Goal: Task Accomplishment & Management: Manage account settings

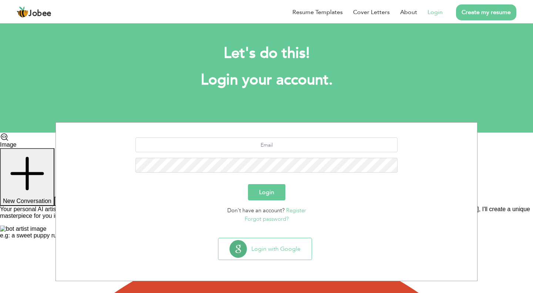
scroll to position [76, 0]
click at [302, 148] on input "text" at bounding box center [267, 144] width 262 height 15
type input "[EMAIL_ADDRESS][DOMAIN_NAME]"
click at [281, 197] on button "Login" at bounding box center [266, 192] width 37 height 16
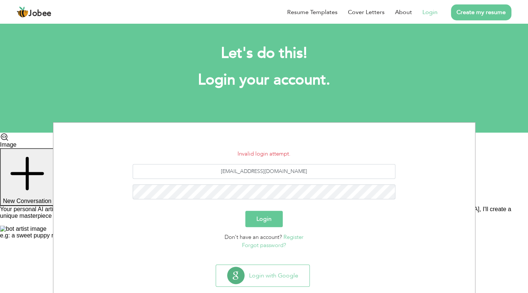
scroll to position [76, 0]
click at [276, 247] on link "Forgot password?" at bounding box center [264, 244] width 44 height 7
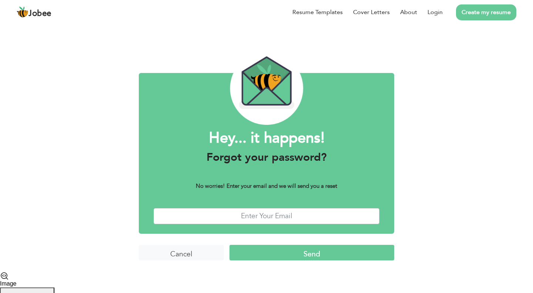
scroll to position [76, 0]
click at [288, 214] on input "text" at bounding box center [267, 216] width 226 height 16
type input "[EMAIL_ADDRESS][DOMAIN_NAME]"
click at [301, 251] on input "Send" at bounding box center [312, 253] width 165 height 16
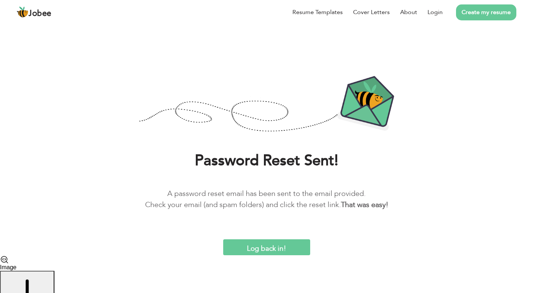
scroll to position [76, 0]
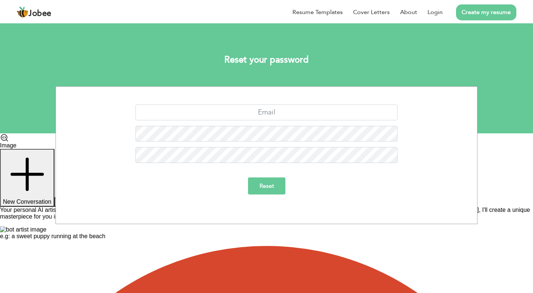
scroll to position [76, 0]
click at [289, 114] on input "text" at bounding box center [267, 112] width 262 height 16
type input "[EMAIL_ADDRESS][DOMAIN_NAME]"
click at [276, 194] on input "Reset" at bounding box center [266, 185] width 37 height 17
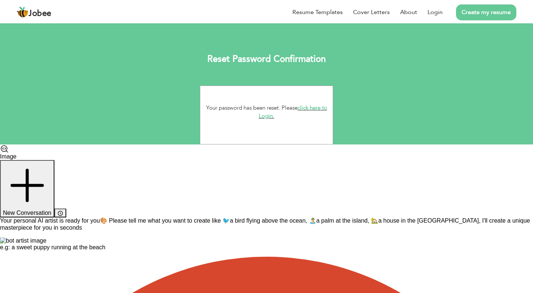
click at [266, 114] on link "click here to Login." at bounding box center [293, 112] width 68 height 16
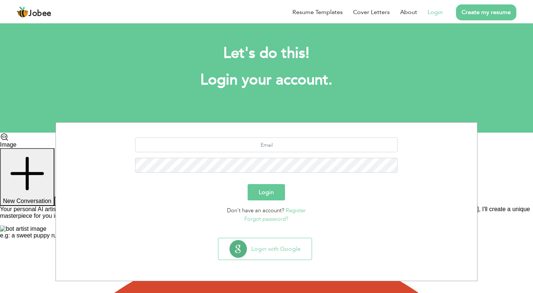
scroll to position [76, 0]
click at [274, 148] on input "text" at bounding box center [267, 144] width 262 height 15
type input "[EMAIL_ADDRESS][DOMAIN_NAME]"
click at [273, 192] on button "Login" at bounding box center [266, 192] width 37 height 16
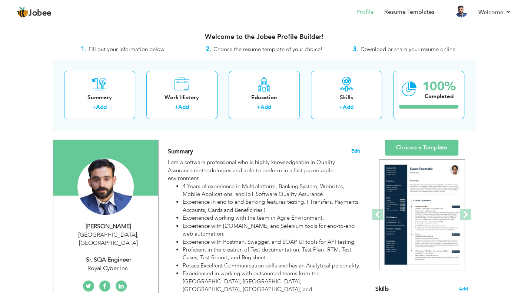
click at [357, 149] on span "Edit" at bounding box center [355, 150] width 9 height 5
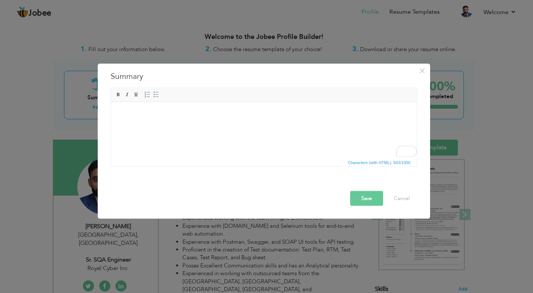
drag, startPoint x: 124, startPoint y: 109, endPoint x: 265, endPoint y: 139, distance: 144.9
click at [265, 124] on html at bounding box center [264, 113] width 306 height 23
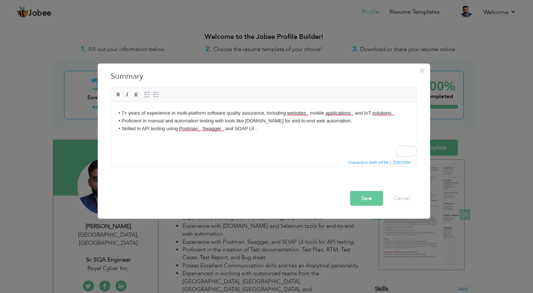
click at [122, 135] on body "• 7+ years of experience in multi-platform software quality assurance, includin…" at bounding box center [263, 124] width 291 height 31
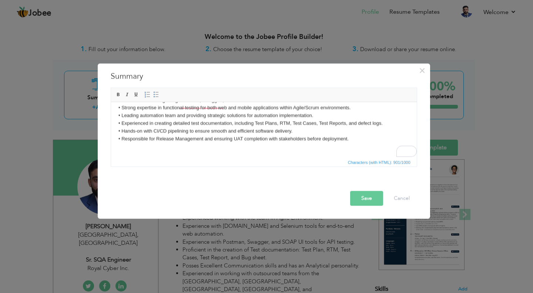
scroll to position [29, 0]
click at [350, 138] on body "• 7+ years of experience in multi-platform software quality assurance, includin…" at bounding box center [263, 115] width 291 height 69
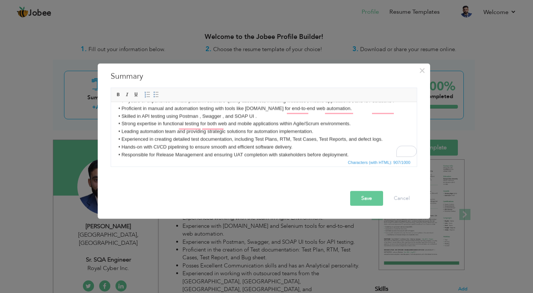
scroll to position [0, 0]
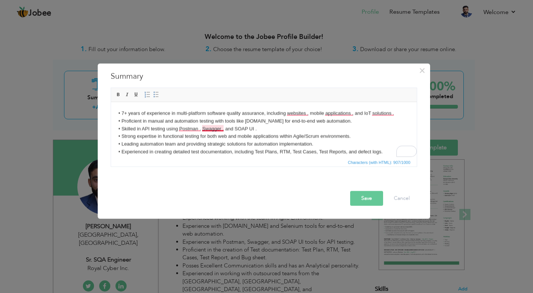
click at [211, 128] on body "• 7+ years of experience in multi-platform software quality assurance, includin…" at bounding box center [263, 147] width 291 height 77
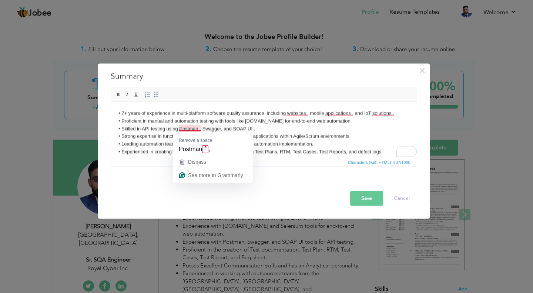
click at [188, 127] on body "• 7+ years of experience in multi-platform software quality assurance, includin…" at bounding box center [263, 147] width 291 height 77
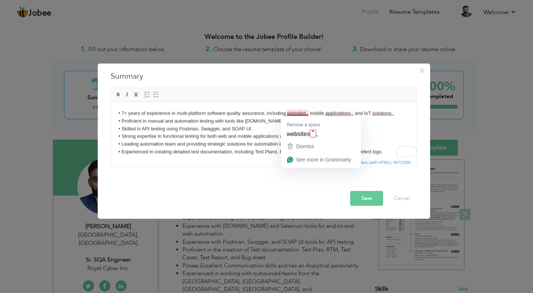
click at [298, 113] on body "• 7+ years of experience in multi-platform software quality assurance, includin…" at bounding box center [263, 147] width 291 height 77
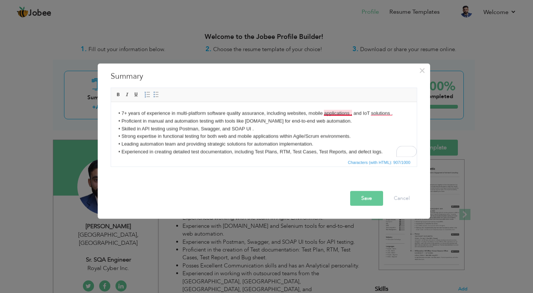
click at [339, 111] on body "• 7+ years of experience in multi-platform software quality assurance, includin…" at bounding box center [263, 147] width 291 height 77
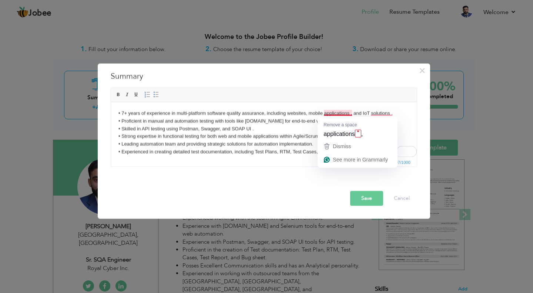
click at [342, 112] on body "• 7+ years of experience in multi-platform software quality assurance, includin…" at bounding box center [263, 147] width 291 height 77
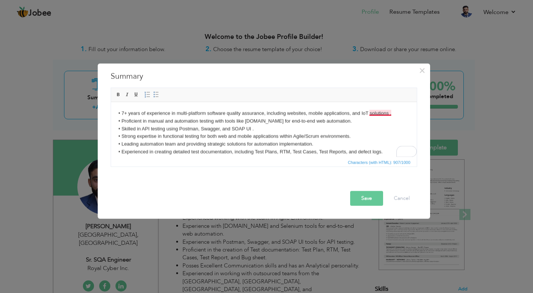
click at [384, 113] on body "• 7+ years of experience in multi-platform software quality assurance, includin…" at bounding box center [263, 147] width 291 height 77
click at [380, 112] on body "• 7+ years of experience in multi-platform software quality assurance, includin…" at bounding box center [263, 147] width 291 height 77
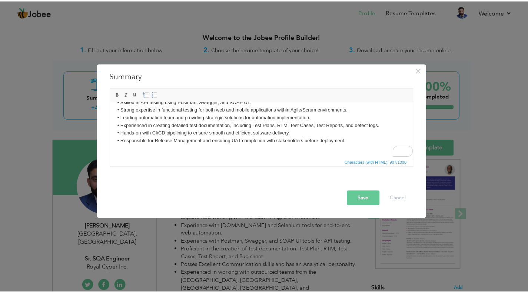
scroll to position [36, 0]
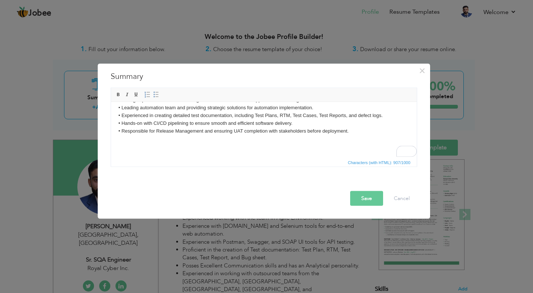
click at [365, 198] on button "Save" at bounding box center [366, 198] width 33 height 15
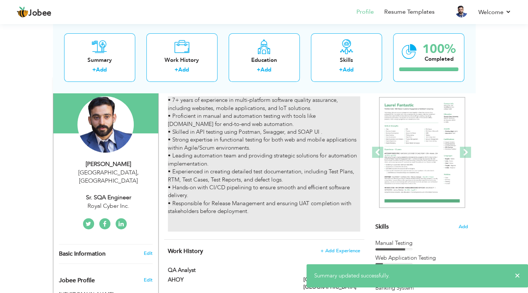
scroll to position [0, 0]
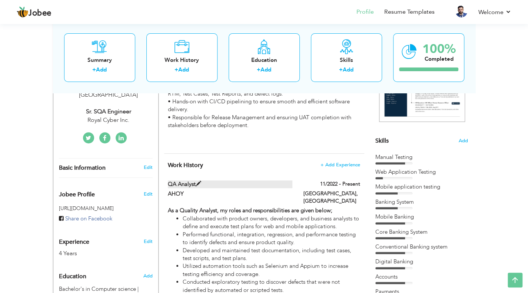
click at [198, 183] on span at bounding box center [198, 184] width 6 height 6
type input "QA Analyst"
type input "AHOY"
type input "11/2022"
type input "[GEOGRAPHIC_DATA]"
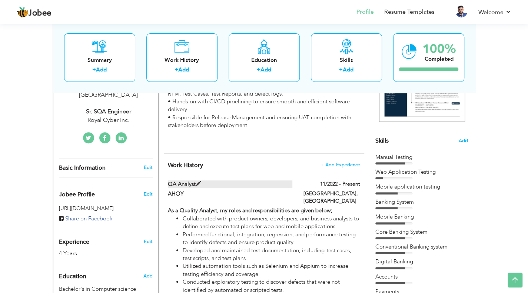
type input "[GEOGRAPHIC_DATA]"
checkbox input "true"
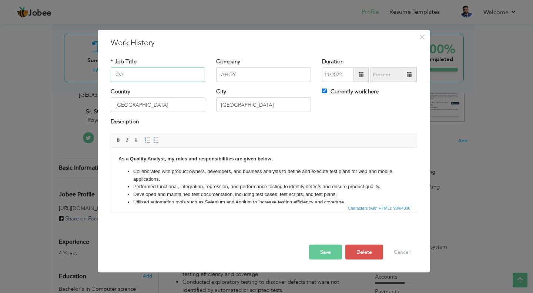
type input "Q"
type input "Senior Quality Engineer"
click at [245, 69] on input "AHOY" at bounding box center [263, 74] width 95 height 15
type input "A"
type input "Emaratech Software Solutions"
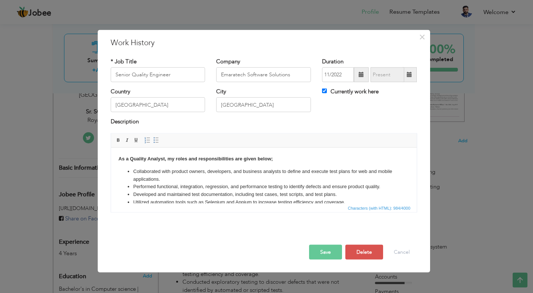
click at [361, 75] on span at bounding box center [361, 74] width 5 height 5
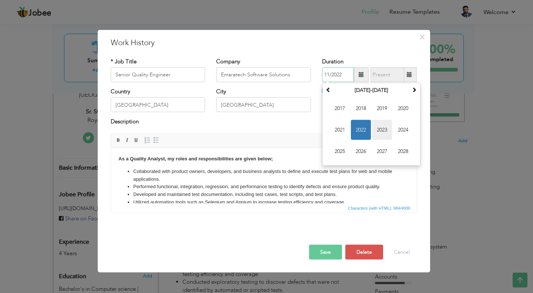
click at [381, 128] on span "2023" at bounding box center [382, 130] width 20 height 20
click at [401, 107] on span "Apr" at bounding box center [403, 108] width 20 height 20
type input "04/2023"
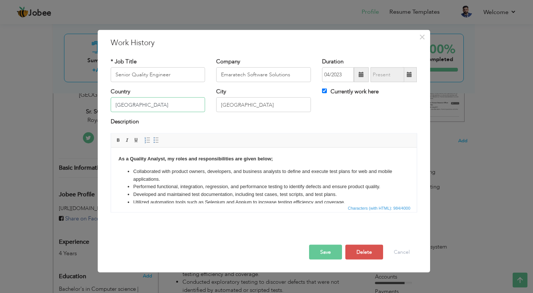
drag, startPoint x: 138, startPoint y: 107, endPoint x: 109, endPoint y: 111, distance: 28.8
click at [109, 111] on div "Country Pakistan" at bounding box center [158, 103] width 106 height 30
type input "[GEOGRAPHIC_DATA]"
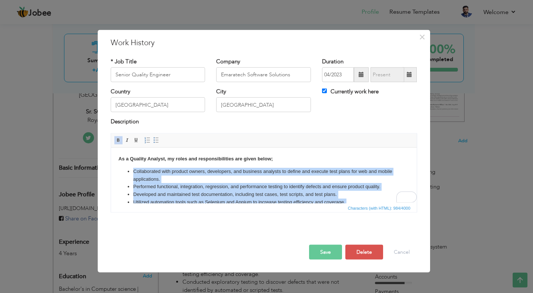
drag, startPoint x: 342, startPoint y: 192, endPoint x: 130, endPoint y: 169, distance: 213.8
click at [130, 169] on ul "Collaborated with product owners, developers, and business analysts to define a…" at bounding box center [263, 201] width 291 height 69
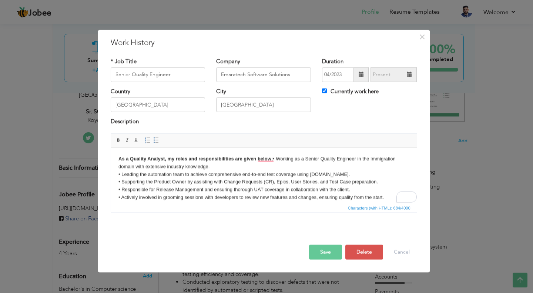
click at [276, 157] on body "As a Quality Analyst, my roles and responsibilities are given below; ​​​​​​​ • …" at bounding box center [263, 178] width 291 height 46
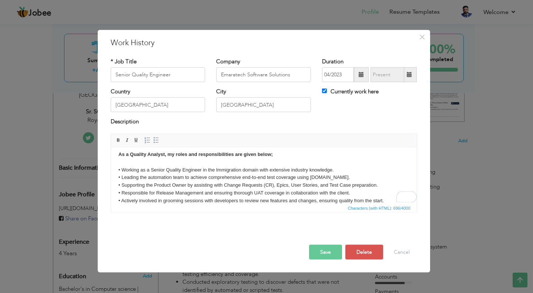
scroll to position [4, 0]
click at [130, 154] on strong "As a Quality Analyst, my roles and responsibilities are given below;" at bounding box center [195, 154] width 154 height 6
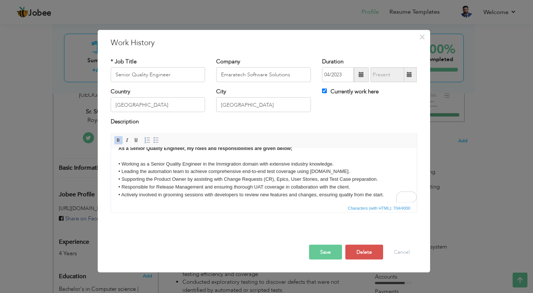
scroll to position [13, 0]
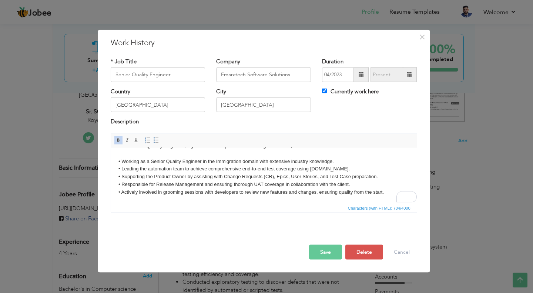
click at [325, 249] on button "Save" at bounding box center [325, 251] width 33 height 15
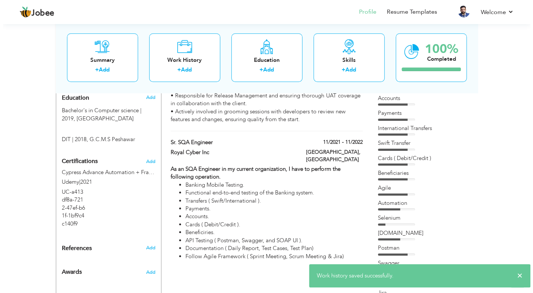
scroll to position [333, 0]
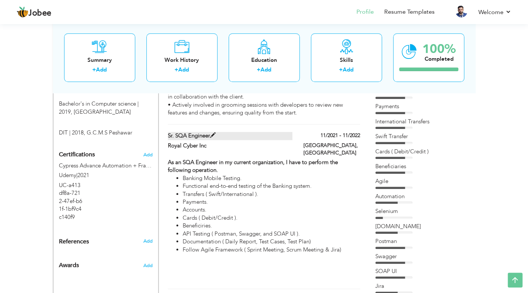
click at [211, 133] on span at bounding box center [213, 136] width 6 height 6
type input "Sr. SQA Engineer"
type input "Royal Cyber Inc"
type input "11/2021"
type input "11/2022"
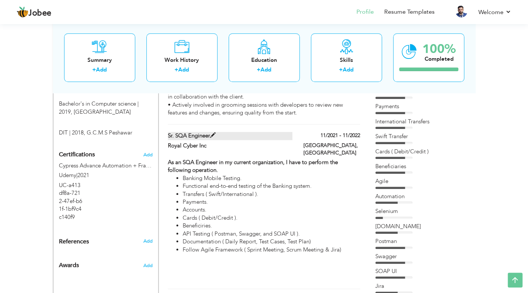
type input "[GEOGRAPHIC_DATA]"
checkbox input "false"
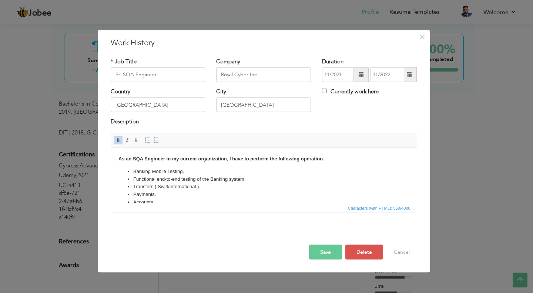
click at [359, 76] on span at bounding box center [361, 74] width 5 height 5
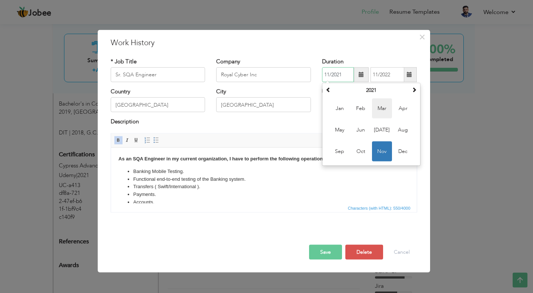
click at [384, 106] on span "Mar" at bounding box center [382, 108] width 20 height 20
type input "03/2021"
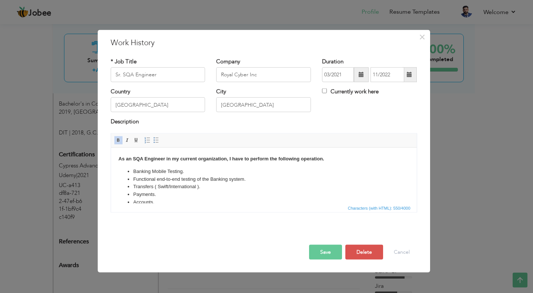
click at [412, 77] on span at bounding box center [409, 74] width 5 height 5
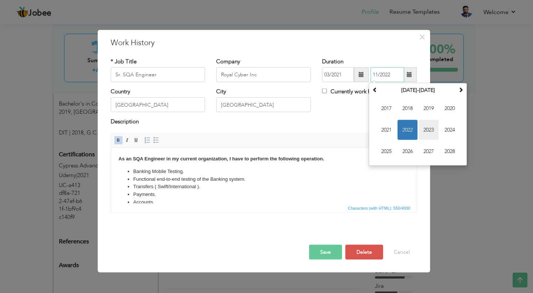
click at [434, 129] on span "2023" at bounding box center [429, 130] width 20 height 20
click at [428, 110] on span "Mar" at bounding box center [429, 108] width 20 height 20
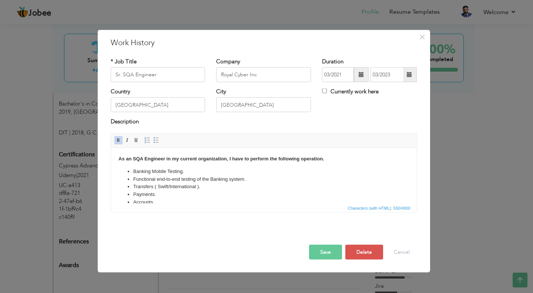
click at [412, 73] on span at bounding box center [409, 74] width 14 height 15
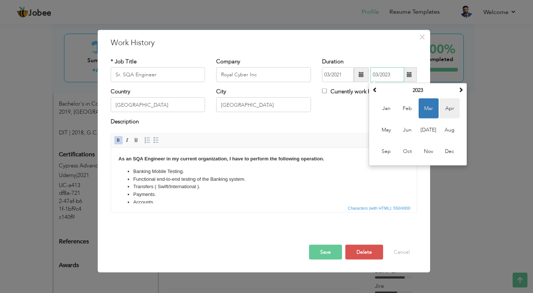
click at [449, 111] on span "Apr" at bounding box center [450, 108] width 20 height 20
type input "04/2023"
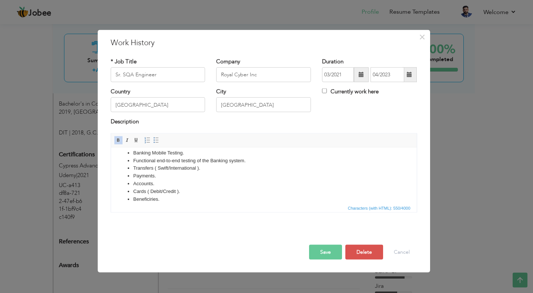
scroll to position [0, 0]
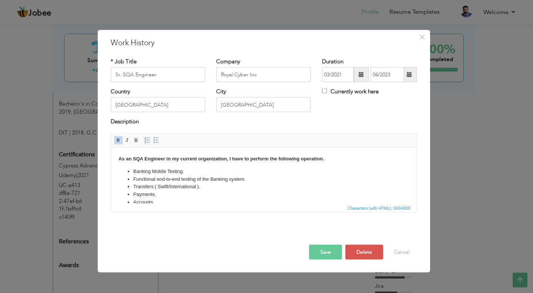
drag, startPoint x: 274, startPoint y: 353, endPoint x: 129, endPoint y: 173, distance: 230.7
click at [154, 199] on li "Accounts." at bounding box center [263, 202] width 261 height 8
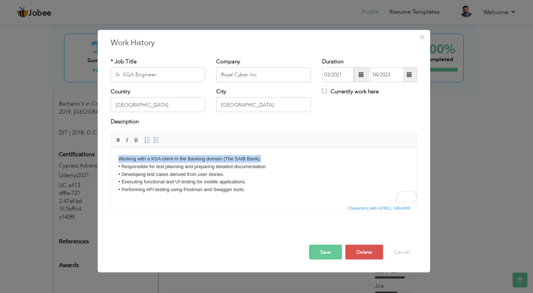
drag, startPoint x: 265, startPoint y: 160, endPoint x: 118, endPoint y: 158, distance: 147.7
click at [118, 158] on html "Working with a KSA client in the Banking domain (The SAIB Bank). • Responsible …" at bounding box center [264, 173] width 306 height 53
click at [284, 160] on body "Working with a KSA client in the Banking domain (The SAIB Bank). • Responsible …" at bounding box center [263, 174] width 291 height 39
click at [281, 160] on body "Working with a KSA client in the Banking domain (The SAIB Bank). • Responsible …" at bounding box center [263, 174] width 291 height 39
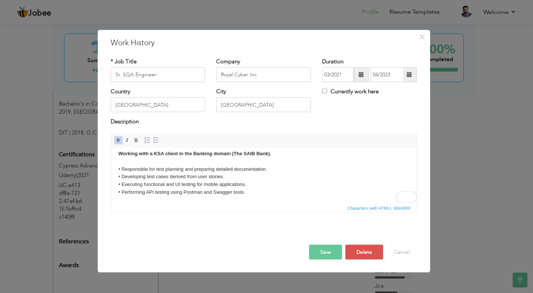
scroll to position [5, 0]
click at [247, 194] on body "Working with a KSA client in the Banking domain (The SAIB Bank). ​​​​​​​ • Resp…" at bounding box center [263, 173] width 291 height 46
click at [273, 167] on body "Working with a KSA client in the Banking domain (The SAIB Bank). ​​​​​​​ • Resp…" at bounding box center [263, 173] width 291 height 46
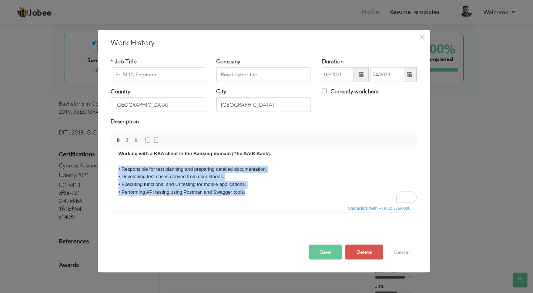
drag, startPoint x: 249, startPoint y: 194, endPoint x: 116, endPoint y: 166, distance: 136.2
click at [116, 166] on html "Working with a KSA client in the Banking domain (The SAIB Bank). • Responsible …" at bounding box center [264, 172] width 306 height 61
copy body "• Responsible for test planning and preparing detailed documentation. • Develop…"
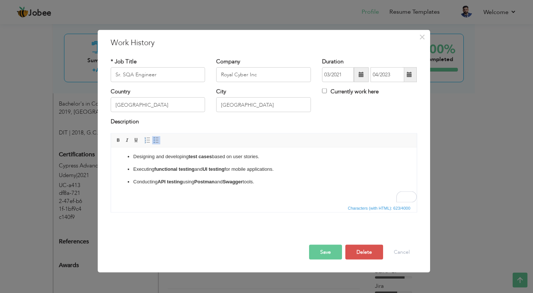
scroll to position [42, 0]
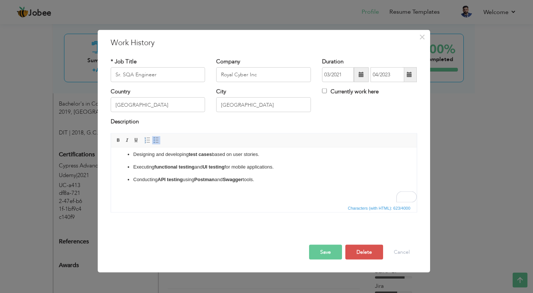
click at [321, 251] on button "Save" at bounding box center [325, 251] width 33 height 15
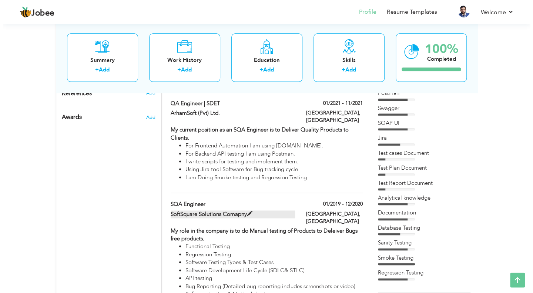
scroll to position [444, 0]
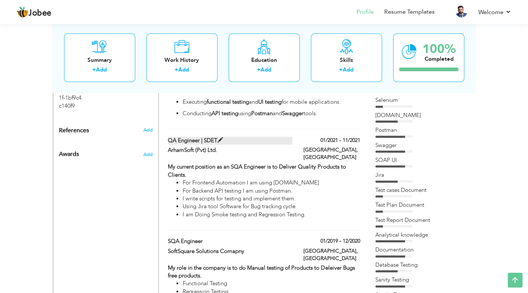
click at [220, 137] on span at bounding box center [220, 140] width 6 height 6
type input "QA Engineer | SDET"
type input "ArhamSoft (Pvt) Ltd."
type input "01/2021"
type input "11/2021"
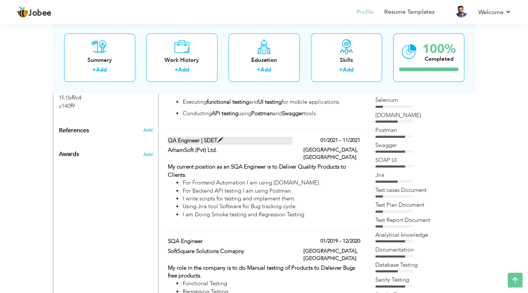
type input "[GEOGRAPHIC_DATA]"
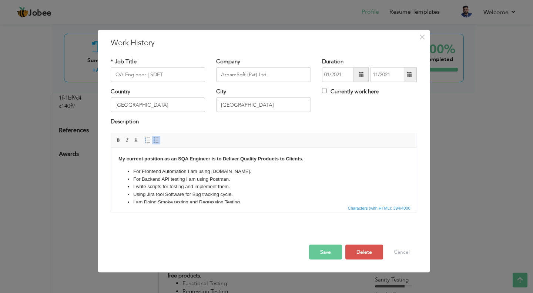
drag, startPoint x: 366, startPoint y: 351, endPoint x: 168, endPoint y: 183, distance: 260.0
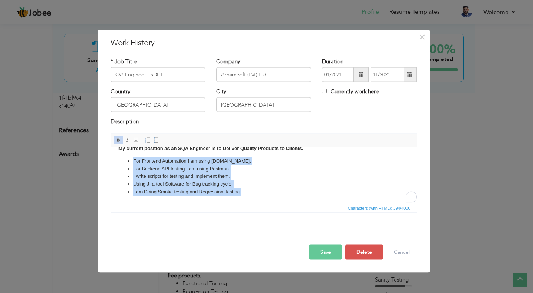
scroll to position [10, 0]
drag, startPoint x: 129, startPoint y: 172, endPoint x: 250, endPoint y: 201, distance: 124.5
click at [250, 201] on html "My current position as an SQA Engineer is to Deliver Quality Products to Client…" at bounding box center [264, 170] width 306 height 66
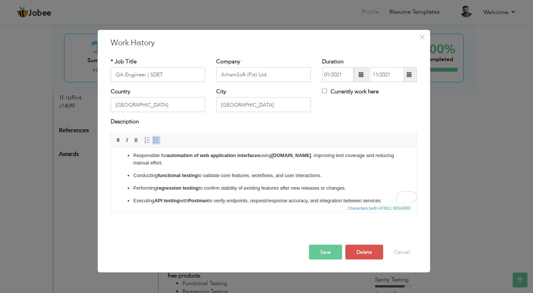
scroll to position [0, 0]
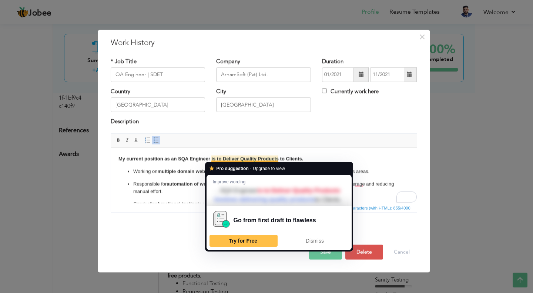
click at [236, 158] on strong "My current position as an SQA Engineer is to Deliver Quality Products to Client…" at bounding box center [210, 158] width 185 height 6
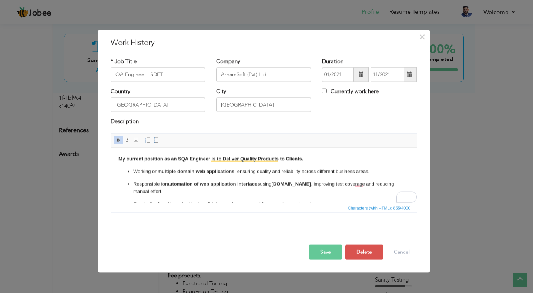
click at [365, 162] on body "My current position as an SQA Engineer is to Deliver Quality Products to Client…" at bounding box center [263, 194] width 291 height 78
click at [375, 163] on body "My current position as an SQA Engineer is to Deliver Quality Products to Client…" at bounding box center [263, 194] width 291 height 78
click at [360, 183] on p "Responsible for automation of web application interfaces using Cypress.io , imp…" at bounding box center [263, 188] width 261 height 16
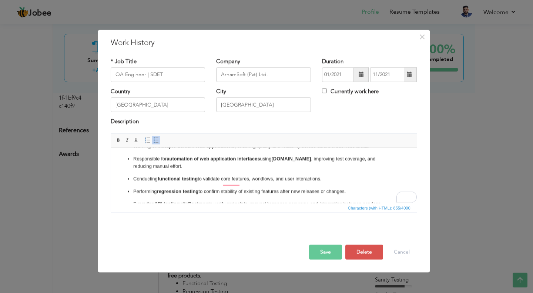
scroll to position [37, 0]
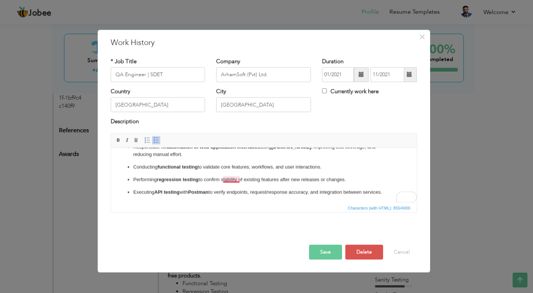
click at [228, 178] on p "Performing regression testing to confirm stability of existing features after n…" at bounding box center [263, 179] width 261 height 8
click at [328, 254] on button "Save" at bounding box center [325, 251] width 33 height 15
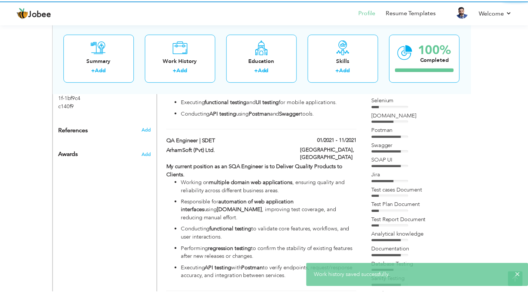
scroll to position [0, 0]
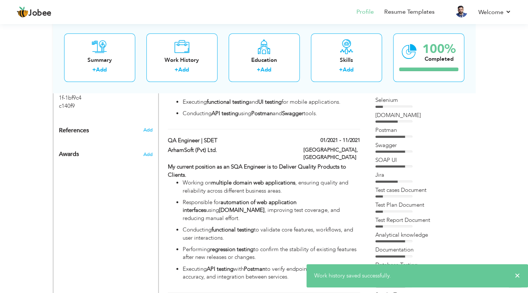
click at [228, 126] on div "Work History + Add Experience Senior Quality Engineer 04/2023 - Present Senior …" at bounding box center [264, 131] width 200 height 548
click at [207, 137] on label "QA Engineer | SDET" at bounding box center [230, 141] width 124 height 8
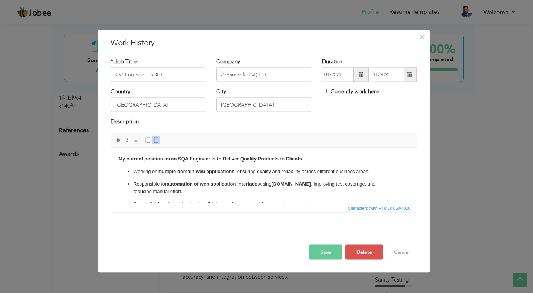
click at [359, 77] on span at bounding box center [361, 74] width 5 height 5
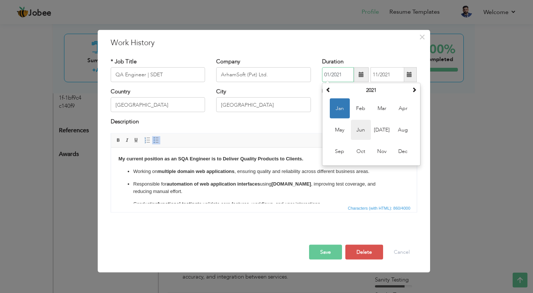
click at [366, 128] on span "Jun" at bounding box center [361, 130] width 20 height 20
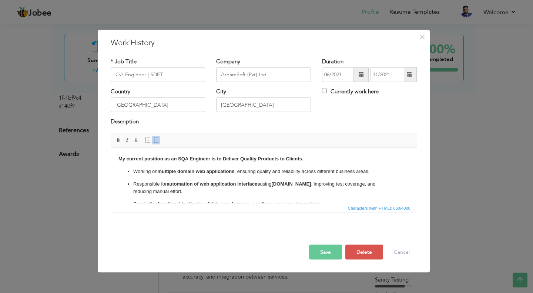
click at [365, 78] on span at bounding box center [361, 74] width 15 height 15
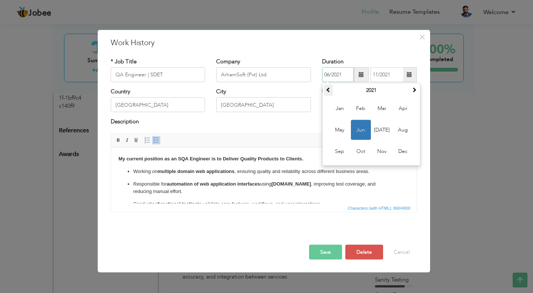
click at [328, 91] on span at bounding box center [328, 89] width 5 height 5
click at [363, 126] on span "Jun" at bounding box center [361, 130] width 20 height 20
type input "06/2018"
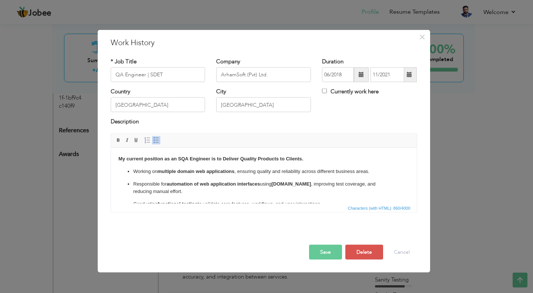
click at [409, 76] on span at bounding box center [409, 74] width 5 height 5
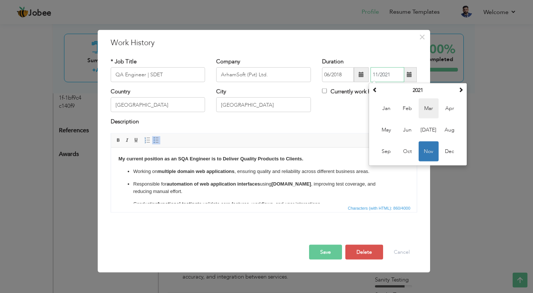
click at [431, 107] on span "Mar" at bounding box center [429, 108] width 20 height 20
type input "03/2021"
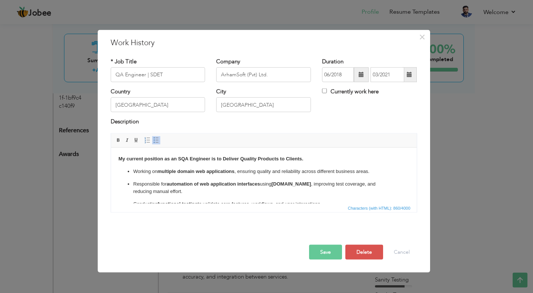
click at [324, 253] on button "Save" at bounding box center [325, 251] width 33 height 15
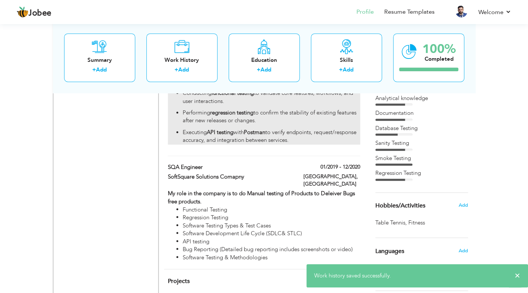
scroll to position [592, 0]
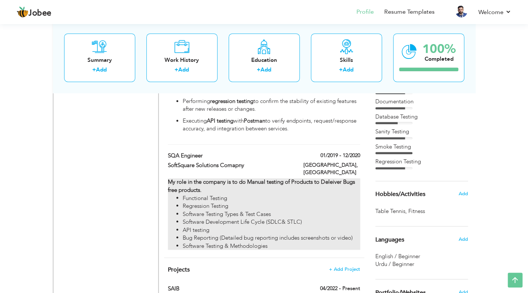
click at [264, 178] on strong "My role in the company is to do Manual testing of Products to Deleiver Bugs fre…" at bounding box center [261, 185] width 187 height 15
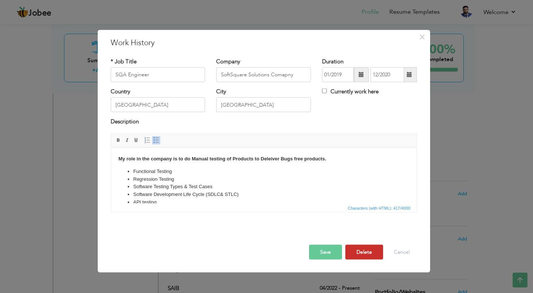
click at [366, 247] on button "Delete" at bounding box center [364, 251] width 38 height 15
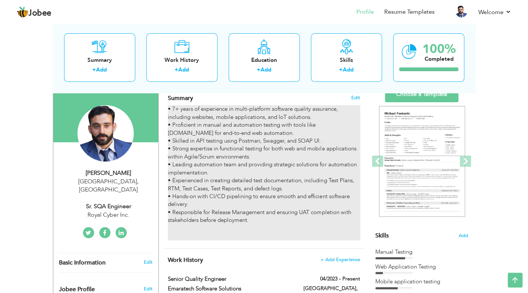
scroll to position [37, 0]
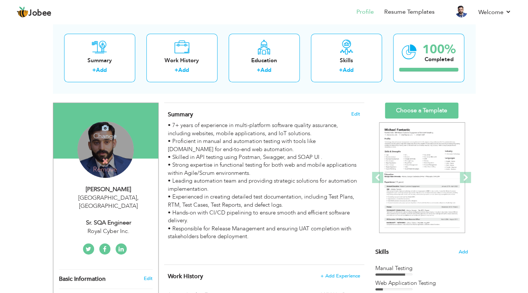
click at [104, 154] on div "Change Remove" at bounding box center [105, 149] width 56 height 56
click at [102, 127] on icon at bounding box center [105, 127] width 7 height 7
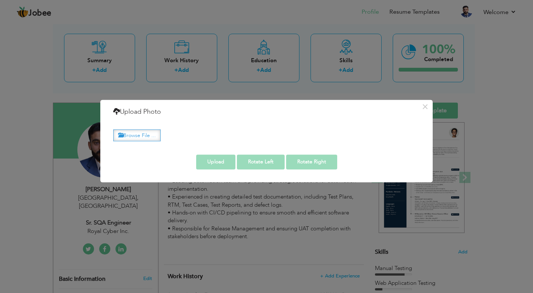
click at [145, 136] on label "Browse File ..." at bounding box center [136, 135] width 47 height 11
click at [0, 0] on input "Browse File ..." at bounding box center [0, 0] width 0 height 0
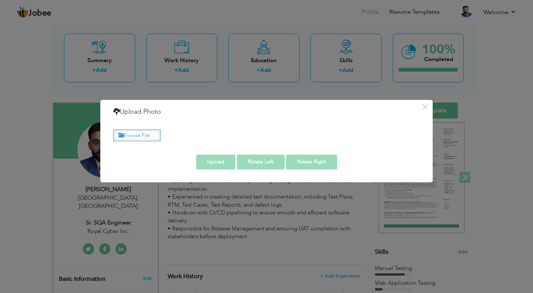
click at [145, 138] on label "Browse File ..." at bounding box center [136, 135] width 47 height 11
click at [0, 0] on input "Browse File ..." at bounding box center [0, 0] width 0 height 0
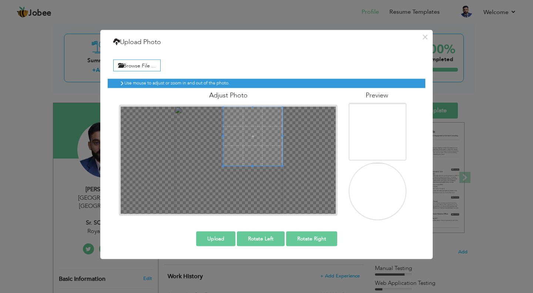
click at [278, 109] on div at bounding box center [229, 160] width 216 height 108
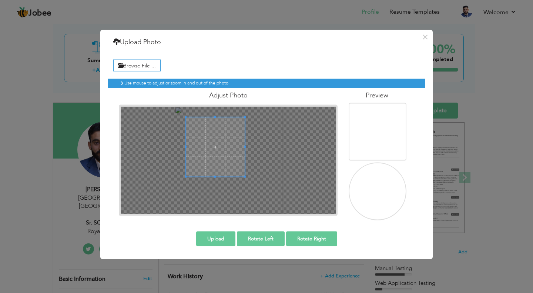
click at [221, 137] on span at bounding box center [215, 146] width 59 height 59
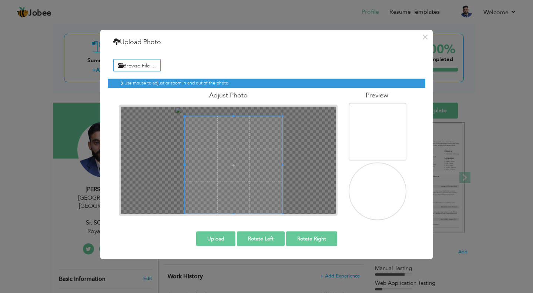
click at [294, 224] on div "Browse File ... Preview" at bounding box center [267, 137] width 318 height 175
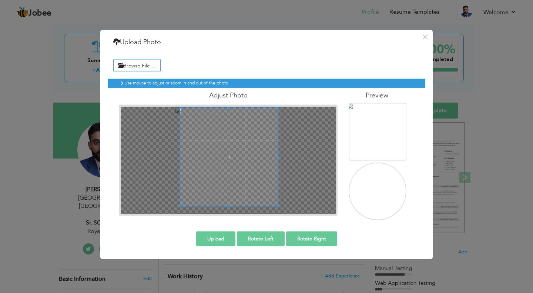
click at [247, 168] on span at bounding box center [229, 157] width 98 height 98
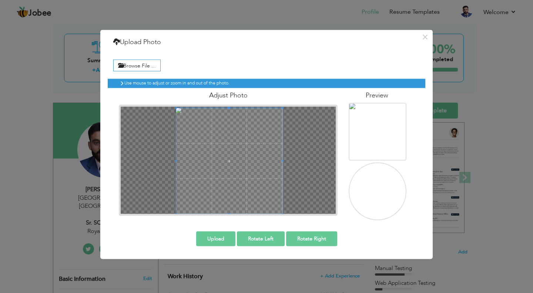
click at [288, 219] on div "Use mouse to adjust or zoom in and out of the photo. Adjust Photo" at bounding box center [267, 146] width 318 height 147
click at [251, 158] on span at bounding box center [229, 159] width 106 height 106
click at [216, 239] on button "Upload" at bounding box center [215, 238] width 39 height 15
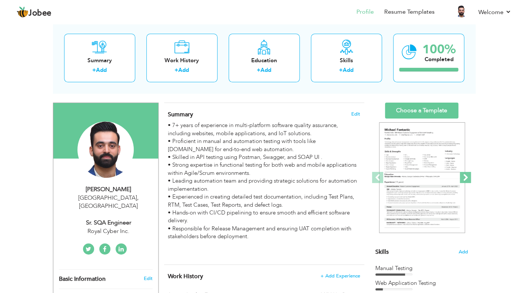
click at [464, 180] on span at bounding box center [464, 177] width 11 height 11
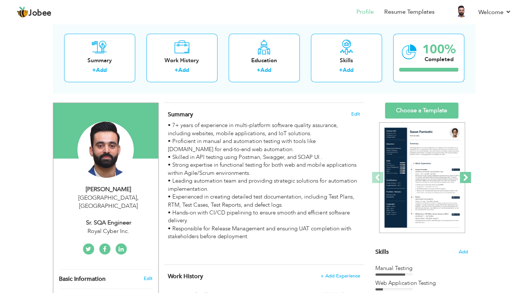
click at [465, 178] on span at bounding box center [464, 177] width 11 height 11
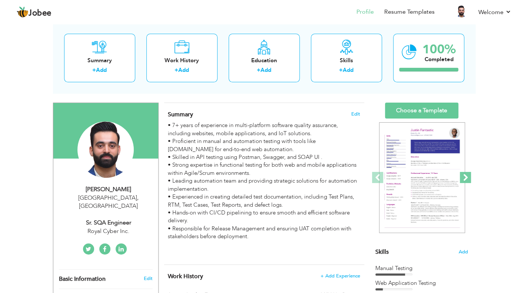
click at [465, 176] on span at bounding box center [464, 177] width 11 height 11
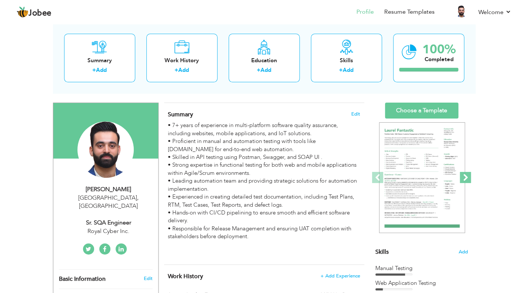
click at [465, 176] on span at bounding box center [464, 177] width 11 height 11
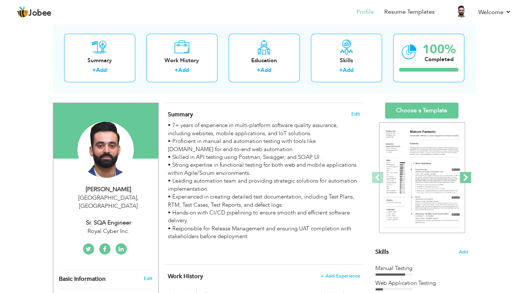
click at [465, 175] on span at bounding box center [464, 177] width 11 height 11
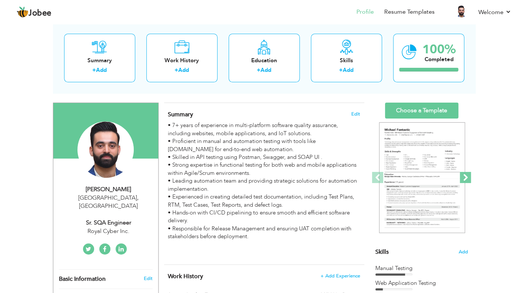
click at [465, 175] on span at bounding box center [464, 177] width 11 height 11
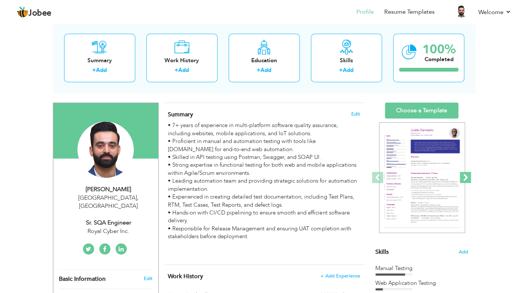
click at [465, 175] on span at bounding box center [464, 177] width 11 height 11
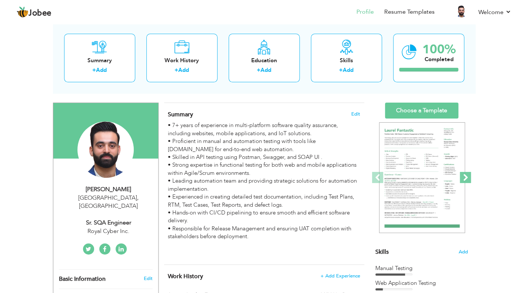
click at [465, 175] on span at bounding box center [464, 177] width 11 height 11
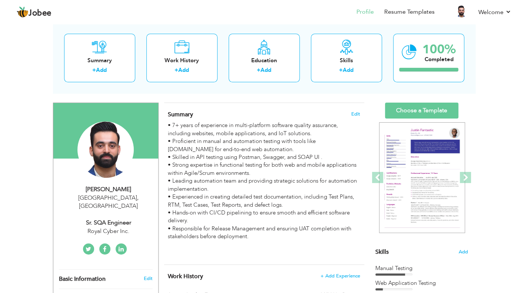
click at [123, 197] on div "Dubai , United Arab Emirates" at bounding box center [108, 202] width 99 height 17
type input "Shahzeb"
type input "[PERSON_NAME]"
type input "+971551982383"
select select "number:228"
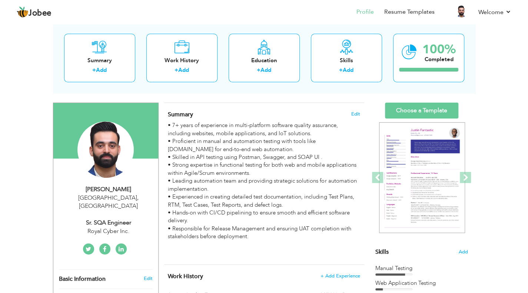
type input "[GEOGRAPHIC_DATA]"
select select "number:6"
type input "Royal Cyber Inc."
type input "Sr. SQA Engineer"
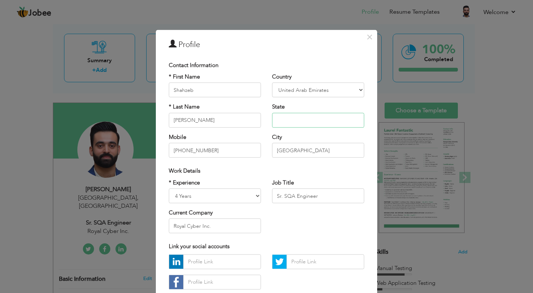
click at [283, 121] on input "text" at bounding box center [318, 120] width 92 height 15
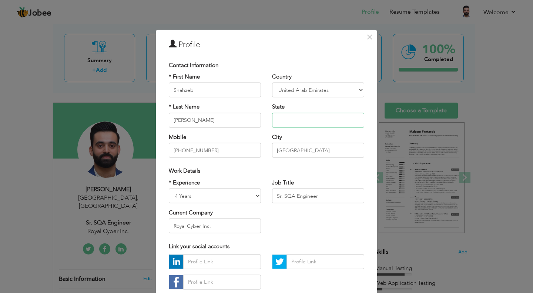
type input "[GEOGRAPHIC_DATA]"
type input "0551982383"
click at [207, 199] on select "Entry Level Less than 1 Year 1 Year 2 Years 3 Years 4 Years 5 Years 6 Years 7 Y…" at bounding box center [215, 195] width 92 height 15
select select "number:9"
click at [169, 188] on select "Entry Level Less than 1 Year 1 Year 2 Years 3 Years 4 Years 5 Years 6 Years 7 Y…" at bounding box center [215, 195] width 92 height 15
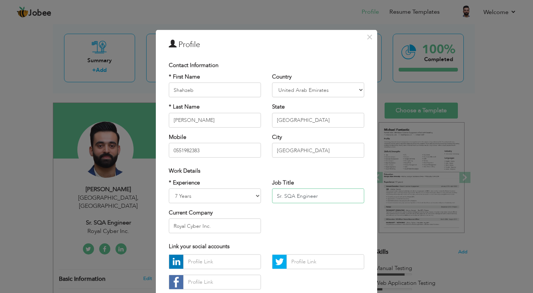
click at [317, 195] on input "Sr. SQA Engineer" at bounding box center [318, 195] width 92 height 15
type input "Sr. Quality Engineer"
drag, startPoint x: 217, startPoint y: 227, endPoint x: 170, endPoint y: 231, distance: 47.2
click at [170, 231] on input "Royal Cyber Inc." at bounding box center [215, 225] width 92 height 15
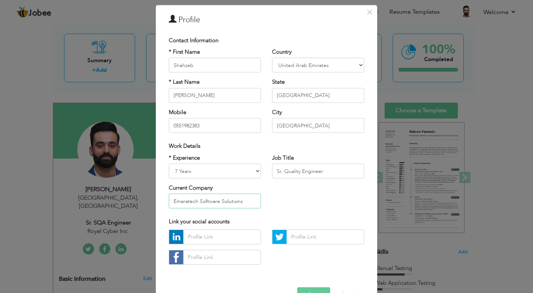
scroll to position [47, 0]
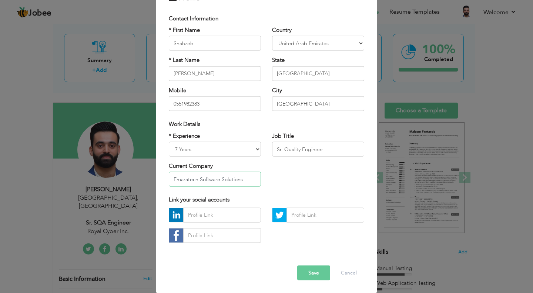
type input "Emaratech Software Solutions"
click at [226, 218] on input "text" at bounding box center [222, 214] width 78 height 15
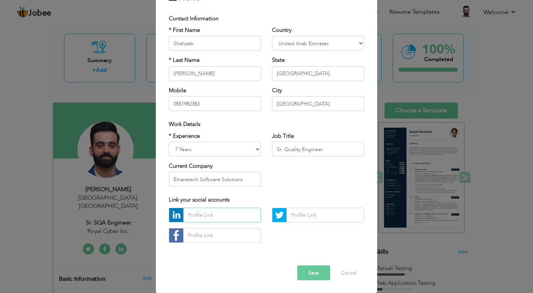
click at [214, 220] on input "text" at bounding box center [222, 214] width 78 height 15
paste input "https://www.linkedin.com/in/shahzeb-ahmad/"
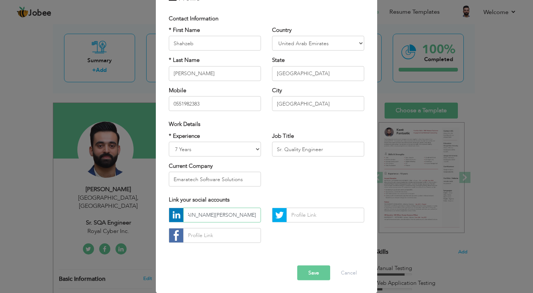
type input "https://www.linkedin.com/in/shahzeb-ahmad/"
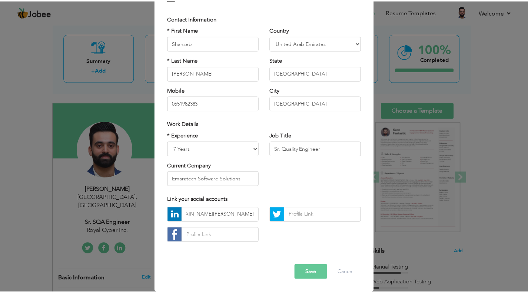
scroll to position [0, 0]
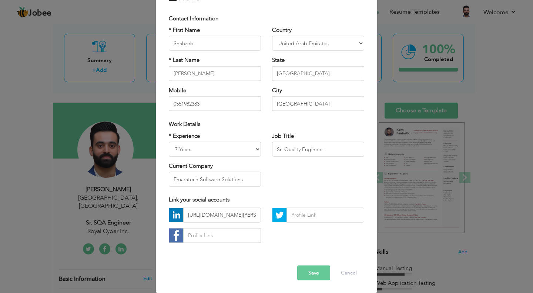
click at [308, 278] on button "Save" at bounding box center [313, 272] width 33 height 15
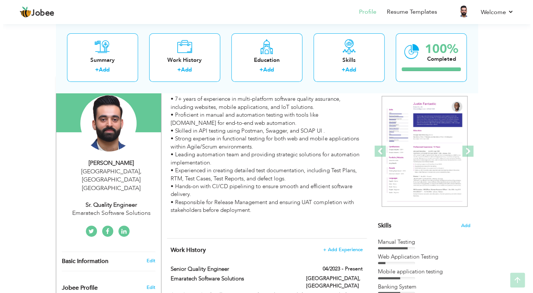
scroll to position [74, 0]
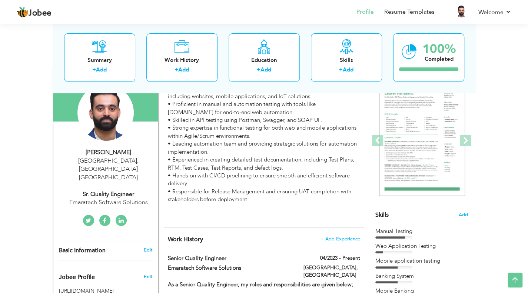
click at [123, 168] on div "Shahzeb Ahmad Dubai , Dubai United Arab Emirates Sr. Quality Engineer Emaratech…" at bounding box center [105, 177] width 105 height 58
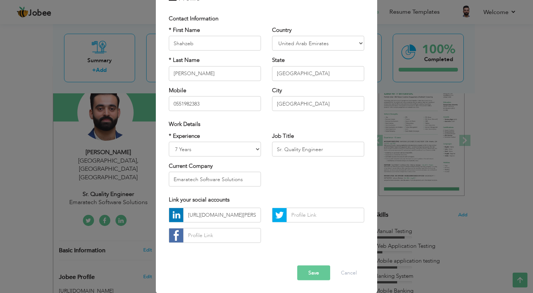
scroll to position [0, 0]
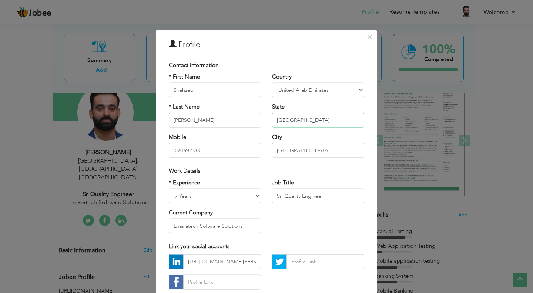
drag, startPoint x: 288, startPoint y: 120, endPoint x: 270, endPoint y: 125, distance: 18.3
click at [272, 125] on input "[GEOGRAPHIC_DATA]" at bounding box center [318, 120] width 92 height 15
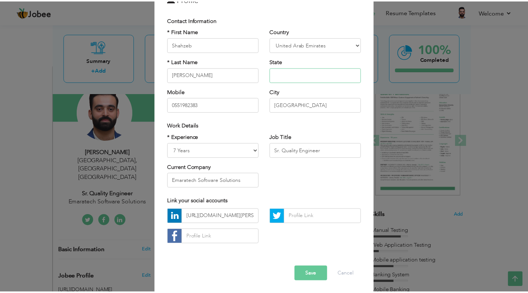
scroll to position [47, 0]
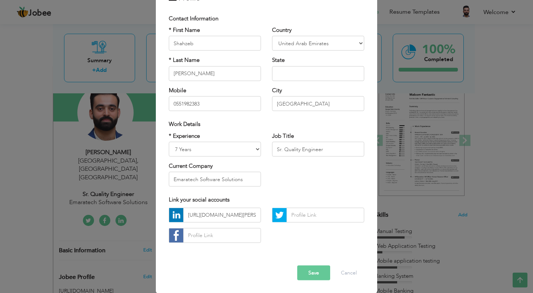
click at [310, 279] on button "Save" at bounding box center [313, 272] width 33 height 15
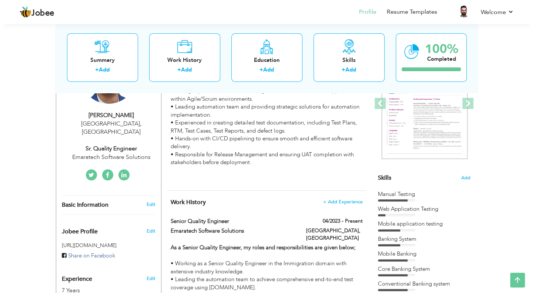
scroll to position [148, 0]
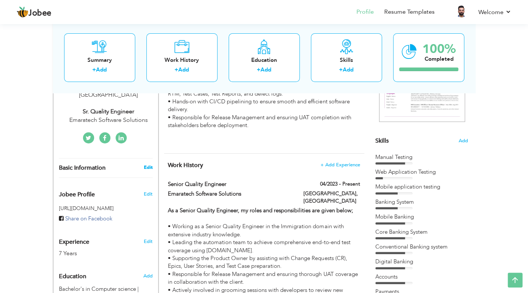
click at [146, 164] on link "Edit" at bounding box center [147, 167] width 9 height 7
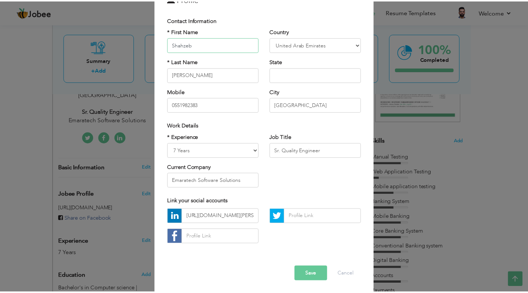
scroll to position [47, 0]
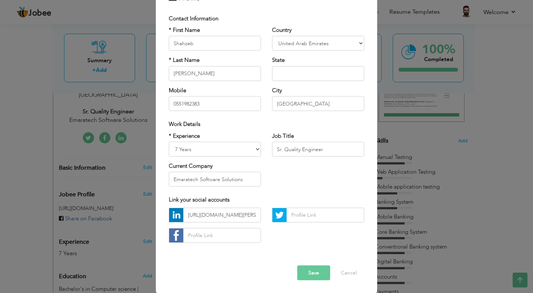
click at [311, 274] on button "Save" at bounding box center [313, 272] width 33 height 15
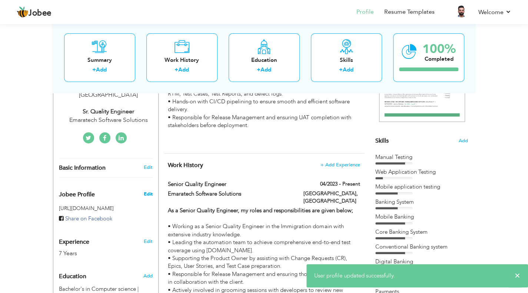
click at [151, 191] on span "Edit" at bounding box center [147, 194] width 9 height 7
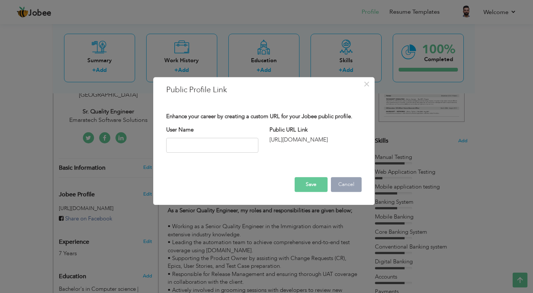
click at [344, 183] on button "Cancel" at bounding box center [346, 184] width 31 height 15
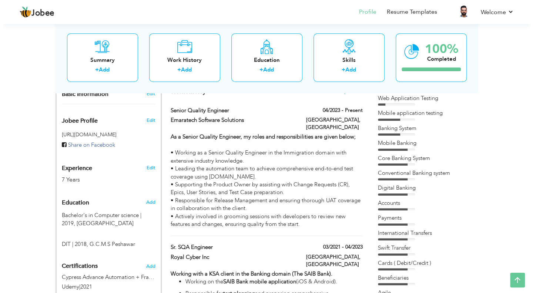
scroll to position [222, 0]
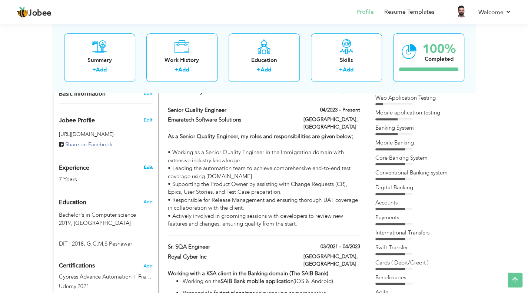
click at [144, 164] on link "Edit" at bounding box center [147, 167] width 9 height 7
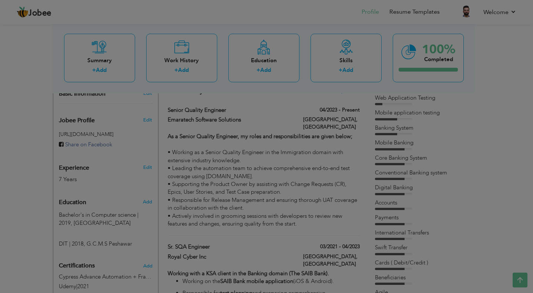
scroll to position [0, 0]
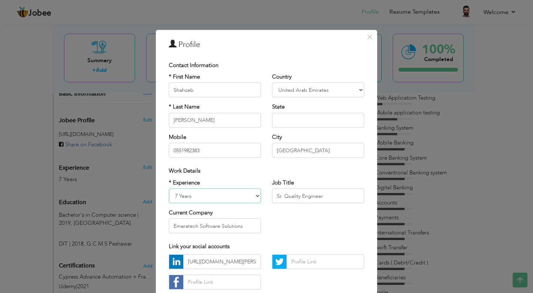
click at [178, 196] on select "Entry Level Less than 1 Year 1 Year 2 Years 3 Years 4 Years 5 Years 6 Years 7 Y…" at bounding box center [215, 195] width 92 height 15
click at [302, 218] on div "* Experience Entry Level Less than 1 Year 1 Year 2 Years 3 Years 4 Years 5 Year…" at bounding box center [266, 208] width 207 height 60
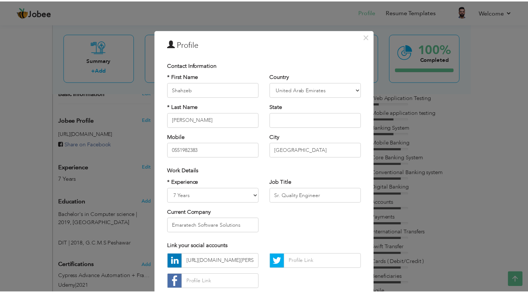
scroll to position [47, 0]
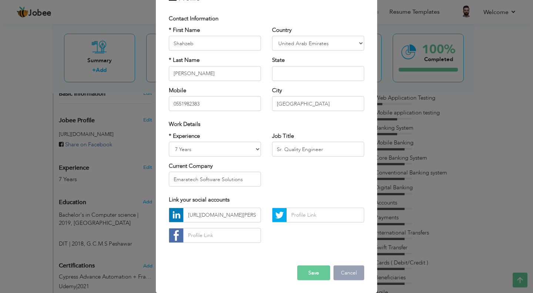
click at [340, 276] on button "Cancel" at bounding box center [349, 272] width 31 height 15
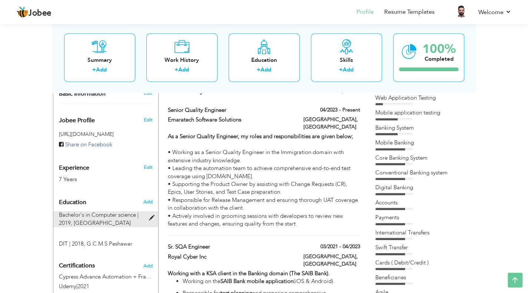
click at [133, 211] on div "Bachelor's in Computer science | 2019, University of Peshawar" at bounding box center [101, 219] width 96 height 16
type input "Bachelor's in Computer science"
type input "2019"
type input "[GEOGRAPHIC_DATA]"
type input "3.37"
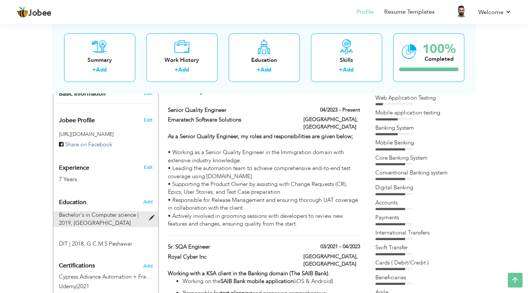
radio input "true"
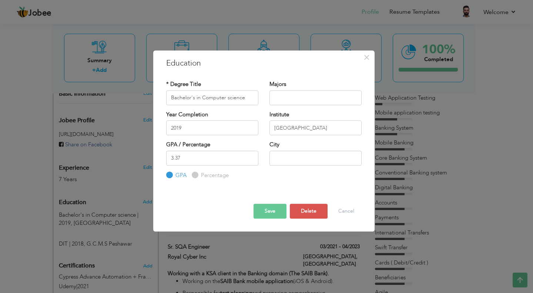
click at [268, 206] on button "Save" at bounding box center [270, 211] width 33 height 15
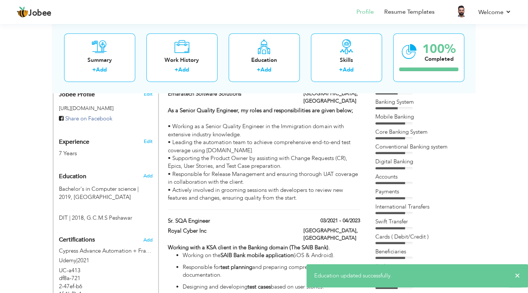
scroll to position [296, 0]
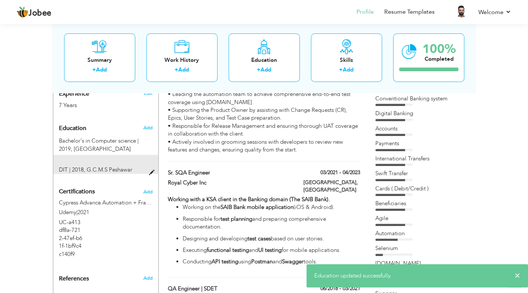
click at [142, 166] on div "DIT | 2018, G.C.M.S Peshawar" at bounding box center [101, 170] width 96 height 8
type input "DIT"
type input "2018"
type input "G.C.M.S Peshawar"
type input "88"
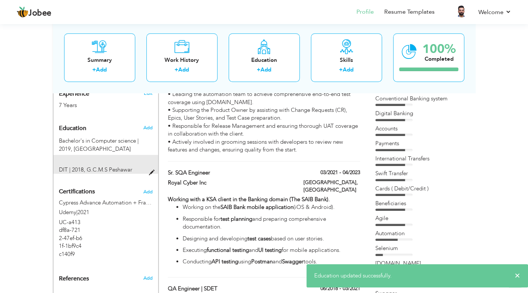
radio input "false"
radio input "true"
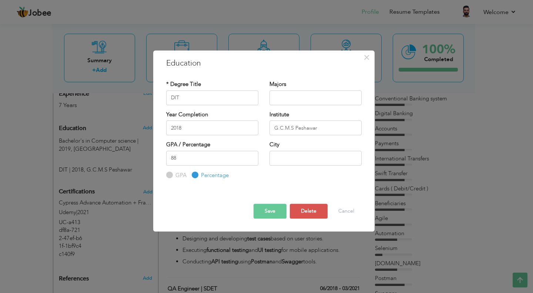
click at [268, 210] on button "Save" at bounding box center [270, 211] width 33 height 15
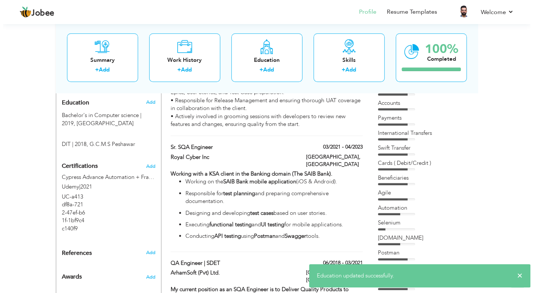
scroll to position [333, 0]
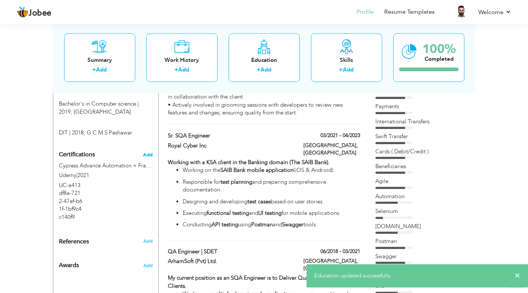
click at [146, 152] on span "Add" at bounding box center [148, 154] width 10 height 5
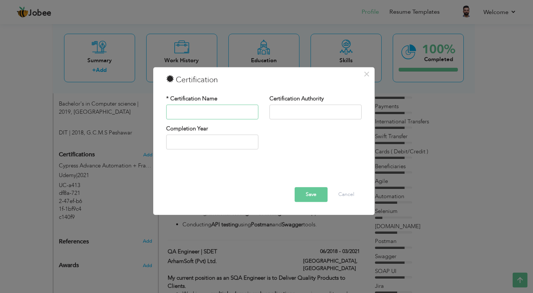
click at [216, 112] on input "text" at bounding box center [212, 111] width 92 height 15
paste input "ISTQB® Foundation Level"
type input "ISTQB® Foundation Level"
click at [290, 115] on input "text" at bounding box center [316, 111] width 92 height 15
paste input "ISTQB® - International Software Testing Qualifications Board"
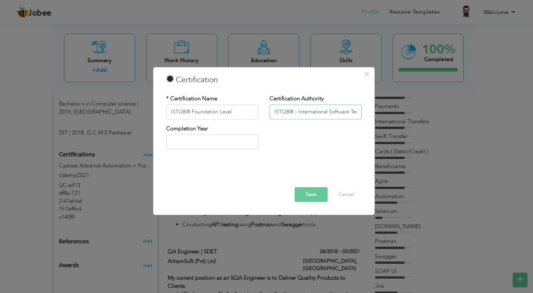
scroll to position [0, 57]
type input "ISTQB® - International Software Testing Qualifications Board"
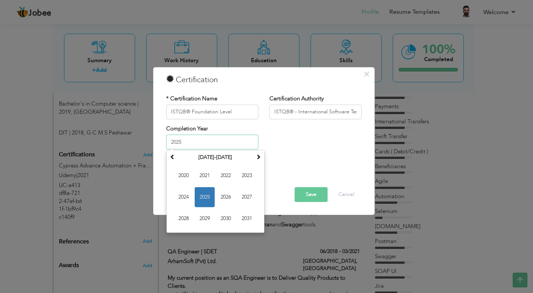
click at [219, 145] on input "2025" at bounding box center [212, 142] width 92 height 15
click at [187, 194] on span "2024" at bounding box center [184, 197] width 20 height 20
type input "2024"
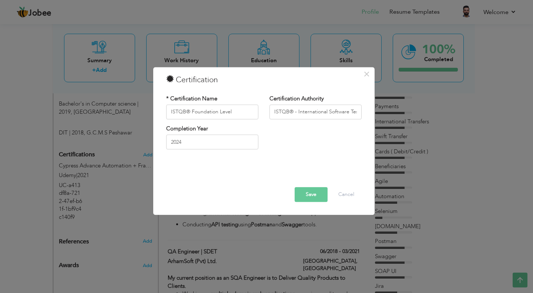
click at [313, 193] on button "Save" at bounding box center [311, 194] width 33 height 15
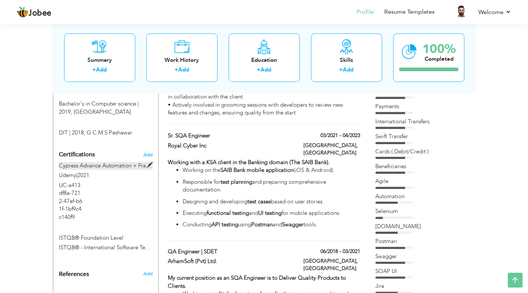
click at [145, 162] on label "Cypress Advance Automation + Frameworks" at bounding box center [106, 166] width 94 height 8
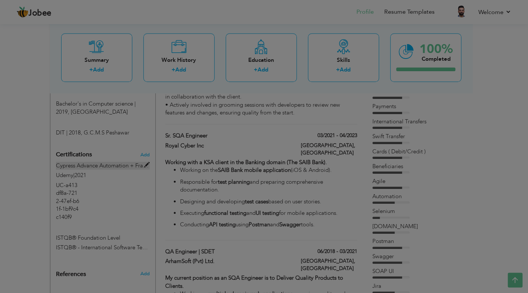
type input "Cypress Advance Automation + Frameworks"
type input "Udemy"
type input "2021"
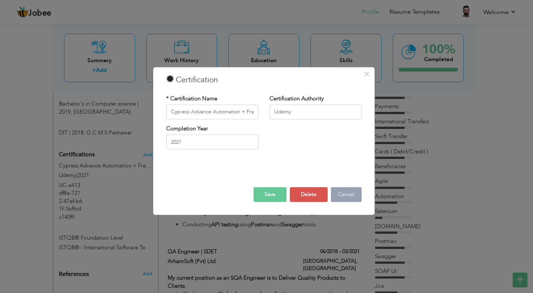
click at [346, 198] on button "Cancel" at bounding box center [346, 194] width 31 height 15
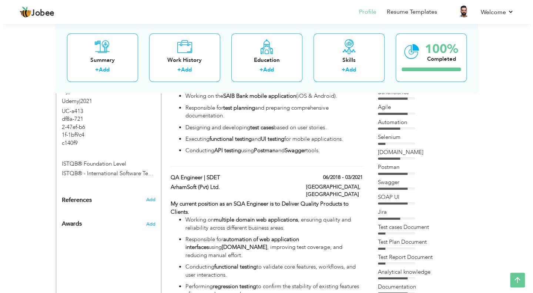
scroll to position [370, 0]
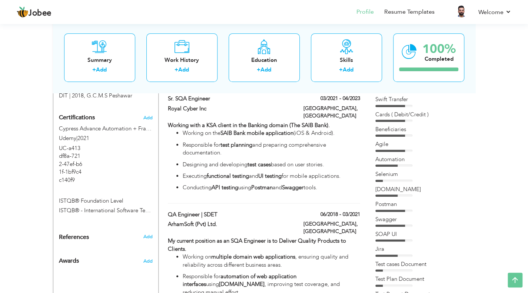
drag, startPoint x: 111, startPoint y: 120, endPoint x: 104, endPoint y: 142, distance: 22.5
click at [104, 142] on div "Cypress Advance Automation + Frameworks Udemy | 2021 Cypress Advance Automation…" at bounding box center [105, 155] width 105 height 61
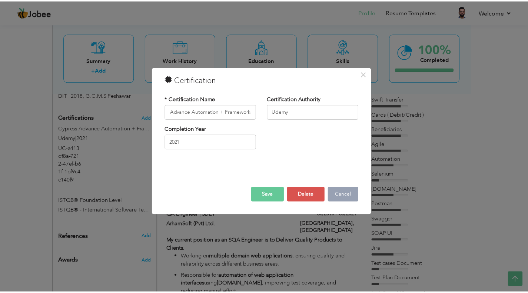
scroll to position [0, 0]
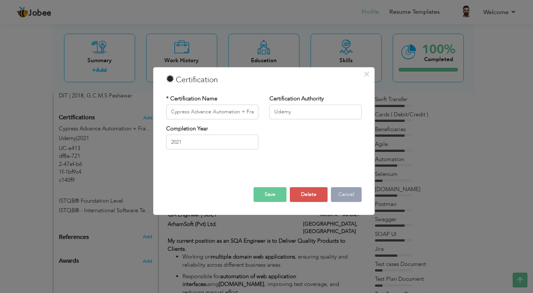
click at [354, 196] on button "Cancel" at bounding box center [346, 194] width 31 height 15
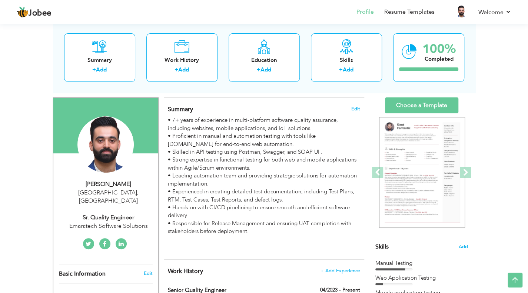
scroll to position [42, 0]
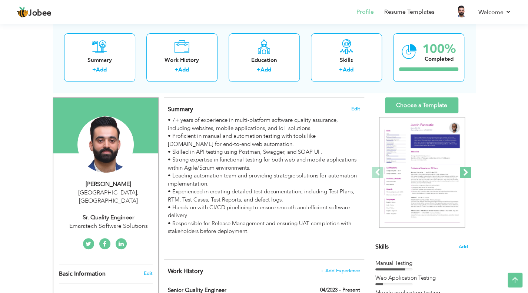
click at [466, 170] on span at bounding box center [464, 172] width 11 height 11
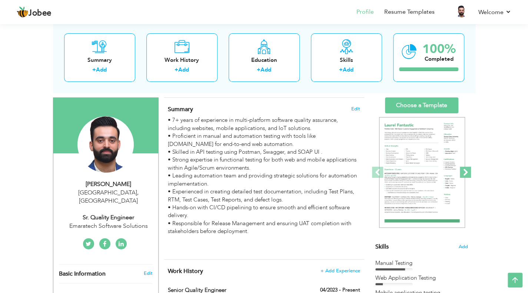
click at [466, 170] on span at bounding box center [464, 172] width 11 height 11
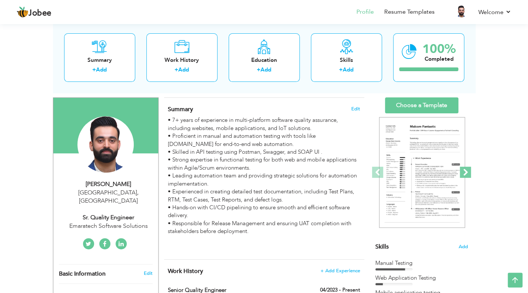
click at [466, 170] on span at bounding box center [464, 172] width 11 height 11
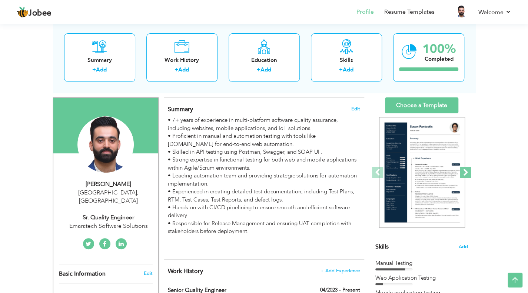
click at [466, 170] on span at bounding box center [464, 172] width 11 height 11
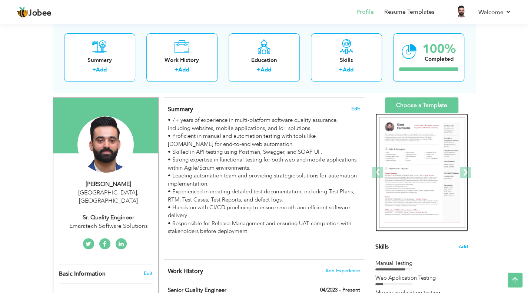
click at [440, 175] on img at bounding box center [422, 172] width 86 height 111
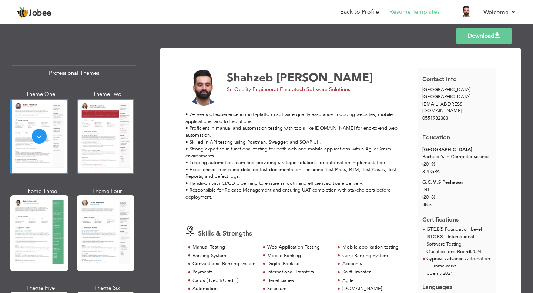
click at [110, 150] on div at bounding box center [106, 136] width 58 height 76
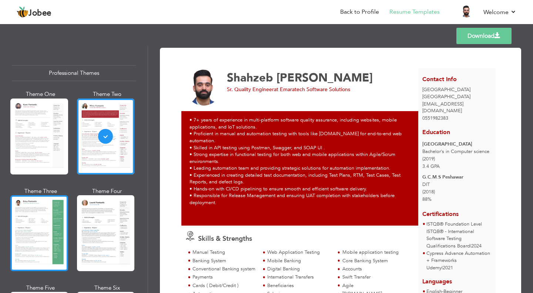
click at [39, 215] on div at bounding box center [39, 233] width 58 height 76
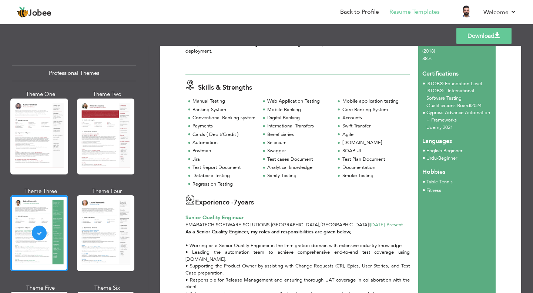
scroll to position [143, 0]
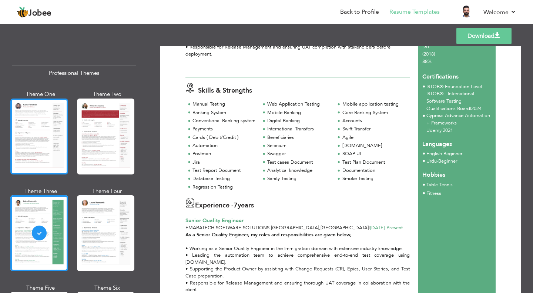
click at [49, 145] on div at bounding box center [39, 136] width 58 height 76
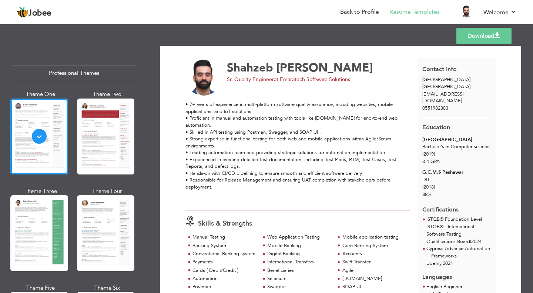
scroll to position [0, 0]
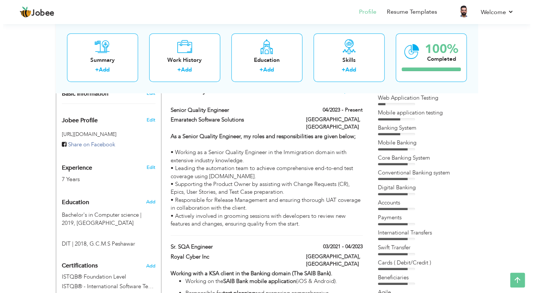
scroll to position [111, 0]
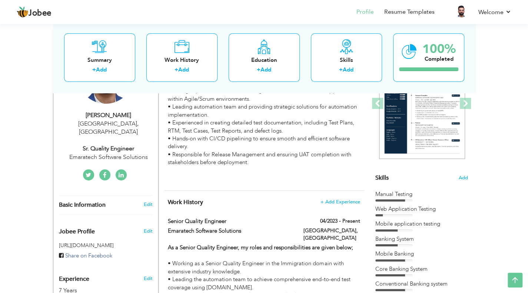
click at [145, 144] on div "Sr. Quality Engineer" at bounding box center [108, 148] width 99 height 9
select select "number:228"
select select "number:9"
type input "Emaratech Software Solutions"
type input "Sr. Quality Engineer"
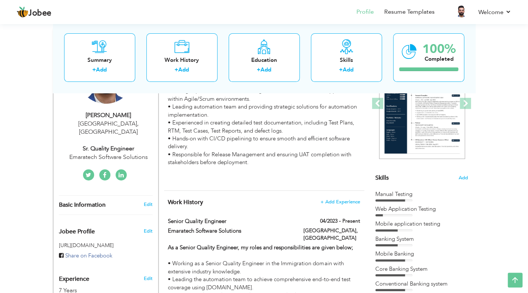
type input "https://www.linkedin.com/in/shahzeb-ahmad/"
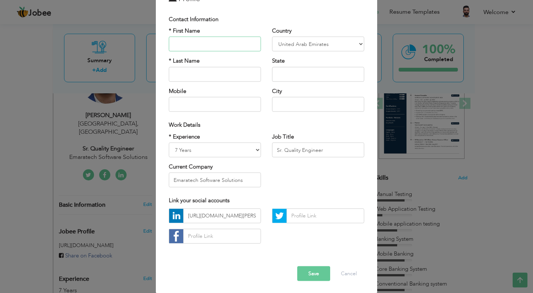
scroll to position [47, 0]
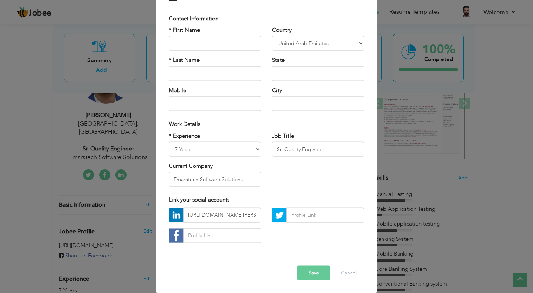
click at [310, 270] on button "Save" at bounding box center [313, 272] width 33 height 15
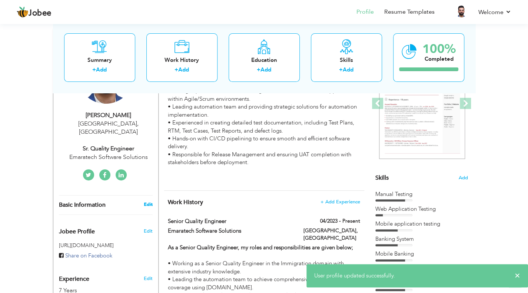
click at [149, 201] on link "Edit" at bounding box center [147, 204] width 9 height 7
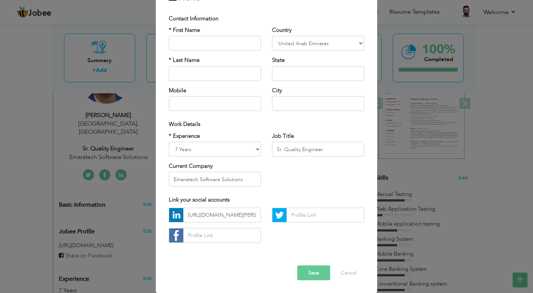
click at [315, 274] on button "Save" at bounding box center [313, 272] width 33 height 15
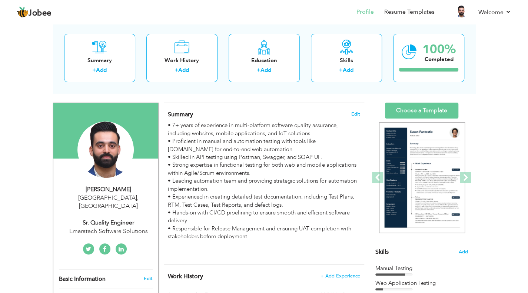
scroll to position [0, 0]
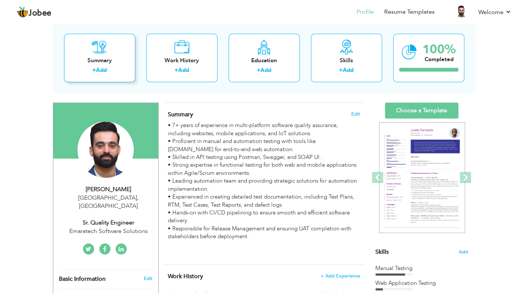
click at [117, 60] on div "Summary" at bounding box center [99, 61] width 59 height 8
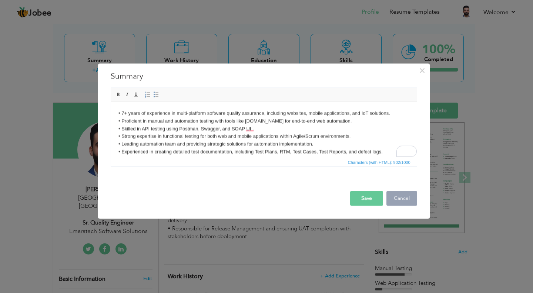
click at [398, 200] on button "Cancel" at bounding box center [402, 198] width 31 height 15
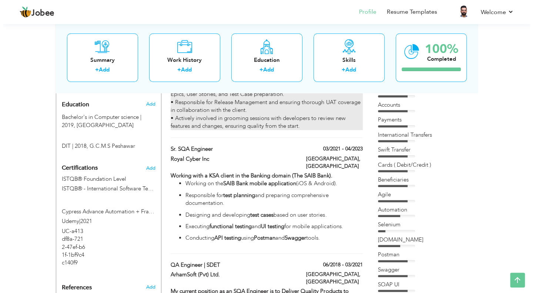
scroll to position [333, 0]
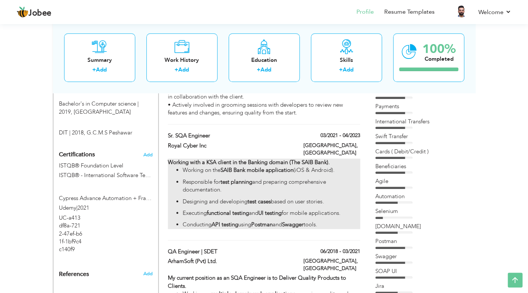
click at [329, 188] on ul "Working on the SAIB Bank mobile application (iOS & Android). Responsible for te…" at bounding box center [264, 197] width 192 height 63
type input "Sr. SQA Engineer"
type input "Royal Cyber Inc"
type input "03/2021"
type input "04/2023"
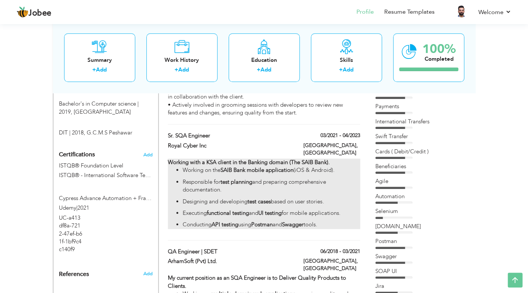
type input "[GEOGRAPHIC_DATA]"
type input "Riyadh"
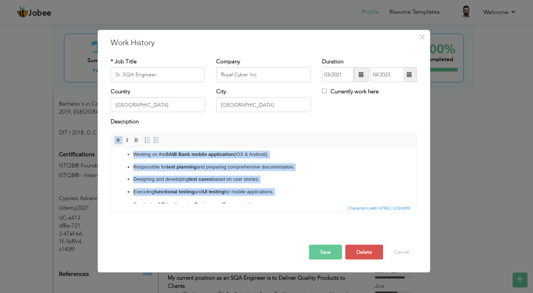
scroll to position [30, 0]
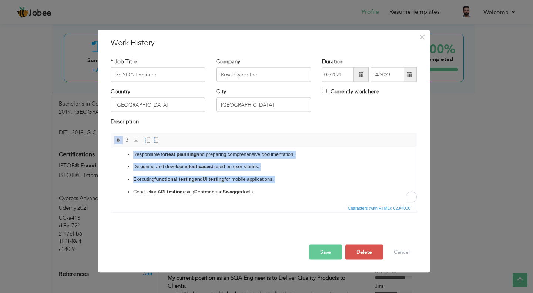
drag, startPoint x: 127, startPoint y: 170, endPoint x: 266, endPoint y: 198, distance: 142.0
click at [266, 198] on html "Working with a KSA client in the Banking domain (The SAIB Bank). Working on the…" at bounding box center [264, 160] width 306 height 85
click at [153, 142] on span at bounding box center [156, 140] width 6 height 6
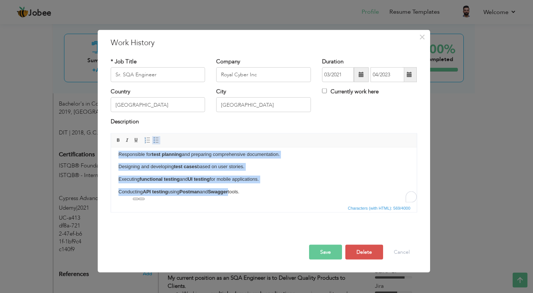
click at [153, 142] on span at bounding box center [156, 140] width 6 height 6
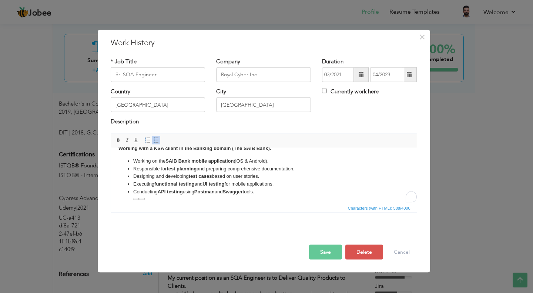
click at [305, 173] on li "Designing and developing test cases based on user stories." at bounding box center [263, 176] width 261 height 8
click at [321, 250] on button "Save" at bounding box center [325, 251] width 33 height 15
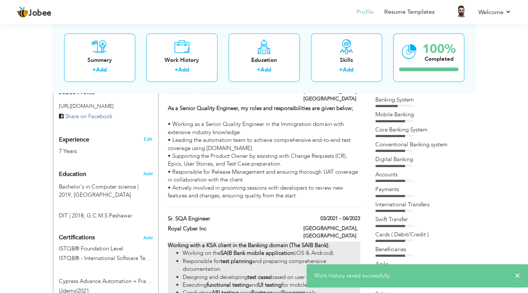
scroll to position [259, 0]
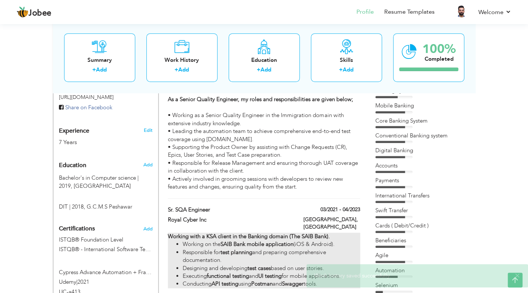
click at [267, 248] on li "Responsible for test planning and preparing comprehensive documentation." at bounding box center [271, 256] width 177 height 16
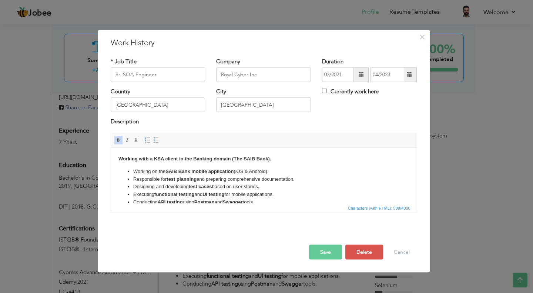
click at [284, 159] on body "Working with a KSA client in the Banking domain (The SAIB Bank). Working on the…" at bounding box center [263, 180] width 291 height 51
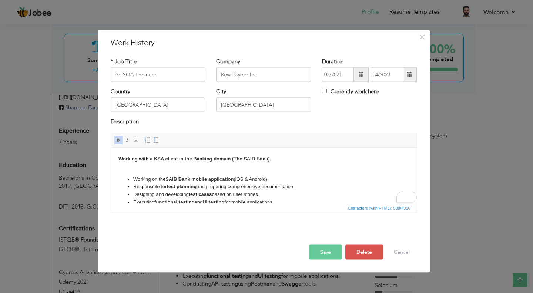
click at [318, 245] on button "Save" at bounding box center [325, 251] width 33 height 15
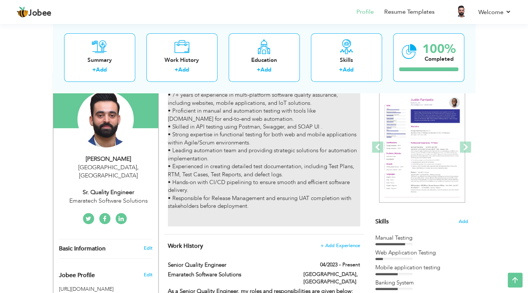
scroll to position [0, 0]
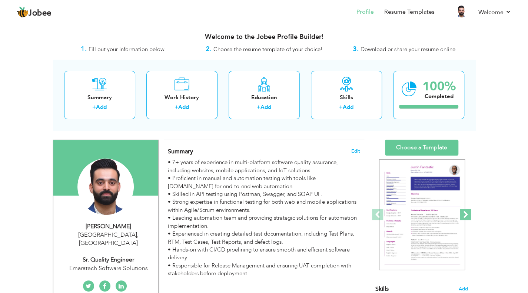
click at [464, 211] on span at bounding box center [464, 214] width 11 height 11
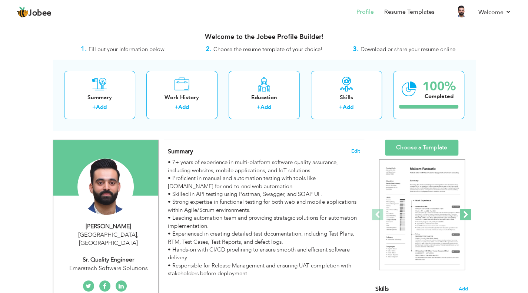
click at [464, 211] on span at bounding box center [464, 214] width 11 height 11
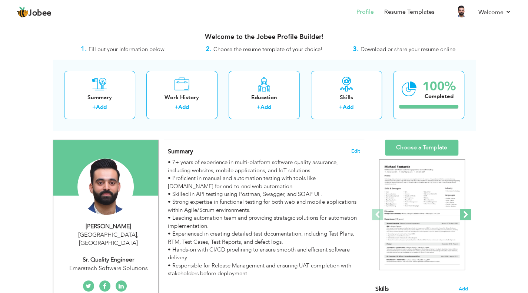
click at [464, 211] on span at bounding box center [464, 214] width 11 height 11
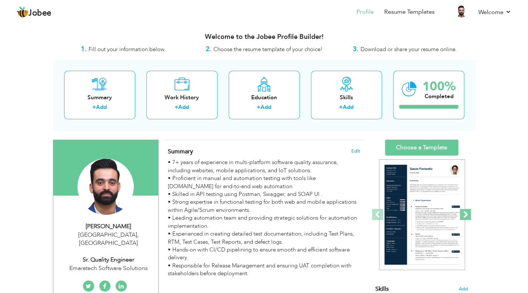
click at [464, 211] on span at bounding box center [464, 214] width 11 height 11
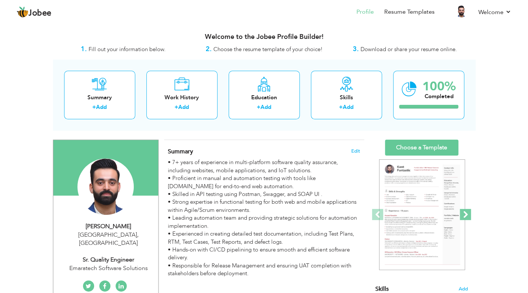
click at [464, 211] on span at bounding box center [464, 214] width 11 height 11
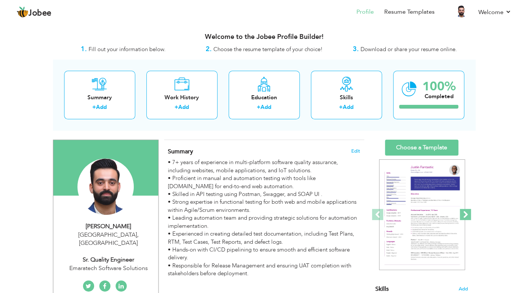
click at [464, 211] on span at bounding box center [464, 214] width 11 height 11
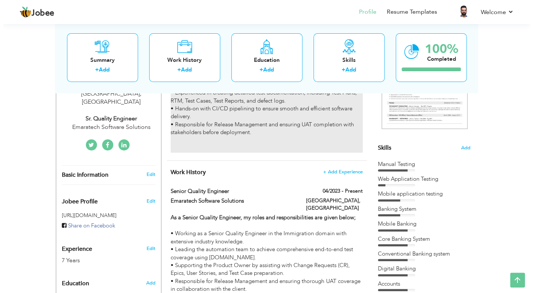
scroll to position [148, 0]
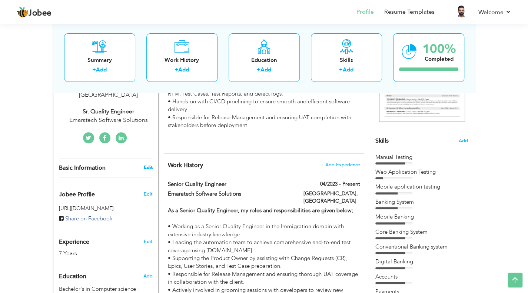
click at [152, 164] on link "Edit" at bounding box center [147, 167] width 9 height 7
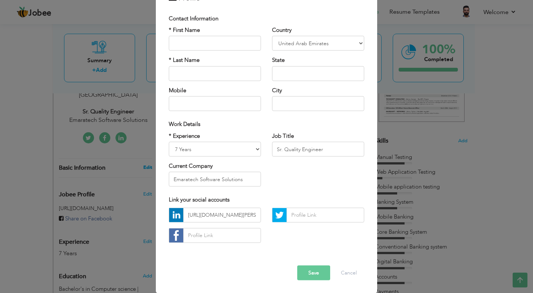
scroll to position [0, 0]
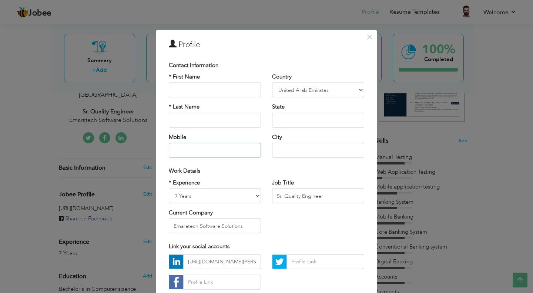
click at [174, 151] on input "text" at bounding box center [215, 150] width 92 height 15
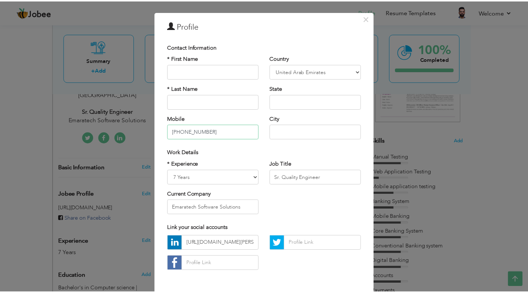
scroll to position [47, 0]
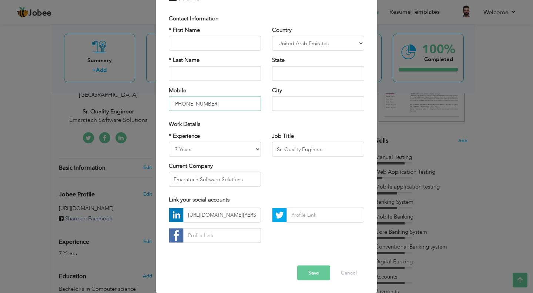
type input "[PHONE_NUMBER]"
click at [310, 269] on button "Save" at bounding box center [313, 272] width 33 height 15
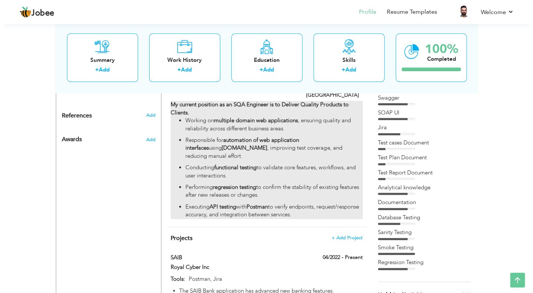
scroll to position [555, 0]
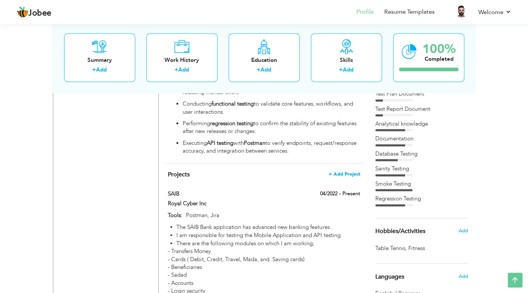
click at [340, 171] on span "+ Add Project" at bounding box center [343, 173] width 31 height 5
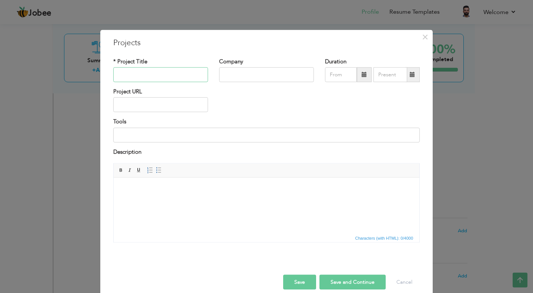
click at [173, 74] on input "text" at bounding box center [160, 74] width 95 height 15
paste input "Dubai Immigration System (Airport, Land Port and Sea Port)"
type input "Dubai Immigration System (Airport, Land Port and Sea Port)"
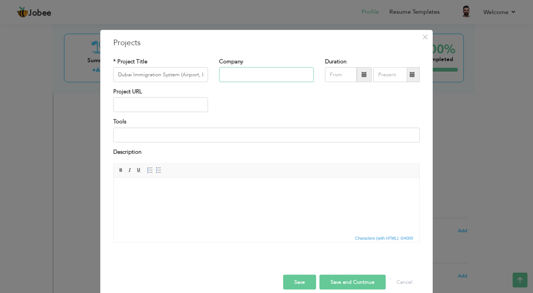
click at [238, 75] on input "text" at bounding box center [266, 74] width 95 height 15
click at [255, 73] on input "text" at bounding box center [266, 74] width 95 height 15
type input "e"
type input "Emaratech Software Solutions"
click at [358, 73] on span at bounding box center [364, 74] width 15 height 15
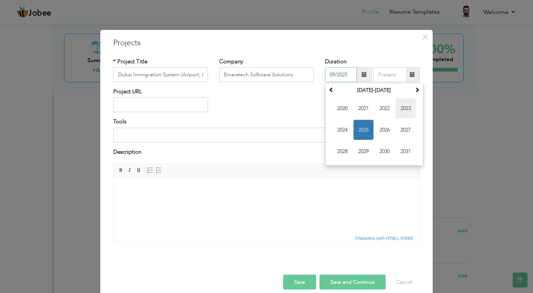
click at [403, 112] on span "2023" at bounding box center [406, 108] width 20 height 20
click at [401, 111] on span "Apr" at bounding box center [406, 108] width 20 height 20
type input "04/2023"
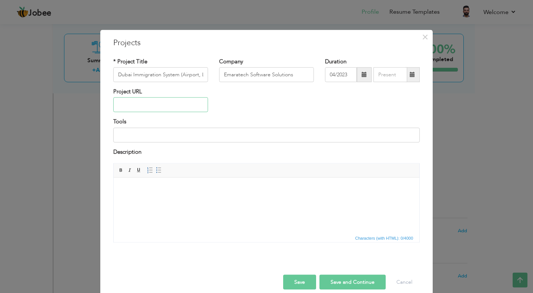
click at [160, 103] on input "text" at bounding box center [160, 104] width 95 height 15
click at [176, 138] on input at bounding box center [266, 134] width 307 height 15
click at [146, 191] on body at bounding box center [266, 189] width 291 height 8
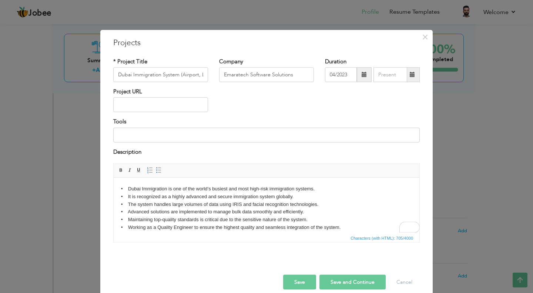
click at [299, 283] on button "Save" at bounding box center [299, 282] width 33 height 15
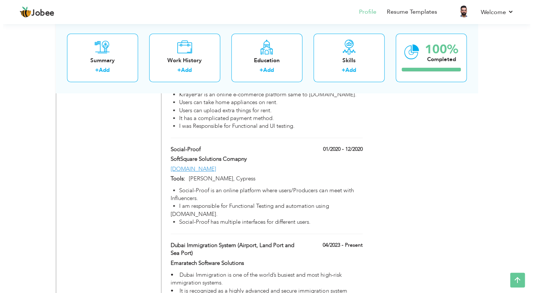
scroll to position [1248, 0]
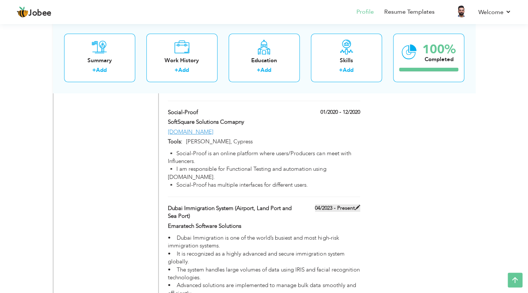
click at [332, 204] on label "04/2023 - Present" at bounding box center [337, 207] width 45 height 7
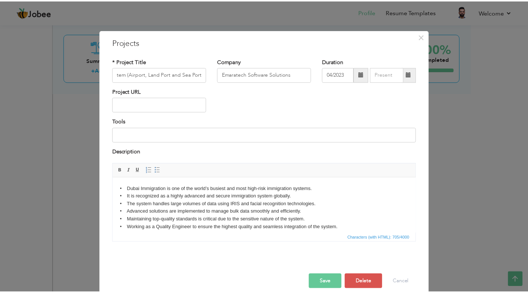
scroll to position [0, 0]
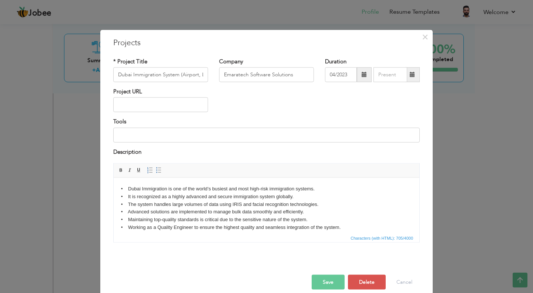
click at [330, 277] on button "Save" at bounding box center [328, 282] width 33 height 15
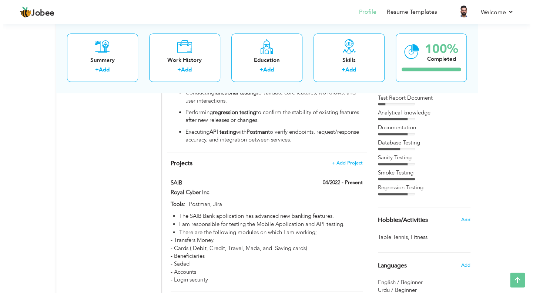
scroll to position [545, 0]
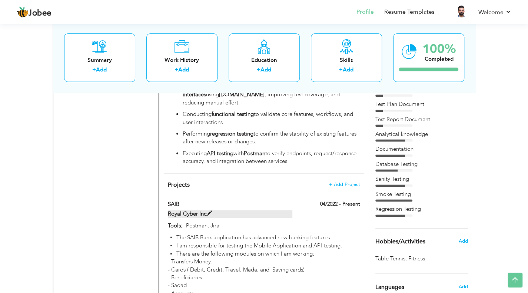
click at [238, 210] on label "Royal Cyber Inc" at bounding box center [230, 214] width 124 height 8
type input "SAIB"
type input "Royal Cyber Inc"
type input "04/2022"
type input "Postman, Jira"
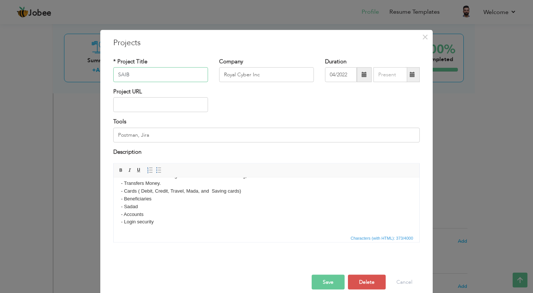
scroll to position [0, 0]
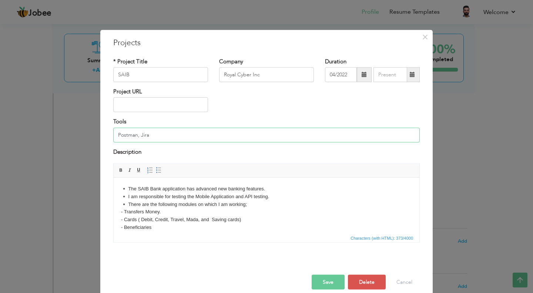
type textarea "a"
drag, startPoint x: 161, startPoint y: 131, endPoint x: 103, endPoint y: 131, distance: 57.8
click at [103, 131] on div "× Projects * Project Title SAIB Company Royal Cyber Inc Duration 04/2022 Projec…" at bounding box center [266, 166] width 332 height 273
click at [362, 74] on span at bounding box center [364, 74] width 5 height 5
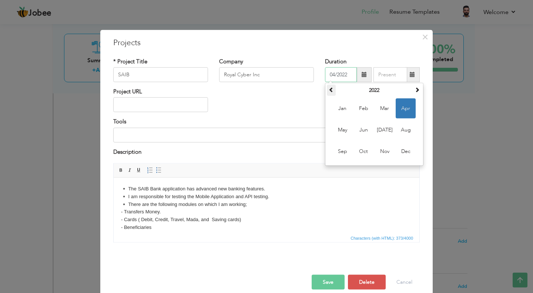
click at [329, 90] on span at bounding box center [331, 89] width 5 height 5
click at [385, 111] on span "Mar" at bounding box center [385, 108] width 20 height 20
type input "03/2021"
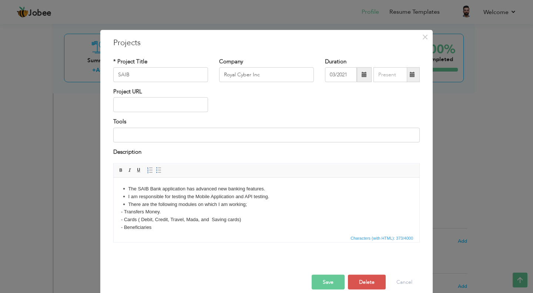
click at [410, 75] on span at bounding box center [412, 74] width 5 height 5
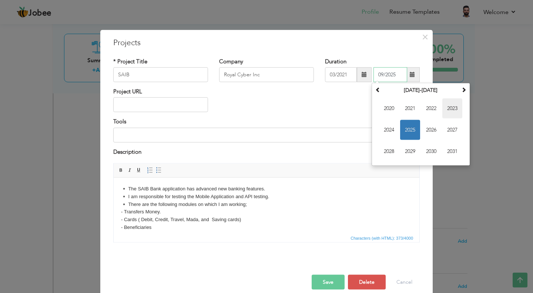
click at [450, 108] on span "2023" at bounding box center [452, 108] width 20 height 20
click at [428, 110] on span "Mar" at bounding box center [431, 108] width 20 height 20
type input "03/2023"
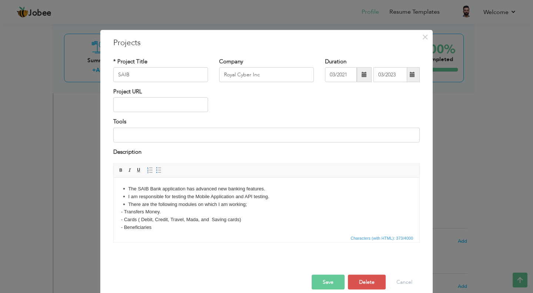
click at [138, 195] on body "▪️ The SAIB Bank application has advanced new banking features. ▪️ I am respons…" at bounding box center [266, 219] width 291 height 69
click at [218, 220] on body "▪️ The SAIB Bank application has advanced new banking features. ▪️ I was respon…" at bounding box center [266, 219] width 291 height 69
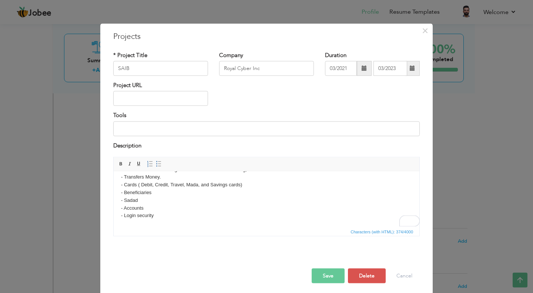
scroll to position [9, 0]
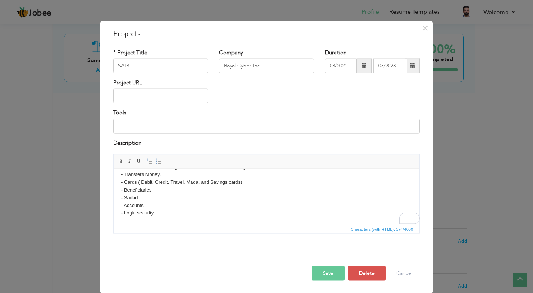
click at [330, 269] on button "Save" at bounding box center [328, 273] width 33 height 15
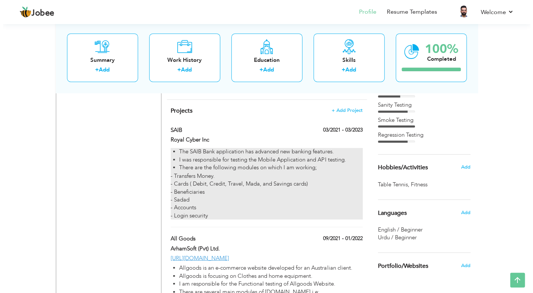
scroll to position [656, 0]
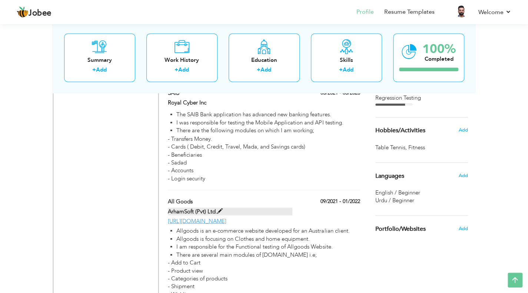
click at [234, 207] on label "ArhamSoft (Pvt) Ltd." at bounding box center [230, 211] width 124 height 8
type input "All Goods"
type input "ArhamSoft (Pvt) Ltd."
type input "09/2021"
type input "01/2022"
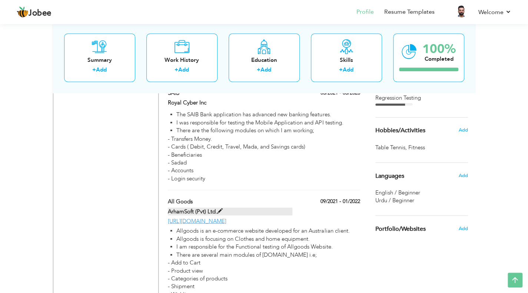
type input "[URL][DOMAIN_NAME]"
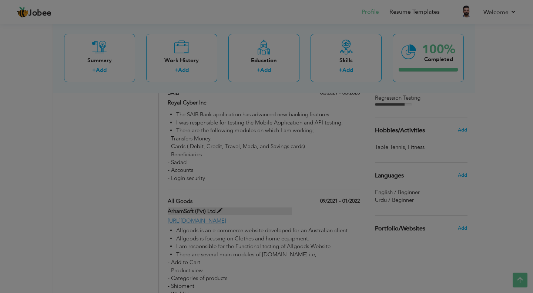
scroll to position [0, 0]
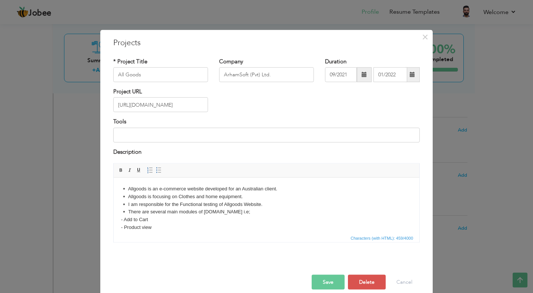
click at [362, 77] on span at bounding box center [364, 74] width 5 height 5
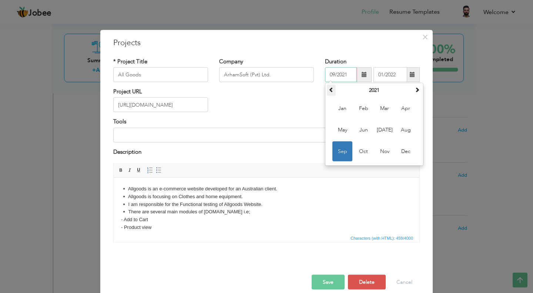
click at [327, 89] on th at bounding box center [331, 90] width 9 height 11
click at [329, 88] on span at bounding box center [331, 89] width 5 height 5
click at [363, 130] on span "Jun" at bounding box center [364, 130] width 20 height 20
type input "06/2018"
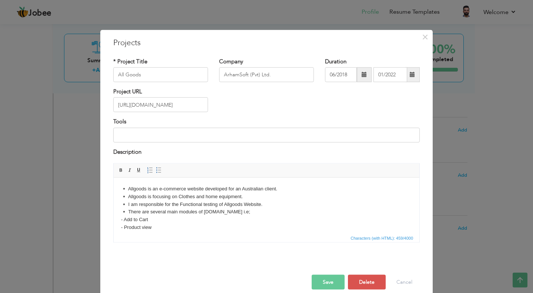
click at [410, 77] on span at bounding box center [412, 74] width 14 height 15
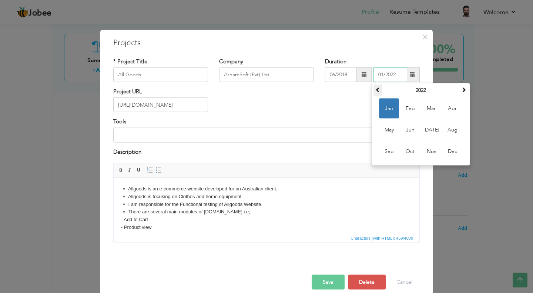
click at [375, 89] on span at bounding box center [377, 89] width 5 height 5
click at [411, 130] on span "Jun" at bounding box center [410, 130] width 20 height 20
type input "06/2019"
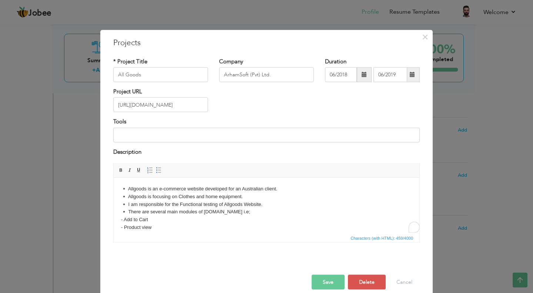
drag, startPoint x: 172, startPoint y: 220, endPoint x: 115, endPoint y: 181, distance: 68.7
click at [115, 181] on html "▪️ Allgoods is an e-commerce website developed for an Australian client. ▪️ All…" at bounding box center [267, 223] width 306 height 92
copy body "▪️ Allgoods is an e-commerce website developed for an Australian client. ▪️ All…"
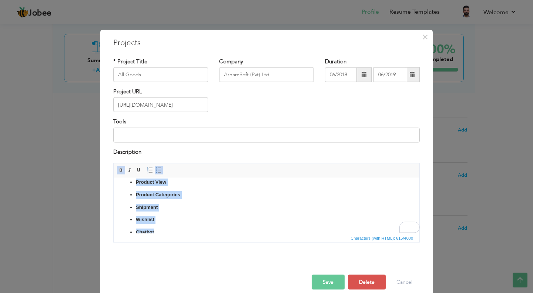
scroll to position [65, 0]
drag, startPoint x: 129, startPoint y: 185, endPoint x: 163, endPoint y: 205, distance: 40.0
click at [168, 233] on html "▪️ Allgoods is an e-commerce platform developed for an Australian client. ▪️ Th…" at bounding box center [267, 172] width 306 height 121
click at [155, 173] on link "Insert/Remove Bulleted List" at bounding box center [159, 170] width 8 height 8
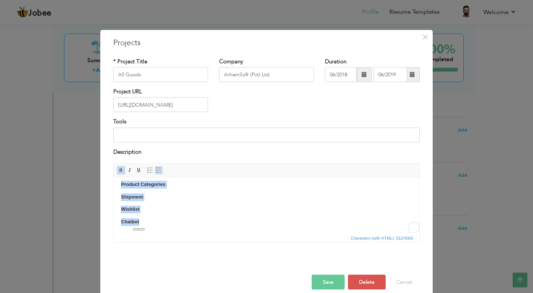
click at [155, 173] on link "Insert/Remove Bulleted List" at bounding box center [159, 170] width 8 height 8
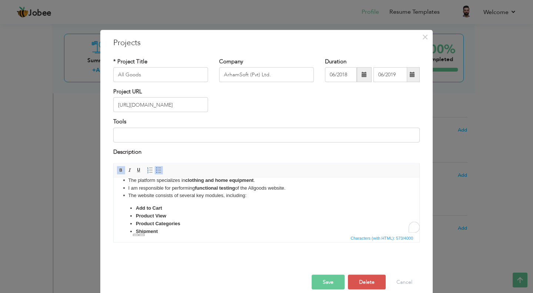
scroll to position [0, 0]
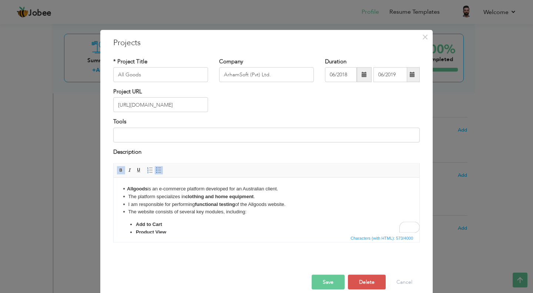
click at [137, 204] on p "▪️ Allgoods is an e-commerce platform developed for an Australian client. ▪️ Th…" at bounding box center [266, 200] width 291 height 31
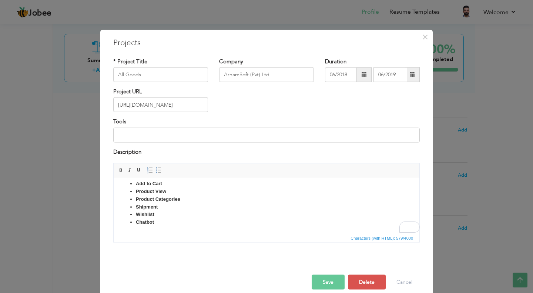
scroll to position [41, 0]
click at [332, 284] on button "Save" at bounding box center [328, 282] width 33 height 15
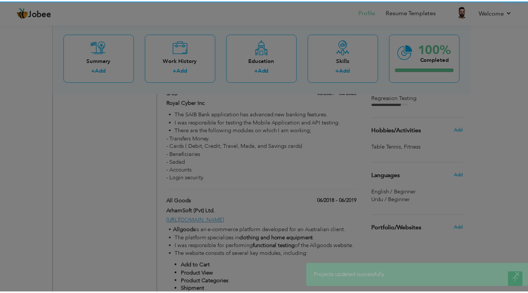
scroll to position [0, 0]
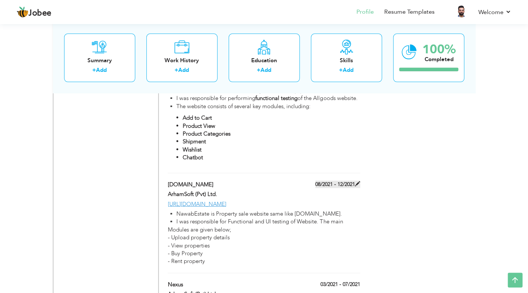
click at [327, 181] on label "08/2021 - 12/2021" at bounding box center [337, 184] width 45 height 7
type input "[DOMAIN_NAME]"
type input "08/2021"
type input "12/2021"
type input "https://nawabestate.rapidfiresol.com/"
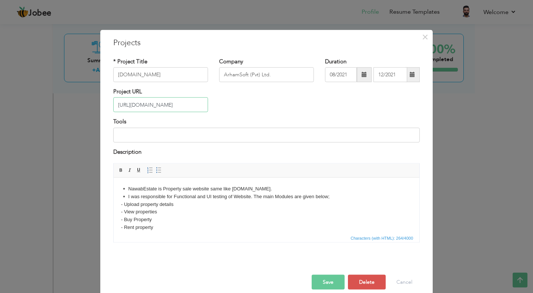
click at [184, 103] on input "https://nawabestate.rapidfiresol.com/" at bounding box center [160, 104] width 95 height 15
click at [362, 77] on span at bounding box center [364, 74] width 5 height 5
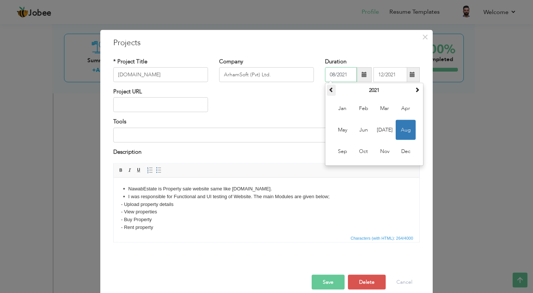
click at [329, 90] on span at bounding box center [331, 89] width 5 height 5
click at [365, 124] on span "Jun" at bounding box center [364, 130] width 20 height 20
type input "06/2019"
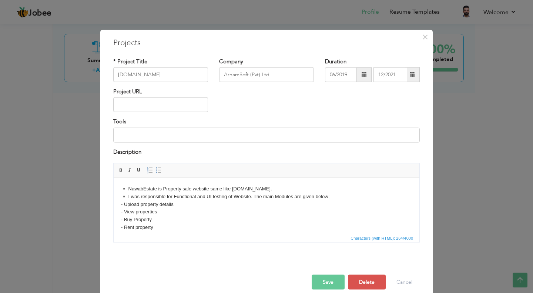
click at [410, 74] on span at bounding box center [412, 74] width 5 height 5
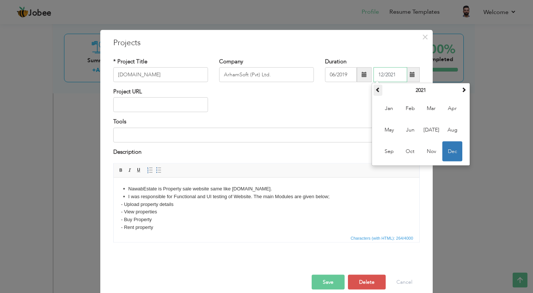
click at [375, 90] on span at bounding box center [377, 89] width 5 height 5
click at [461, 87] on span at bounding box center [463, 89] width 5 height 5
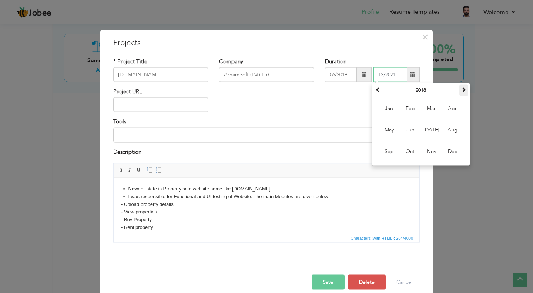
click at [461, 87] on span at bounding box center [463, 89] width 5 height 5
click at [412, 130] on span "Jun" at bounding box center [410, 130] width 20 height 20
type input "06/2020"
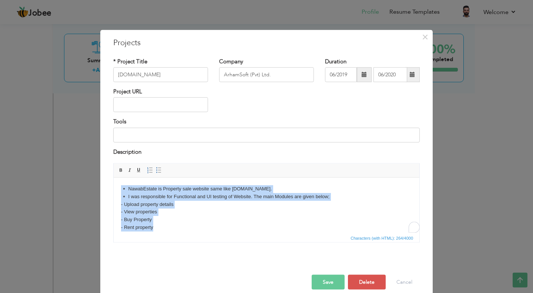
drag, startPoint x: 172, startPoint y: 222, endPoint x: 108, endPoint y: 178, distance: 77.8
click at [114, 178] on html "▪️ NawabEstate is Property sale website same like Zameen.com. ▪️ I was responsi…" at bounding box center [267, 207] width 306 height 61
copy body "▪️ NawabEstate is Property sale website same like Zameen.com. ▪️ I was responsi…"
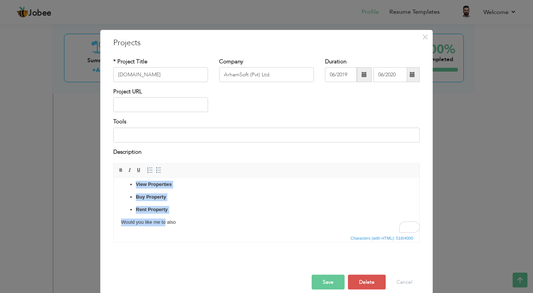
scroll to position [45, 0]
drag, startPoint x: 130, startPoint y: 214, endPoint x: 180, endPoint y: 211, distance: 50.8
click at [180, 211] on ul "Upload Property Details View Properties Buy Property Rent Property" at bounding box center [266, 190] width 291 height 45
click at [156, 170] on span at bounding box center [159, 170] width 6 height 6
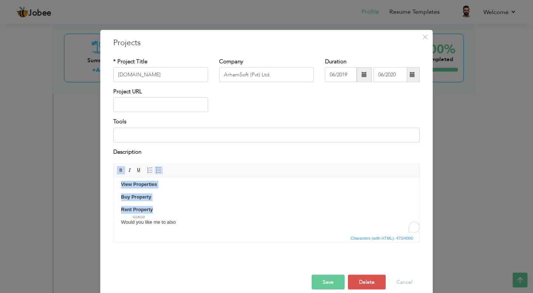
click at [156, 170] on span at bounding box center [159, 170] width 6 height 6
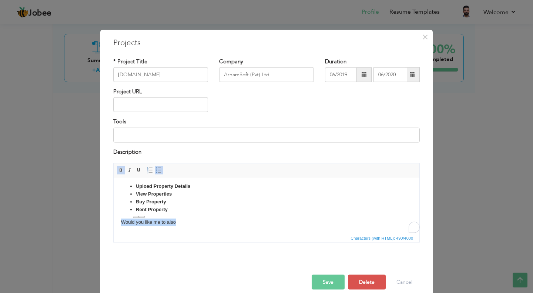
drag, startPoint x: 180, startPoint y: 220, endPoint x: 121, endPoint y: 221, distance: 59.3
click at [121, 221] on p "Would you like me to also" at bounding box center [266, 222] width 291 height 8
click at [321, 285] on button "Save" at bounding box center [328, 282] width 33 height 15
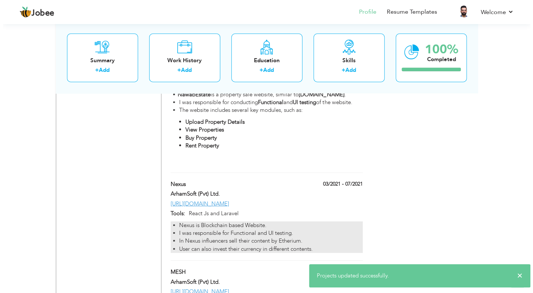
scroll to position [952, 0]
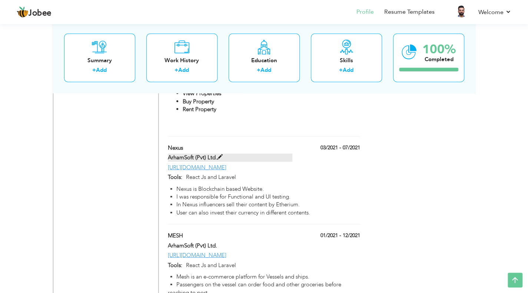
click at [261, 154] on label "ArhamSoft (Pvt) Ltd." at bounding box center [230, 158] width 124 height 8
type input "Nexus"
type input "03/2021"
type input "07/2021"
type input "https://nexus.arhamsoft.info/"
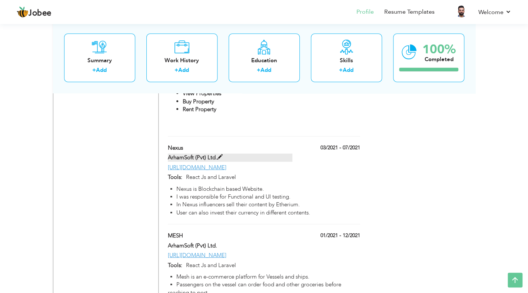
type input "React Js and Laravel"
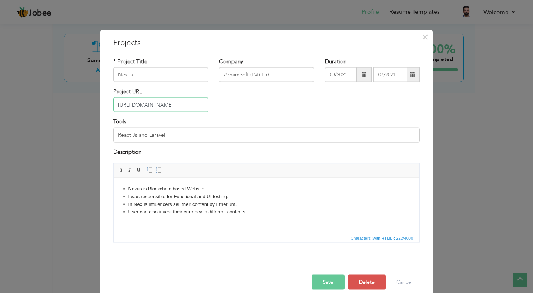
drag, startPoint x: 193, startPoint y: 105, endPoint x: 99, endPoint y: 116, distance: 94.7
click at [100, 116] on div "× Projects * Project Title Nexus Company ArhamSoft (Pvt) Ltd. Duration 03/2021 …" at bounding box center [266, 166] width 332 height 273
click at [362, 77] on span at bounding box center [364, 74] width 5 height 5
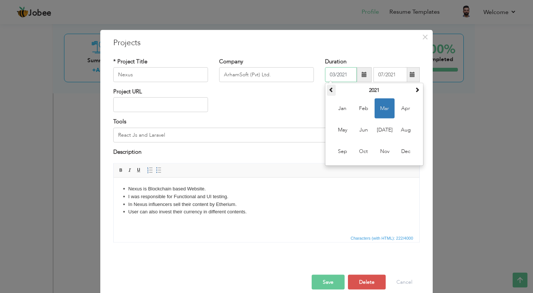
click at [330, 92] on span at bounding box center [331, 89] width 5 height 5
click at [365, 128] on span "Jun" at bounding box center [364, 130] width 20 height 20
type input "06/2019"
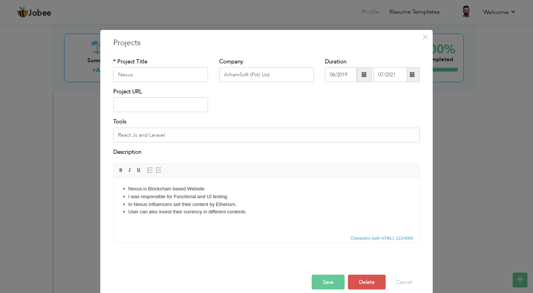
click at [410, 75] on span at bounding box center [412, 74] width 5 height 5
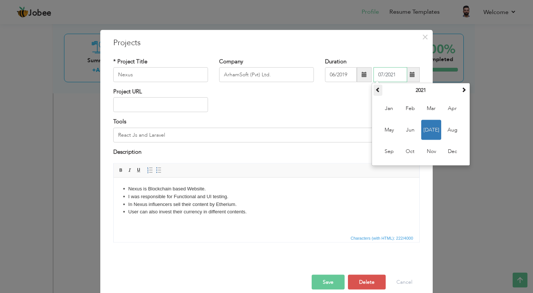
click at [375, 90] on span at bounding box center [377, 89] width 5 height 5
click at [410, 131] on span "Jun" at bounding box center [410, 130] width 20 height 20
type input "06/2020"
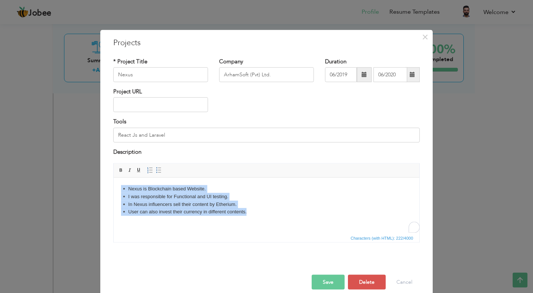
drag, startPoint x: 260, startPoint y: 217, endPoint x: 222, endPoint y: 363, distance: 150.8
click at [114, 186] on html "▪️ Nexus is Blockchain based Website. ▪️ I was responsible for Functional and U…" at bounding box center [267, 200] width 306 height 46
copy body "▪️ Nexus is Blockchain based Website. ▪️ I was responsible for Functional and U…"
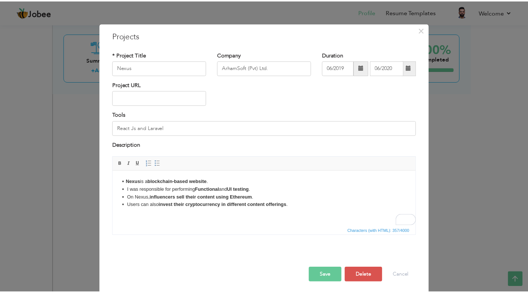
scroll to position [9, 0]
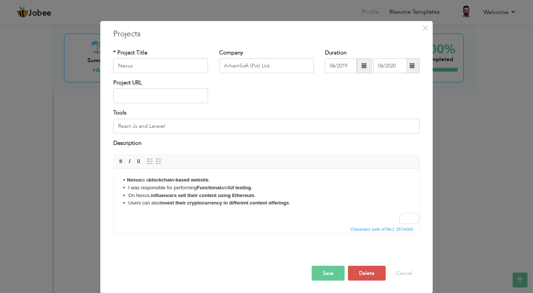
click at [320, 271] on button "Save" at bounding box center [328, 273] width 33 height 15
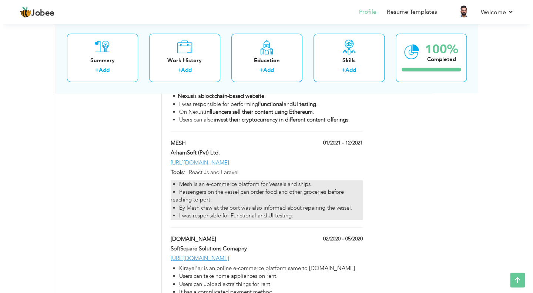
scroll to position [1026, 0]
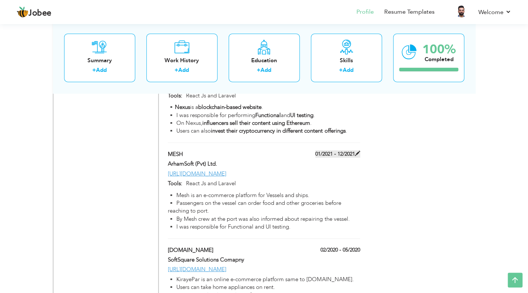
click at [355, 151] on span at bounding box center [357, 153] width 5 height 5
type input "MESH"
type input "01/2021"
type input "12/2021"
type input "https://mesh-online.app/login"
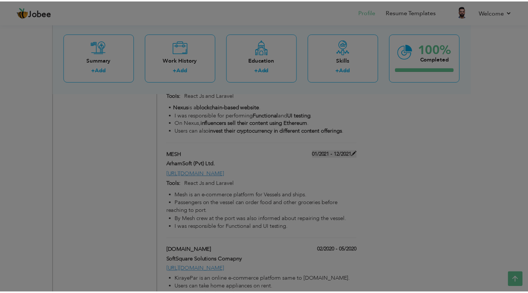
scroll to position [0, 0]
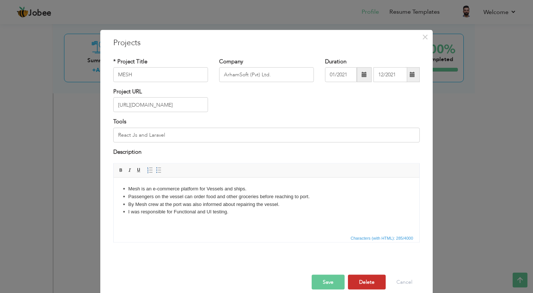
click at [364, 276] on button "Delete" at bounding box center [367, 282] width 38 height 15
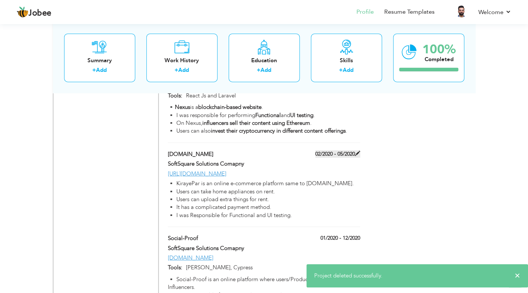
click at [345, 150] on label "02/2020 - 05/2020" at bounding box center [337, 153] width 45 height 7
type input "KirayePar.com"
type input "SoftSquare Solutions Comapny"
type input "02/2020"
type input "05/2020"
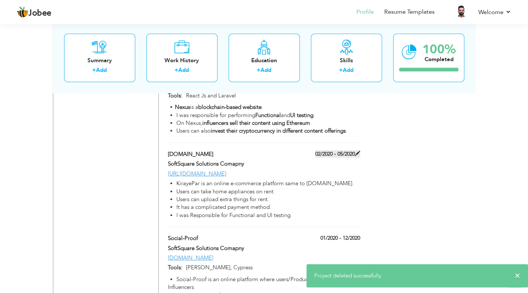
type input "https://www.kirayeper.com"
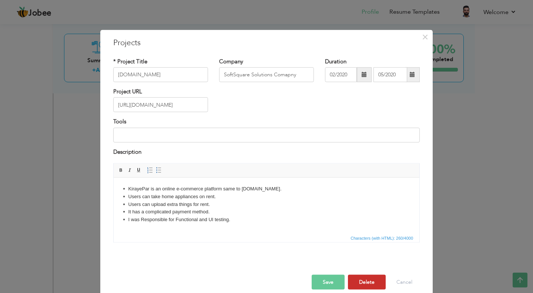
click at [360, 285] on button "Delete" at bounding box center [367, 282] width 38 height 15
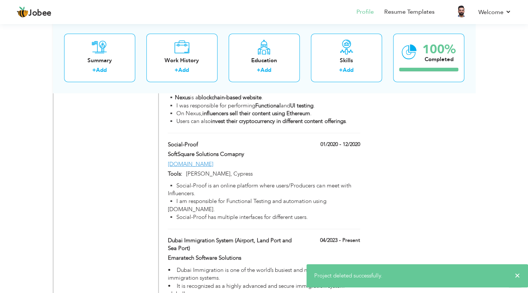
scroll to position [1026, 0]
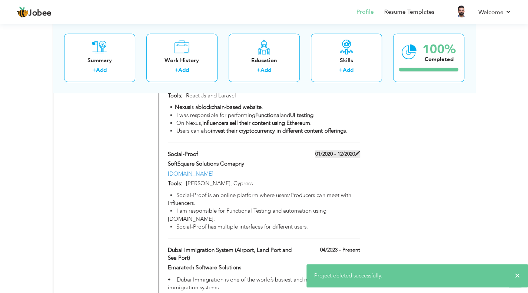
click at [349, 150] on label "01/2020 - 12/2020" at bounding box center [337, 153] width 45 height 7
type input "Social-Proof"
type input "01/2020"
type input "12/2020"
type input "[DOMAIN_NAME]"
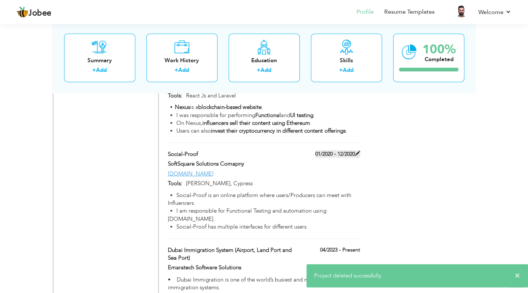
type input "Vue Js, Cypress"
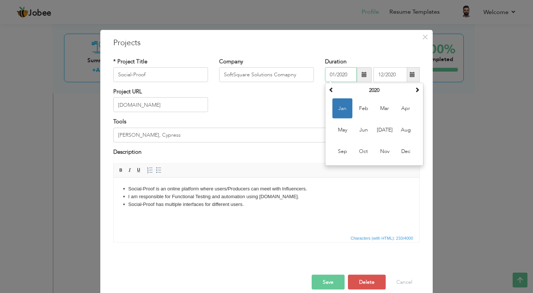
click at [343, 75] on input "01/2020" at bounding box center [341, 74] width 32 height 15
click at [366, 131] on span "Jun" at bounding box center [364, 130] width 20 height 20
type input "06/2020"
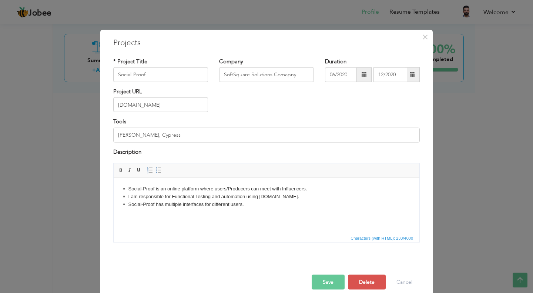
click at [410, 74] on span at bounding box center [412, 74] width 5 height 5
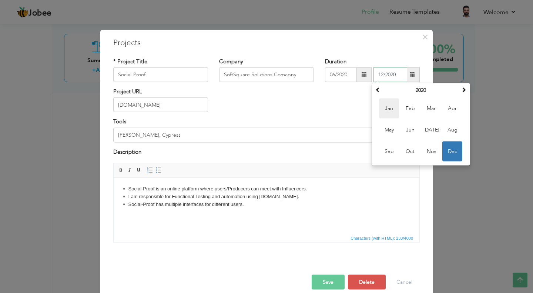
click at [390, 108] on span "Jan" at bounding box center [389, 108] width 20 height 20
click at [404, 71] on input "01/2020" at bounding box center [391, 74] width 34 height 15
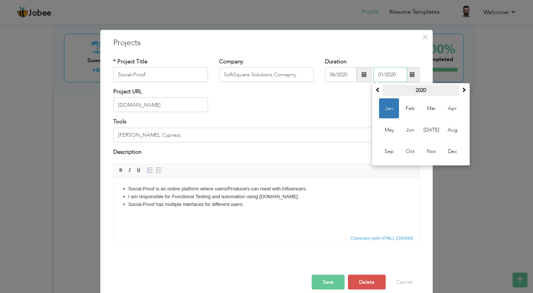
click at [456, 89] on th "2020" at bounding box center [420, 90] width 77 height 11
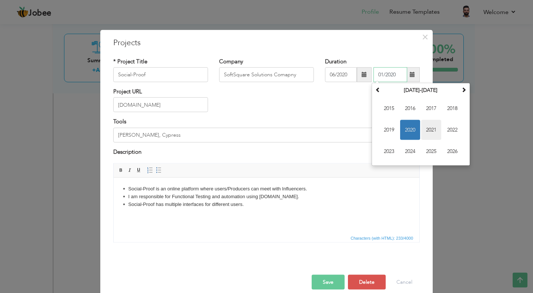
click at [423, 126] on span "2021" at bounding box center [431, 130] width 20 height 20
click at [409, 110] on span "Feb" at bounding box center [410, 108] width 20 height 20
type input "02/2021"
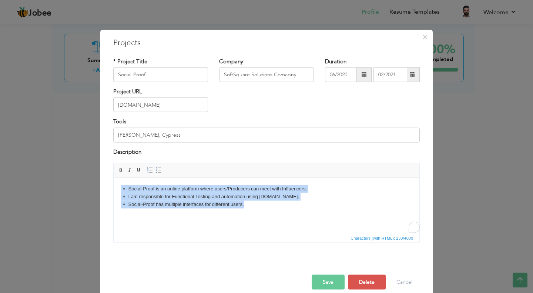
drag, startPoint x: 252, startPoint y: 204, endPoint x: 114, endPoint y: 184, distance: 140.2
click at [114, 184] on html "▪️ Social-Proof is an online platform where users/Producers can meet with Influ…" at bounding box center [267, 196] width 306 height 38
copy body "▪️ Social-Proof is an online platform where users/Producers can meet with Influ…"
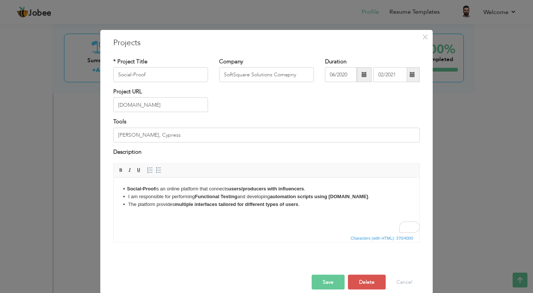
click at [328, 281] on button "Save" at bounding box center [328, 282] width 33 height 15
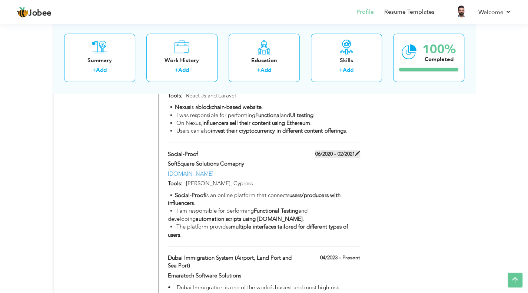
click at [342, 150] on label "06/2020 - 02/2021" at bounding box center [337, 153] width 45 height 7
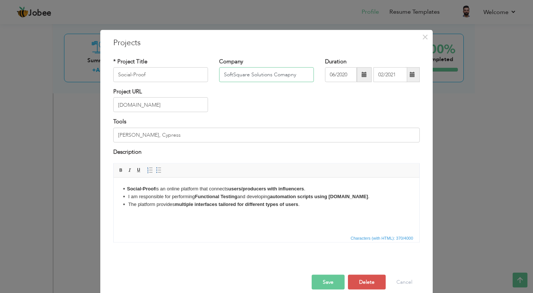
drag, startPoint x: 295, startPoint y: 73, endPoint x: 222, endPoint y: 70, distance: 73.0
click at [222, 70] on input "SoftSquare Solutions Comapny" at bounding box center [266, 74] width 95 height 15
type input "ArhamSoft Solutions"
drag, startPoint x: 161, startPoint y: 136, endPoint x: 100, endPoint y: 141, distance: 60.9
click at [100, 141] on div "× Projects * Project Title Social-Proof Company ArhamSoft Solutions Duration 06…" at bounding box center [266, 166] width 332 height 273
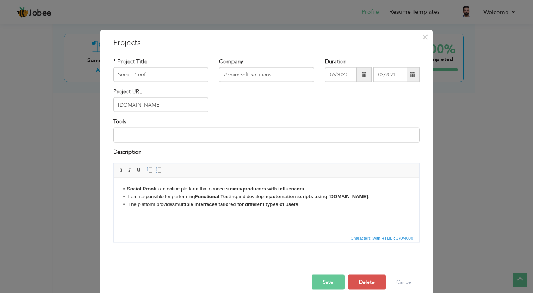
click at [324, 277] on button "Save" at bounding box center [328, 282] width 33 height 15
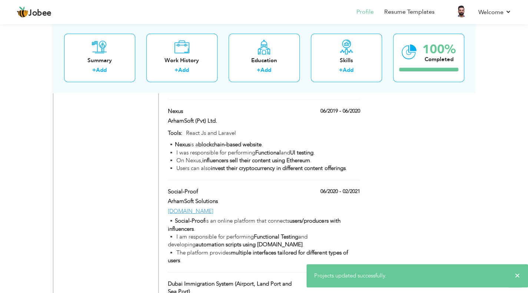
scroll to position [952, 0]
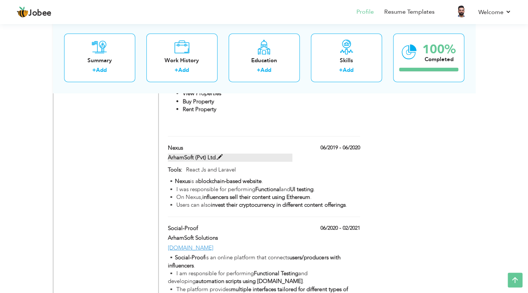
click at [215, 154] on label "ArhamSoft (Pvt) Ltd." at bounding box center [230, 158] width 124 height 8
type input "Nexus"
type input "ArhamSoft (Pvt) Ltd."
type input "06/2019"
type input "06/2020"
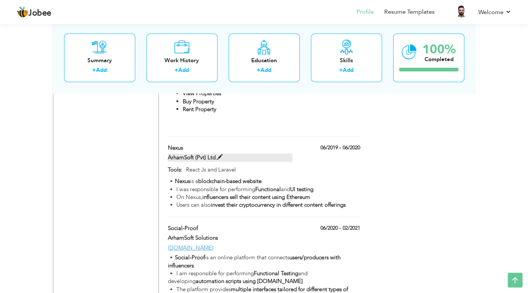
type input "React Js and Laravel"
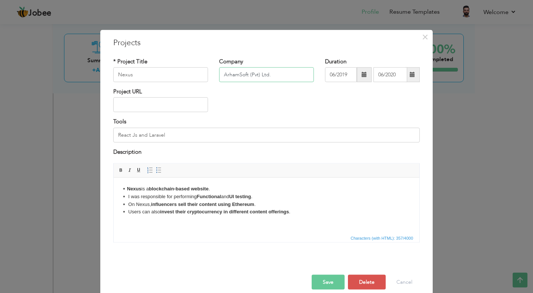
drag, startPoint x: 271, startPoint y: 71, endPoint x: 213, endPoint y: 76, distance: 59.1
click at [214, 76] on div "Company ArhamSoft (Pvt) Ltd." at bounding box center [267, 72] width 106 height 30
click at [396, 277] on button "Cancel" at bounding box center [404, 282] width 31 height 15
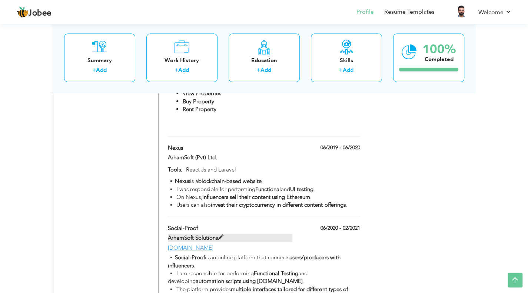
click at [219, 235] on span at bounding box center [221, 238] width 6 height 6
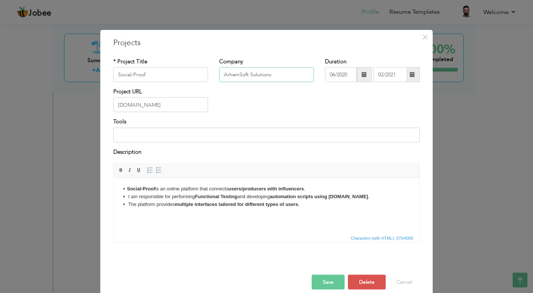
drag, startPoint x: 271, startPoint y: 73, endPoint x: 221, endPoint y: 71, distance: 49.3
click at [221, 71] on input "ArhamSoft Solutions" at bounding box center [266, 74] width 95 height 15
paste input "(Pvt) Ltd."
type input "ArhamSoft (Pvt) Ltd."
click at [328, 280] on button "Save" at bounding box center [328, 282] width 33 height 15
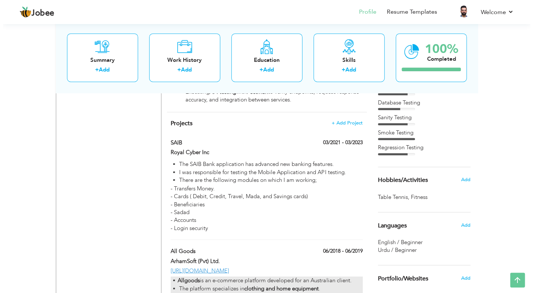
scroll to position [582, 0]
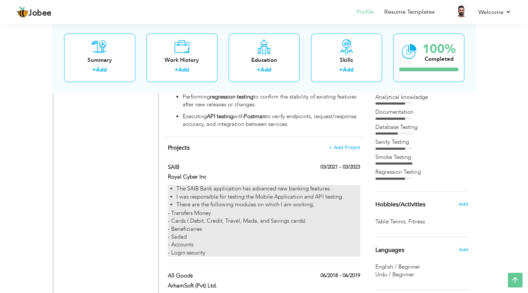
click at [311, 185] on div "▪️ The SAIB Bank application has advanced new banking features. ▪️ I was respon…" at bounding box center [264, 220] width 192 height 71
type input "SAIB"
type input "Royal Cyber Inc"
type input "03/2021"
type input "03/2023"
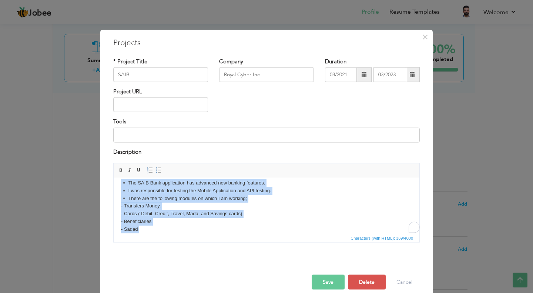
scroll to position [0, 0]
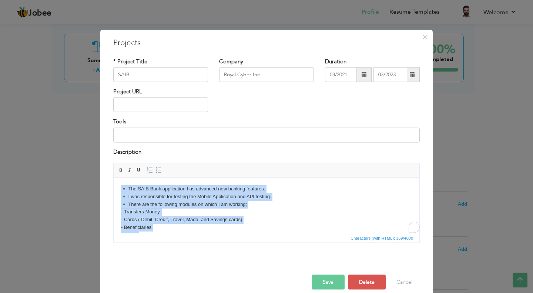
drag, startPoint x: 163, startPoint y: 226, endPoint x: 120, endPoint y: 180, distance: 63.4
click at [120, 180] on html "▪️ The SAIB Bank application has advanced new banking features. ▪️ I was respon…" at bounding box center [267, 219] width 306 height 84
copy body "▪️ The SAIB Bank application has advanced new banking features. ▪️ I was respon…"
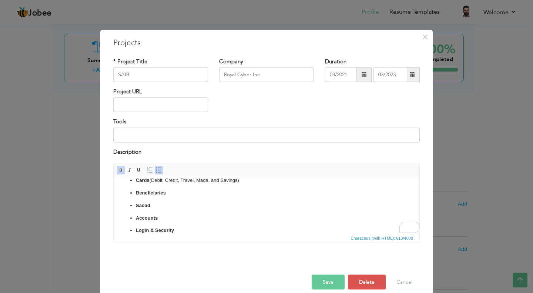
scroll to position [49, 0]
drag, startPoint x: 180, startPoint y: 231, endPoint x: 130, endPoint y: 193, distance: 62.4
click at [130, 193] on ul "Money Transfers Cards (Debit, Credit, Travel, Mada, and Savings) Beneficiaries …" at bounding box center [266, 199] width 291 height 70
click at [150, 170] on span "Insert/Remove Numbered List Insert/Remove Bulleted List" at bounding box center [155, 170] width 18 height 9
click at [155, 173] on link "Insert/Remove Bulleted List" at bounding box center [159, 170] width 8 height 8
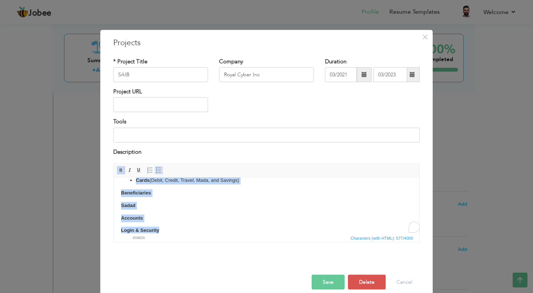
click at [155, 173] on link "Insert/Remove Bulleted List" at bounding box center [159, 170] width 8 height 8
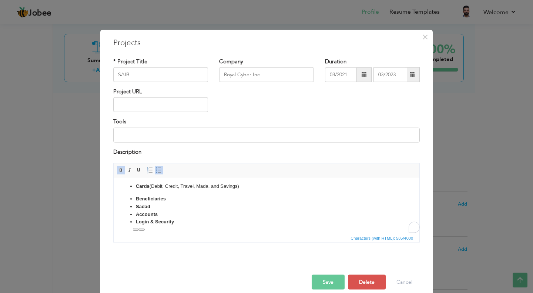
click at [315, 281] on button "Save" at bounding box center [328, 282] width 33 height 15
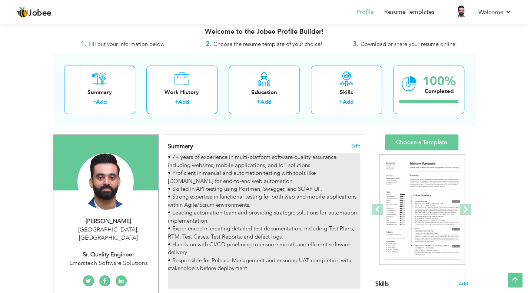
scroll to position [0, 0]
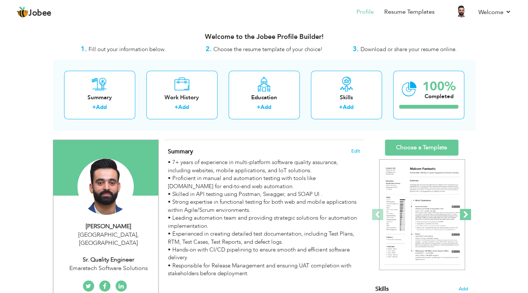
click at [469, 215] on span at bounding box center [464, 214] width 11 height 11
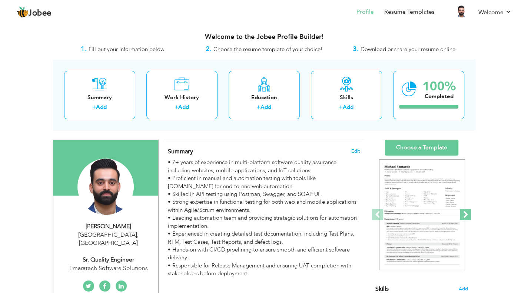
click at [469, 215] on span at bounding box center [464, 214] width 11 height 11
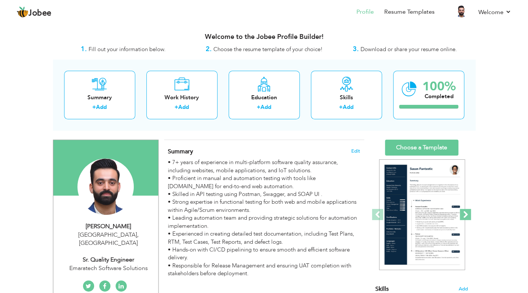
click at [469, 215] on span at bounding box center [464, 214] width 11 height 11
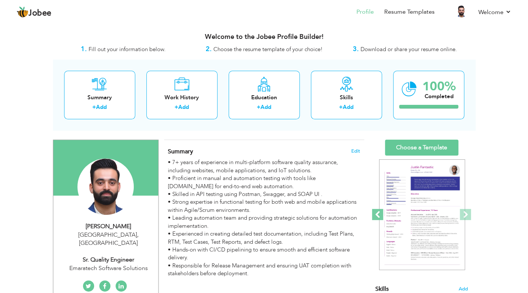
click at [376, 214] on span at bounding box center [377, 214] width 11 height 11
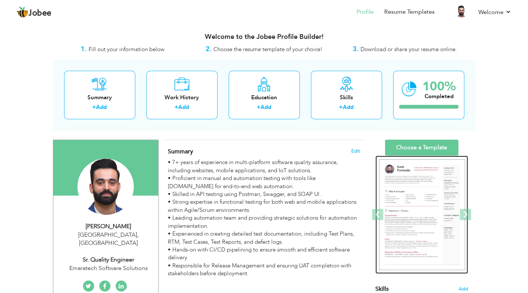
click at [434, 193] on img at bounding box center [422, 214] width 86 height 111
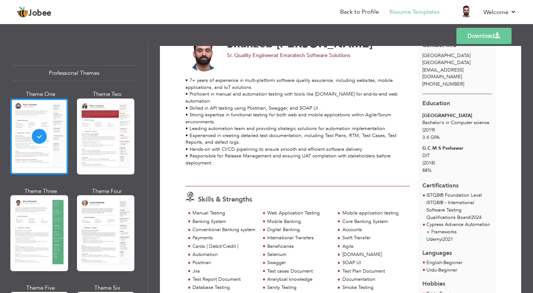
scroll to position [74, 0]
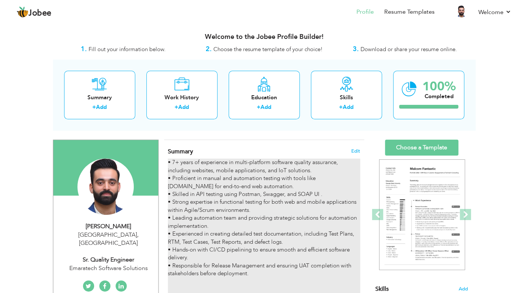
click at [317, 200] on div "• 7+ years of experience in multi-platform software quality assurance, includin…" at bounding box center [264, 225] width 192 height 135
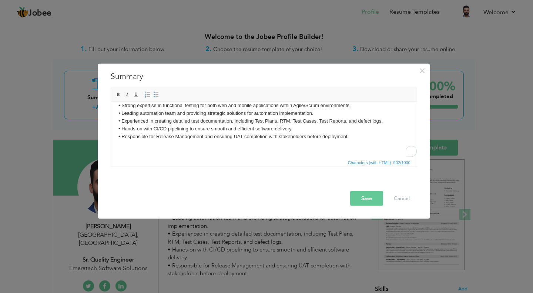
scroll to position [36, 0]
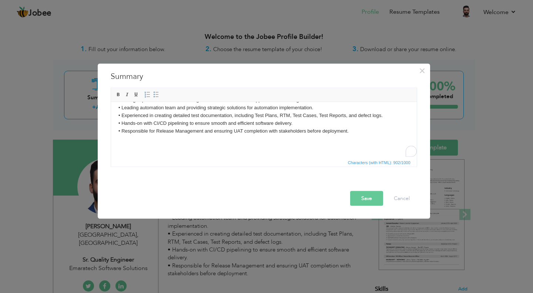
click at [301, 136] on body "• 7+ years of experience in multi-platform software quality assurance, includin…" at bounding box center [263, 111] width 291 height 77
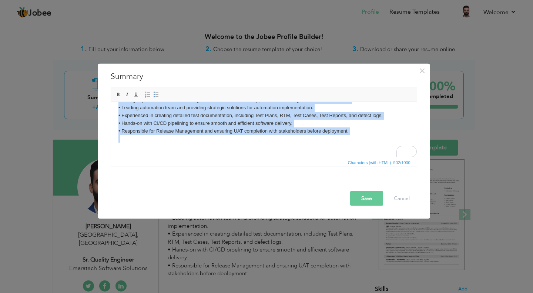
copy body "• 7+ years of experience in multi-platform software quality assurance, includin…"
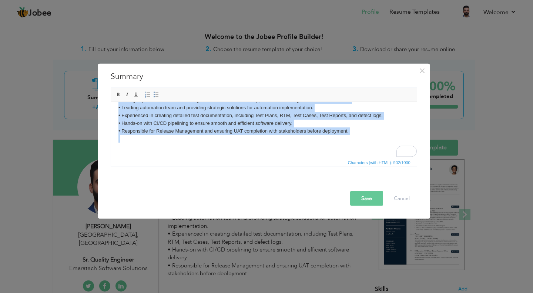
paste body "To enrich screen reader interactions, please activate Accessibility in Grammarl…"
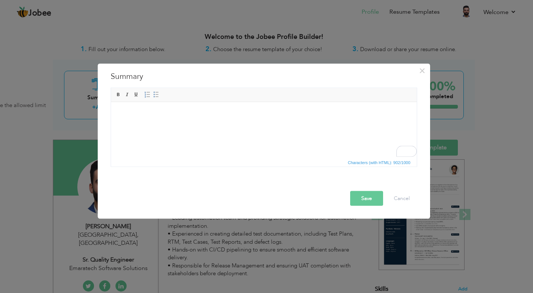
scroll to position [0, 0]
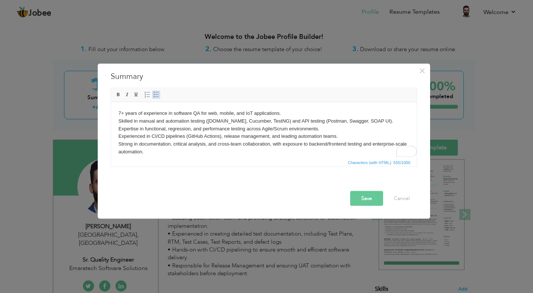
click at [155, 97] on link "Insert/Remove Bulleted List" at bounding box center [156, 94] width 8 height 8
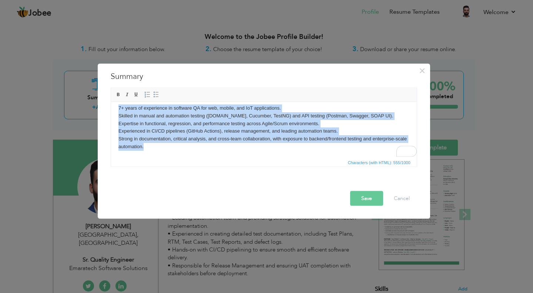
scroll to position [5, 0]
drag, startPoint x: 116, startPoint y: 111, endPoint x: 155, endPoint y: 154, distance: 57.6
click at [155, 154] on html "7+ years of experience in software QA for web, mobile, and IoT applications. Sk…" at bounding box center [264, 127] width 306 height 61
click at [153, 96] on span at bounding box center [156, 94] width 6 height 6
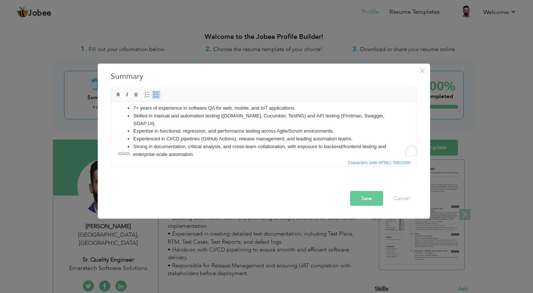
click at [178, 123] on li "Skilled in manual and automation testing (Cypress.io, Cucumber, TestNG) and API…" at bounding box center [263, 120] width 261 height 16
click at [172, 116] on li "Skilled in manual and automation testing (Cypress.io, Cucumber, TestNG) and API…" at bounding box center [263, 120] width 261 height 16
click at [290, 116] on li "Skilled in manual and automation testing (Cypress.io, Cucumber, TestNG) and API…" at bounding box center [263, 120] width 261 height 16
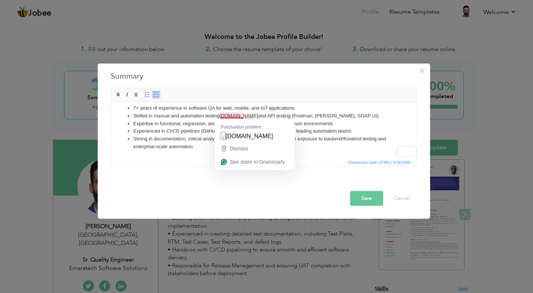
click at [240, 116] on li "Skilled in manual and automation testing Cypress.io and API testing (Postman, S…" at bounding box center [263, 116] width 261 height 8
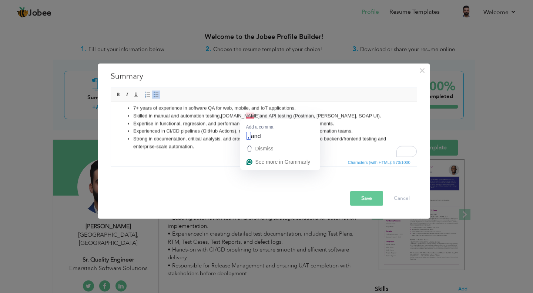
click at [252, 114] on li "Skilled in manual and automation testing, Cypress.io and API testing (Postman, …" at bounding box center [263, 116] width 261 height 8
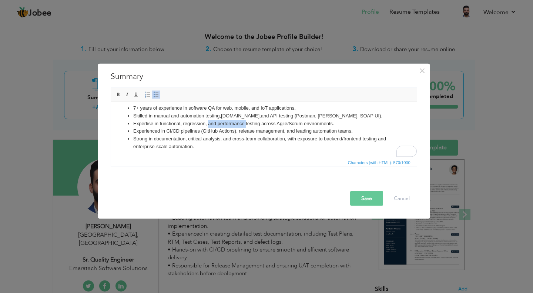
drag, startPoint x: 245, startPoint y: 123, endPoint x: 207, endPoint y: 121, distance: 38.2
click at [207, 121] on li "Expertise in functional, regression, and performance testing across Agile/Scrum…" at bounding box center [263, 124] width 261 height 8
click at [369, 199] on button "Save" at bounding box center [366, 198] width 33 height 15
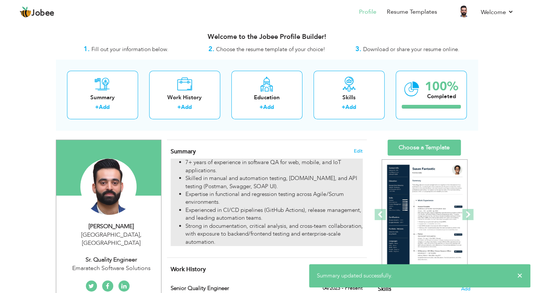
scroll to position [37, 0]
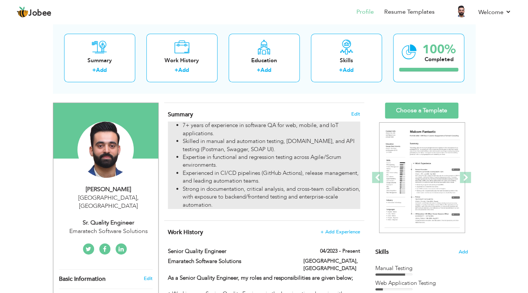
click at [237, 191] on li "Strong in documentation, critical analysis, and cross-team collaboration, with …" at bounding box center [271, 197] width 177 height 24
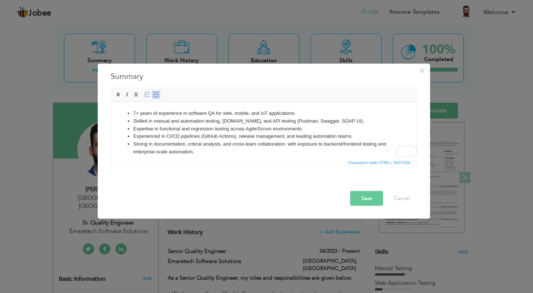
click at [307, 128] on li "Expertise in functional and regression testing across Agile/Scrum environments." at bounding box center [263, 129] width 261 height 8
click at [355, 137] on li "Experienced in CI/CD pipelines (GitHub Actions), release management, and leadin…" at bounding box center [263, 136] width 261 height 8
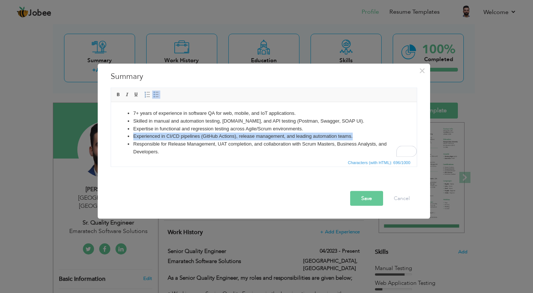
drag, startPoint x: 358, startPoint y: 134, endPoint x: 127, endPoint y: 137, distance: 231.0
click at [127, 137] on ul "7+ years of experience in software QA for web, mobile, and IoT applications. Sk…" at bounding box center [263, 139] width 291 height 61
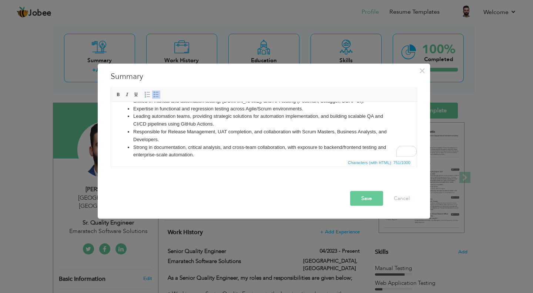
scroll to position [29, 0]
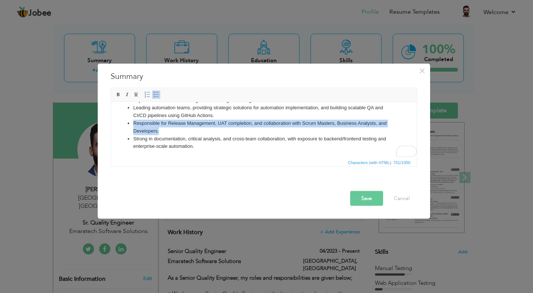
drag, startPoint x: 167, startPoint y: 128, endPoint x: 132, endPoint y: 123, distance: 35.9
click at [132, 123] on ul "7+ years of experience in software QA for web, mobile, and IoT applications. Sk…" at bounding box center [263, 115] width 291 height 69
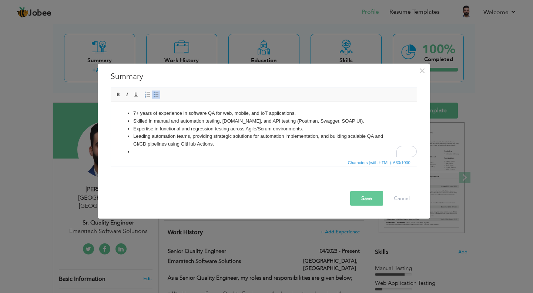
scroll to position [0, 0]
click at [311, 130] on li "Expertise in functional and regression testing across Agile/Scrum environments." at bounding box center [263, 129] width 261 height 8
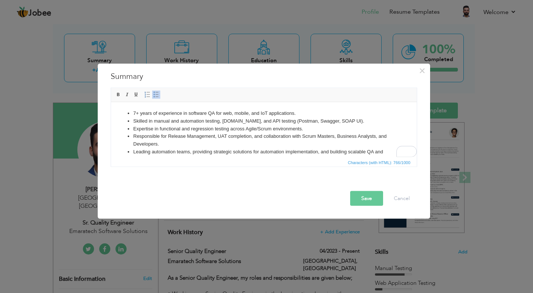
scroll to position [36, 0]
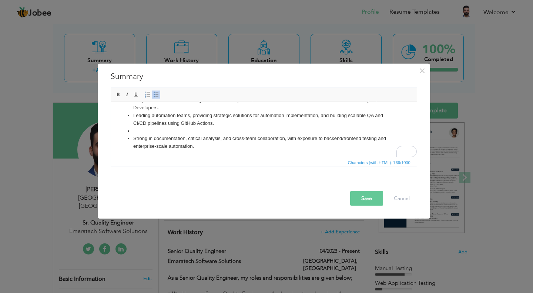
click at [148, 132] on li "To enrich screen reader interactions, please activate Accessibility in Grammarl…" at bounding box center [263, 131] width 261 height 8
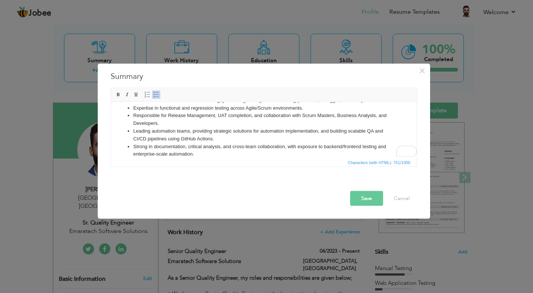
scroll to position [29, 0]
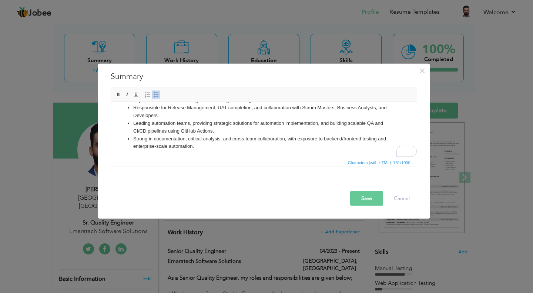
click at [366, 202] on button "Save" at bounding box center [366, 198] width 33 height 15
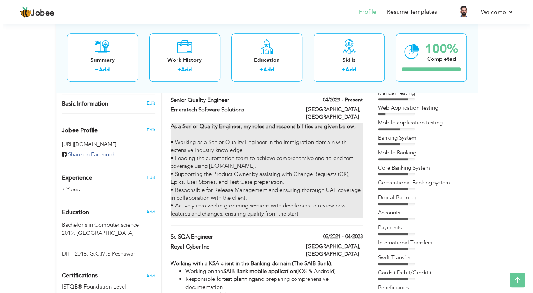
scroll to position [222, 0]
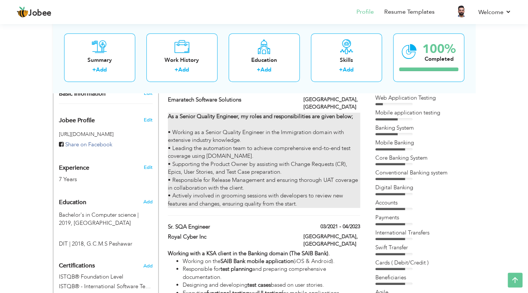
click at [269, 154] on div "As a Senior Quality Engineer, my roles and responsibilities are given below; • …" at bounding box center [264, 160] width 192 height 95
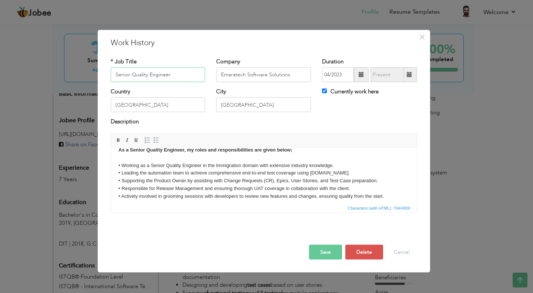
scroll to position [13, 0]
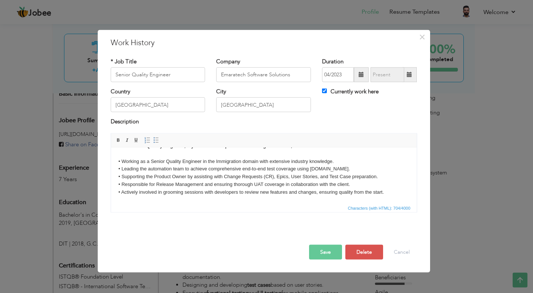
click at [325, 254] on button "Save" at bounding box center [325, 251] width 33 height 15
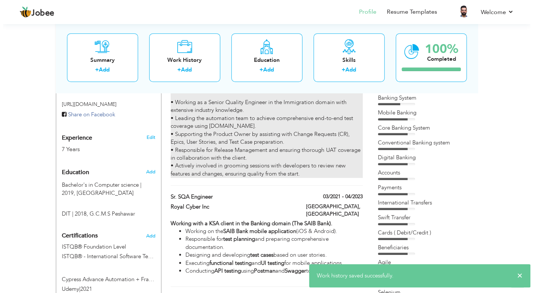
scroll to position [259, 0]
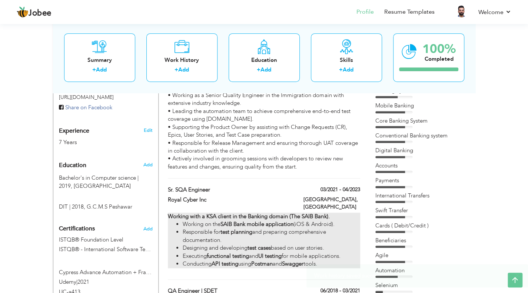
click at [307, 213] on strong "Working with a KSA client in the Banking domain (The SAIB Bank)." at bounding box center [248, 216] width 161 height 7
type input "Sr. SQA Engineer"
type input "Royal Cyber Inc"
type input "03/2021"
type input "04/2023"
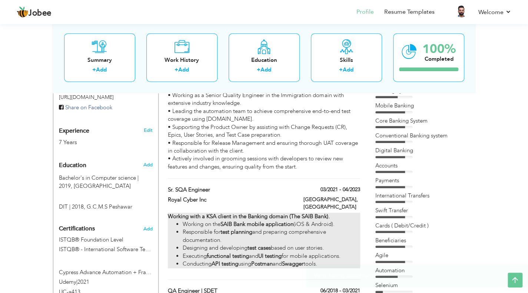
type input "[GEOGRAPHIC_DATA]"
type input "Riyadh"
checkbox input "false"
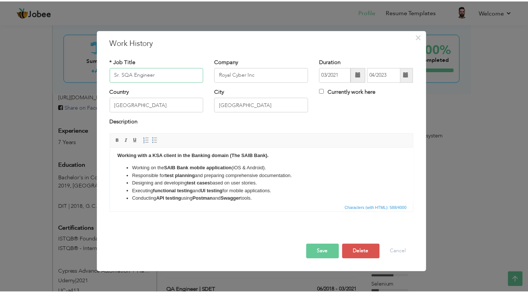
scroll to position [0, 0]
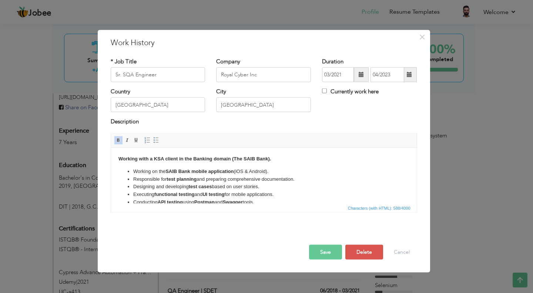
click at [276, 165] on body "Working with a KSA client in the Banking domain (The SAIB Bank). Working on the…" at bounding box center [263, 180] width 291 height 51
click at [278, 157] on body "Working with a KSA client in the Banking domain (The SAIB Bank). Working on the…" at bounding box center [263, 180] width 291 height 51
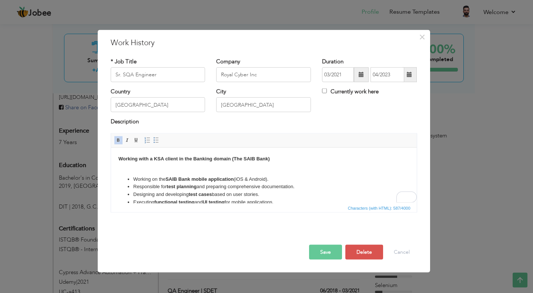
click at [317, 251] on button "Save" at bounding box center [325, 251] width 33 height 15
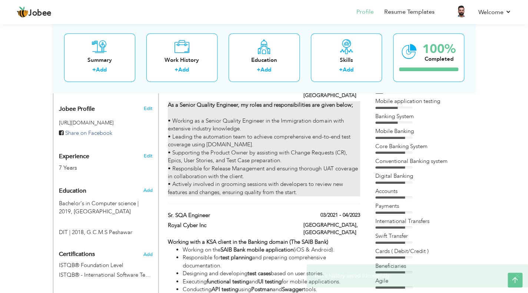
scroll to position [222, 0]
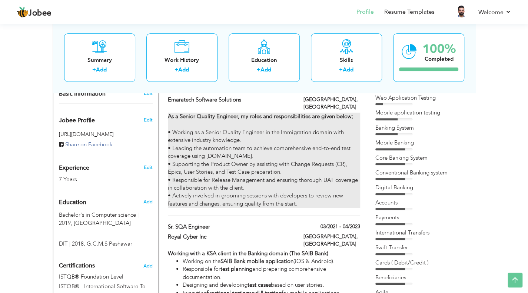
click at [275, 161] on div "As a Senior Quality Engineer, my roles and responsibilities are given below; • …" at bounding box center [264, 160] width 192 height 95
type input "Senior Quality Engineer"
type input "Emaratech Software Solutions"
type input "04/2023"
type input "[GEOGRAPHIC_DATA]"
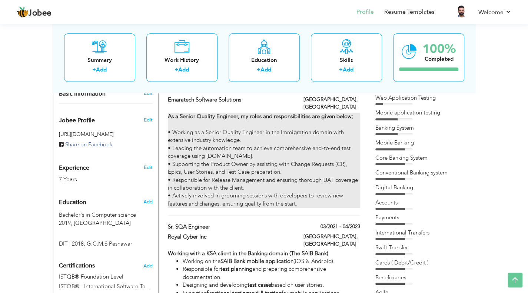
type input "[GEOGRAPHIC_DATA]"
checkbox input "true"
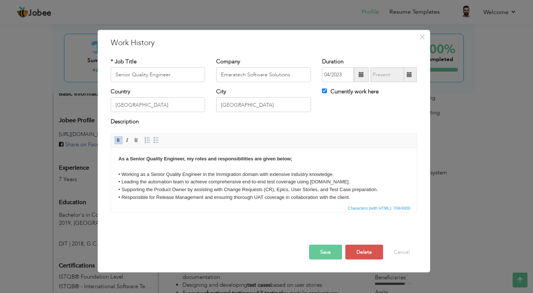
click at [203, 167] on body "As a Senior Quality Engineer, my roles and responsibilities are given below; • …" at bounding box center [263, 182] width 291 height 54
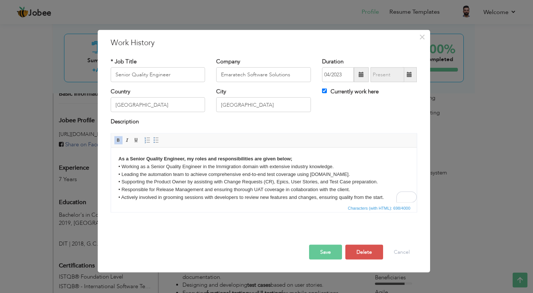
click at [325, 254] on button "Save" at bounding box center [325, 251] width 33 height 15
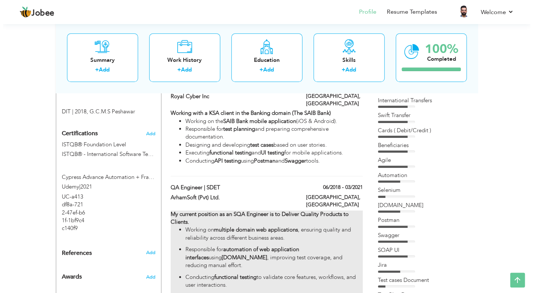
scroll to position [407, 0]
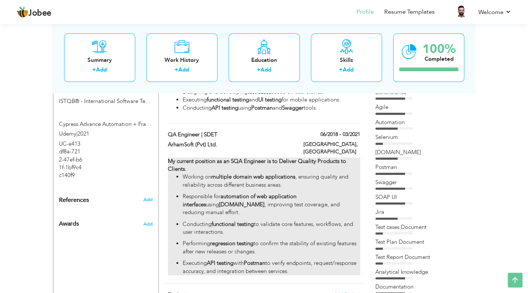
click at [239, 157] on strong "My current position as an SQA Engineer is to Deliver Quality Products to Client…" at bounding box center [257, 164] width 178 height 15
type input "QA Engineer | SDET"
type input "ArhamSoft (Pvt) Ltd."
type input "06/2018"
type input "03/2021"
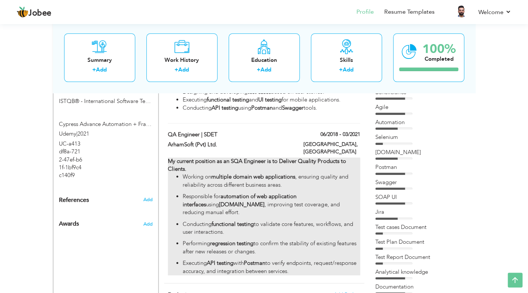
type input "[GEOGRAPHIC_DATA]"
type input "Lahore"
checkbox input "false"
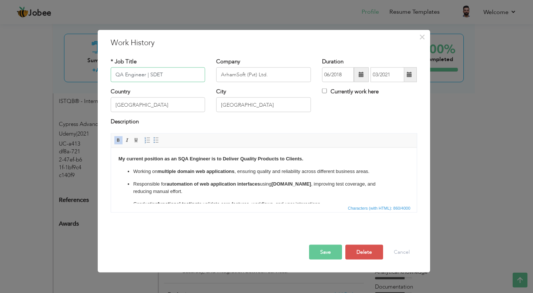
scroll to position [0, 0]
drag, startPoint x: 310, startPoint y: 160, endPoint x: 105, endPoint y: 158, distance: 205.5
click at [111, 158] on html "My current position as an SQA Engineer is to Deliver Quality Products to Client…" at bounding box center [264, 193] width 306 height 93
copy strong "My current position as an SQA Engineer is to Deliver Quality Products to Client…"
click at [180, 158] on body "As an SQA Engineer, responsible for ensuring delivery of high-quality software …" at bounding box center [263, 194] width 291 height 78
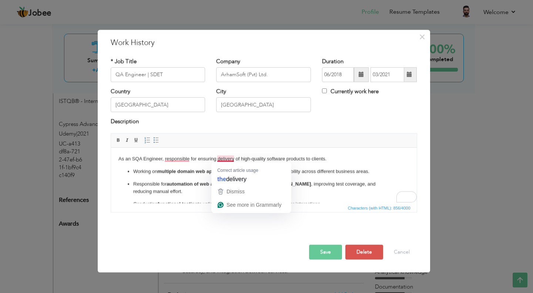
click at [225, 155] on body "As an SQA Engineer, responsible for ensuring delivery of high-quality software …" at bounding box center [263, 194] width 291 height 78
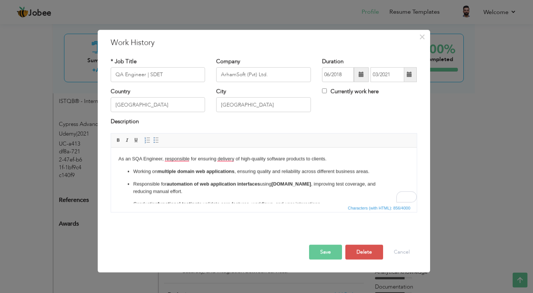
click at [224, 155] on body "As an SQA Engineer, responsible for ensuring delivery of high-quality software …" at bounding box center [263, 194] width 291 height 78
click at [229, 161] on body "As an SQA Engineer, responsible for ensuring delivery of high-quality software …" at bounding box center [263, 194] width 291 height 78
click at [227, 155] on body "As an SQA Engineer, responsible for ensuring delivery of high-quality software …" at bounding box center [263, 194] width 291 height 78
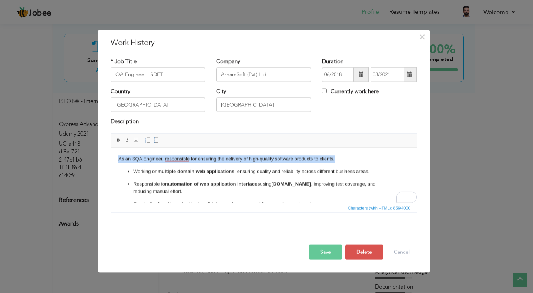
drag, startPoint x: 336, startPoint y: 158, endPoint x: 117, endPoint y: 150, distance: 219.0
click at [117, 158] on html "As an SQA Engineer, responsible for ensuring the delivery of high-quality softw…" at bounding box center [264, 193] width 306 height 93
click at [117, 137] on span at bounding box center [119, 140] width 6 height 6
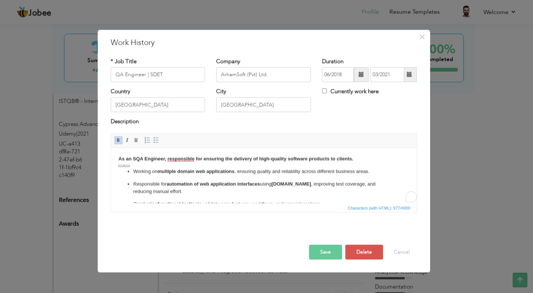
click at [317, 244] on button "Save" at bounding box center [325, 251] width 33 height 15
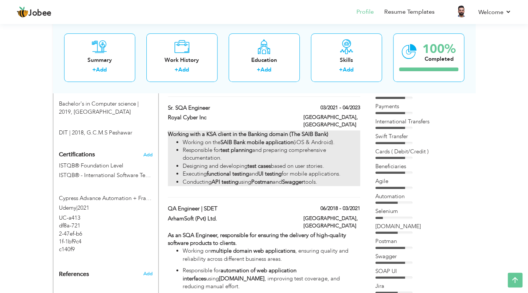
scroll to position [222, 0]
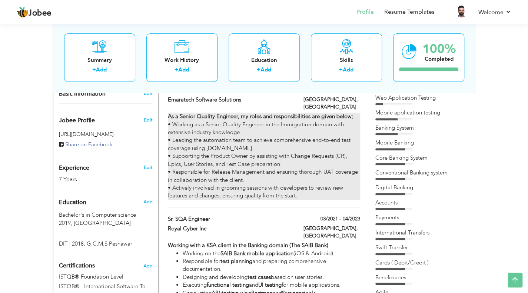
click at [295, 122] on div "As a Senior Quality Engineer, my roles and responsibilities are given below; • …" at bounding box center [264, 156] width 192 height 87
type input "Senior Quality Engineer"
type input "Emaratech Software Solutions"
type input "04/2023"
type input "[GEOGRAPHIC_DATA]"
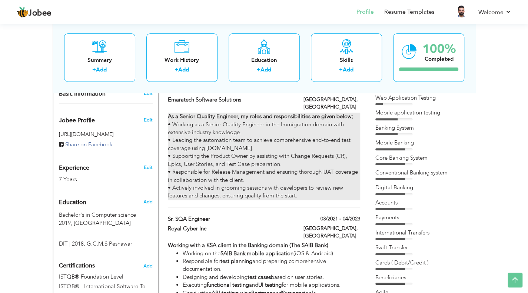
type input "[GEOGRAPHIC_DATA]"
checkbox input "true"
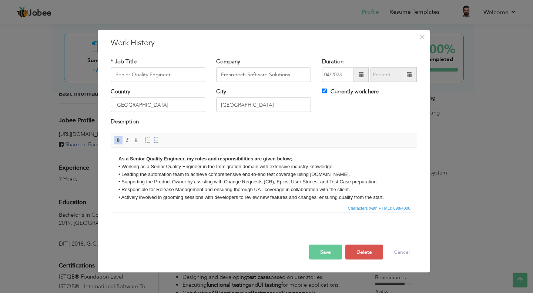
click at [254, 159] on strong "As a Senior Quality Engineer, my roles and responsibilities are given below;" at bounding box center [205, 158] width 174 height 6
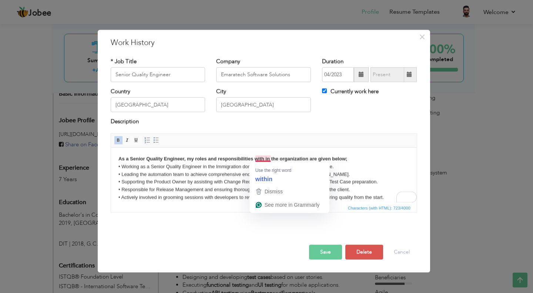
click at [264, 160] on strong "As a Senior Quality Engineer, my roles and responsibilities with in the organiz…" at bounding box center [232, 158] width 229 height 6
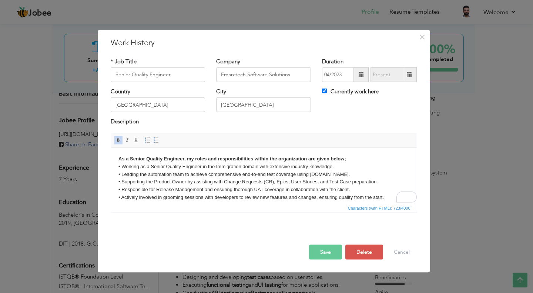
click at [324, 251] on button "Save" at bounding box center [325, 251] width 33 height 15
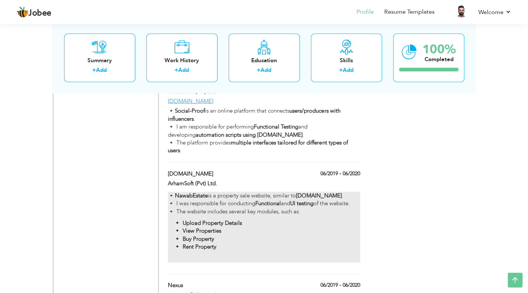
scroll to position [852, 0]
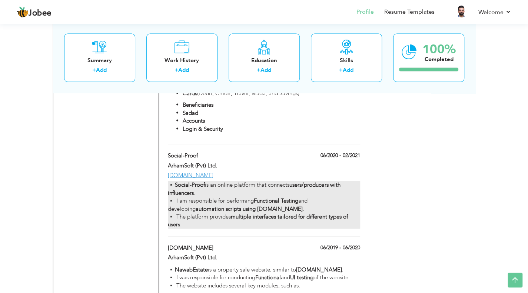
click at [284, 183] on div "▪️ Social-Proof is an online platform that connects users/producers with influe…" at bounding box center [264, 205] width 192 height 48
type input "Social-Proof"
type input "ArhamSoft (Pvt) Ltd."
type input "06/2020"
type input "02/2021"
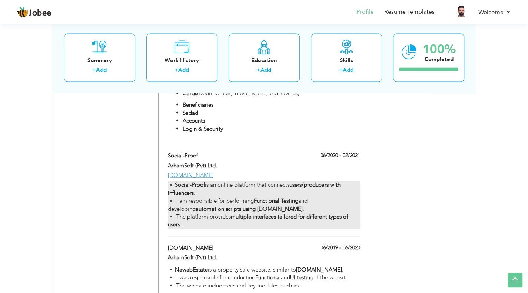
type input "[DOMAIN_NAME]"
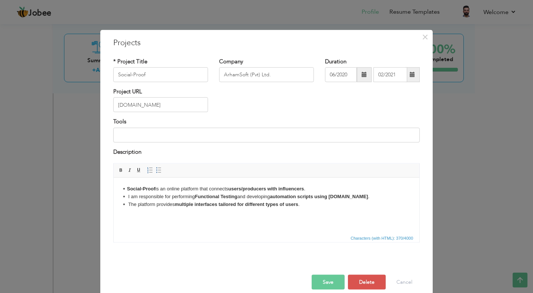
click at [140, 194] on body "▪️ Social-Proof is an online platform that connects users/producers with influe…" at bounding box center [266, 196] width 291 height 23
click at [319, 283] on button "Save" at bounding box center [328, 282] width 33 height 15
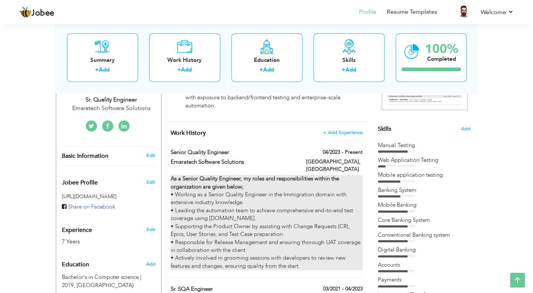
scroll to position [149, 0]
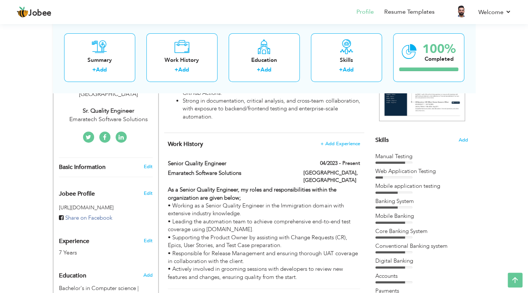
click at [398, 161] on div at bounding box center [390, 162] width 30 height 2
click at [464, 137] on span "Add" at bounding box center [463, 140] width 10 height 7
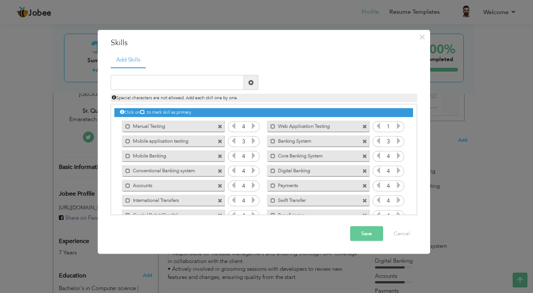
click at [250, 127] on icon at bounding box center [253, 126] width 7 height 7
click at [253, 142] on icon at bounding box center [253, 140] width 7 height 7
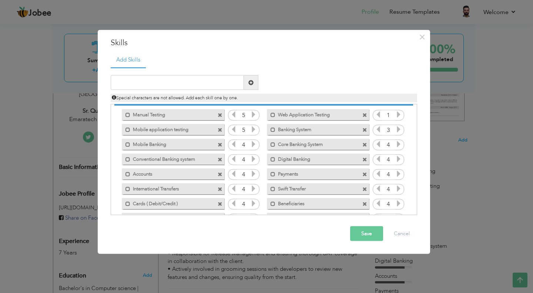
scroll to position [0, 0]
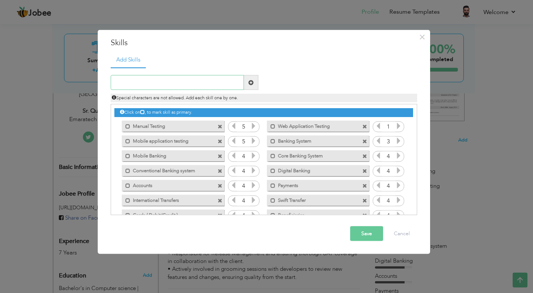
click at [186, 81] on input "text" at bounding box center [177, 82] width 133 height 15
click at [219, 171] on span at bounding box center [220, 170] width 5 height 5
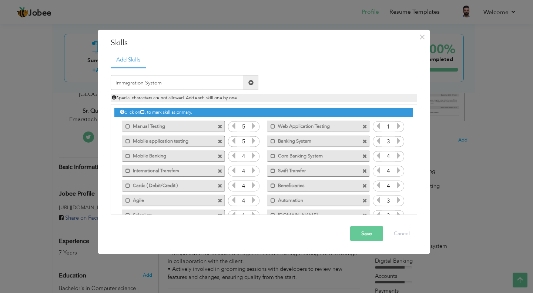
click at [219, 171] on span at bounding box center [220, 170] width 5 height 5
click at [220, 187] on span at bounding box center [220, 185] width 5 height 5
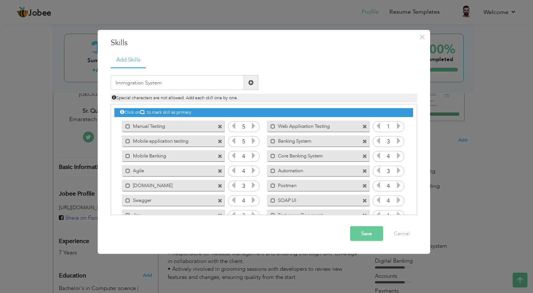
click at [364, 140] on span at bounding box center [364, 141] width 5 height 5
click at [175, 142] on label "Mobile application testing" at bounding box center [167, 139] width 75 height 9
click at [175, 142] on label "Mobile application testing" at bounding box center [169, 139] width 74 height 9
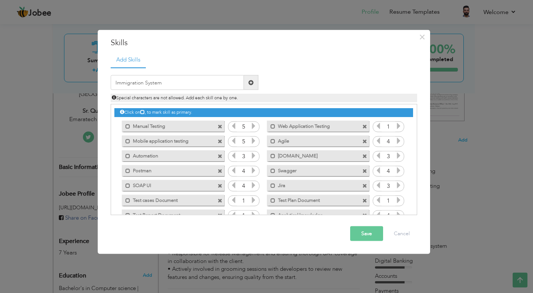
click at [175, 142] on label "Mobile application testing" at bounding box center [167, 139] width 75 height 9
drag, startPoint x: 175, startPoint y: 142, endPoint x: 178, endPoint y: 121, distance: 20.9
click at [178, 121] on div "Click on , to mark skill as primary. Mark as primary skill. Manual Testing 4 1 …" at bounding box center [263, 185] width 298 height 162
drag, startPoint x: 177, startPoint y: 139, endPoint x: 180, endPoint y: 129, distance: 10.1
click at [178, 138] on label "Mobile application testing" at bounding box center [169, 139] width 74 height 9
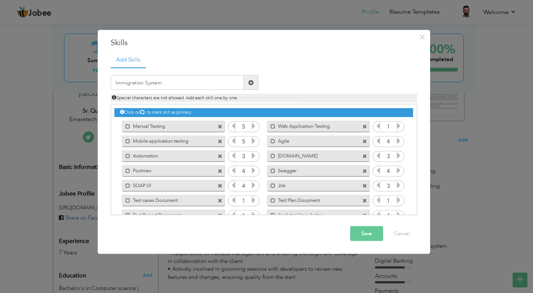
drag, startPoint x: 180, startPoint y: 128, endPoint x: 179, endPoint y: 154, distance: 26.3
click at [179, 155] on div "Click on , to mark skill as primary. Mark as primary skill. Manual Testing 4 1 …" at bounding box center [263, 185] width 298 height 162
click at [125, 126] on span at bounding box center [126, 123] width 9 height 7
click at [127, 153] on span at bounding box center [128, 155] width 5 height 5
click at [127, 171] on span at bounding box center [128, 170] width 5 height 5
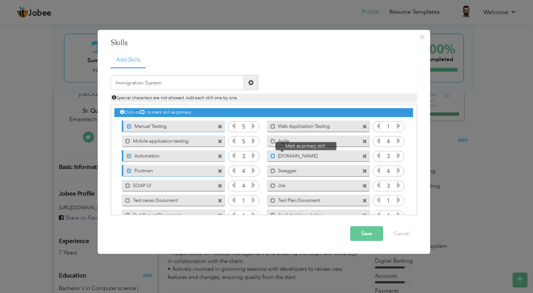
click at [272, 154] on span at bounding box center [273, 155] width 5 height 5
click at [218, 140] on span at bounding box center [220, 141] width 5 height 5
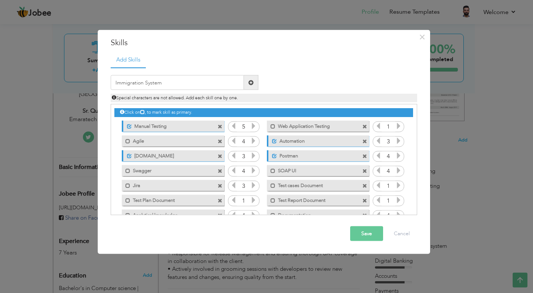
click at [218, 124] on span at bounding box center [220, 126] width 5 height 5
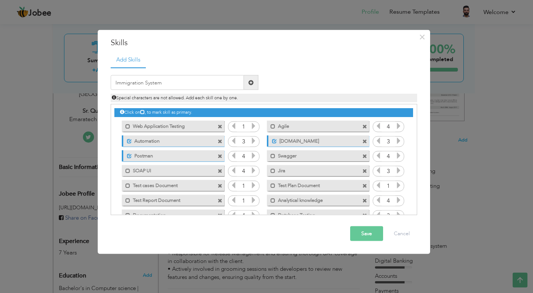
click at [218, 124] on span at bounding box center [220, 126] width 5 height 5
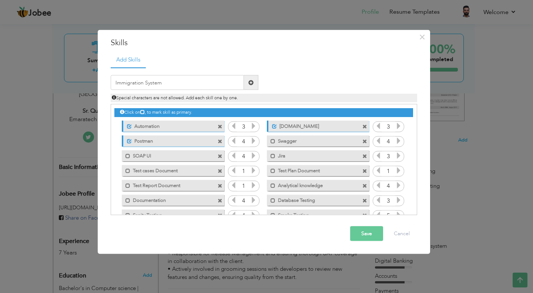
click at [218, 124] on span at bounding box center [220, 126] width 5 height 5
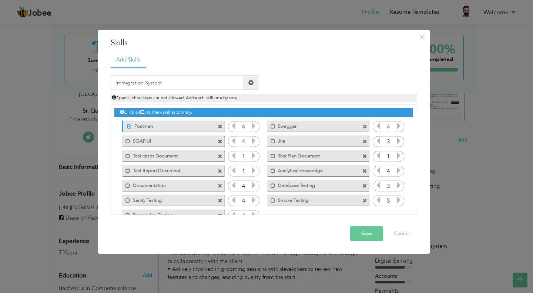
click at [218, 124] on span at bounding box center [220, 126] width 5 height 5
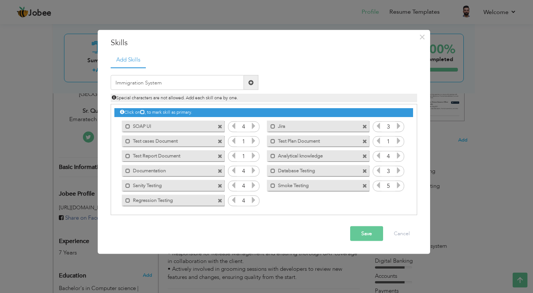
click at [218, 124] on span at bounding box center [220, 126] width 5 height 5
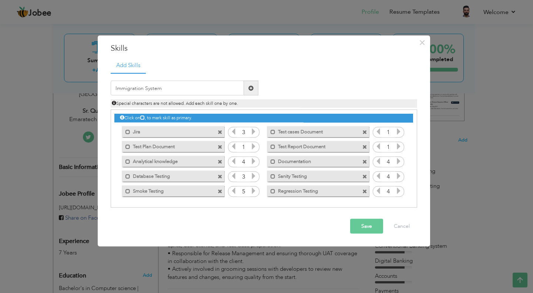
click at [220, 131] on span at bounding box center [220, 132] width 5 height 5
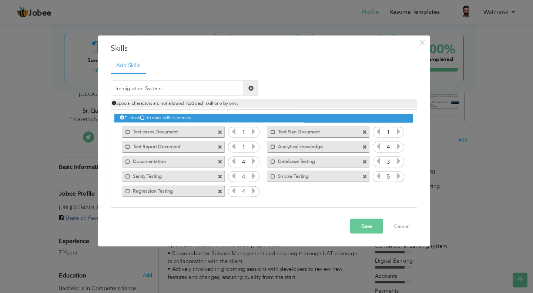
click at [220, 131] on span at bounding box center [220, 132] width 5 height 5
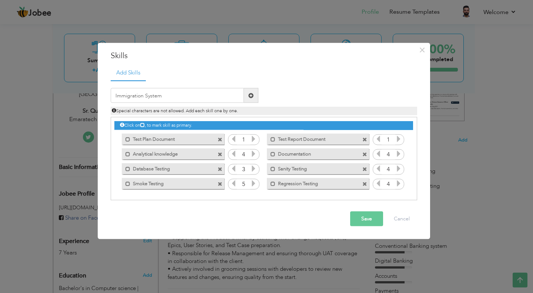
click at [220, 131] on div "Click on , to mark skill as primary. Unmark as primary skill. Manual Testing 4 …" at bounding box center [263, 153] width 298 height 73
click at [219, 139] on span at bounding box center [220, 139] width 5 height 5
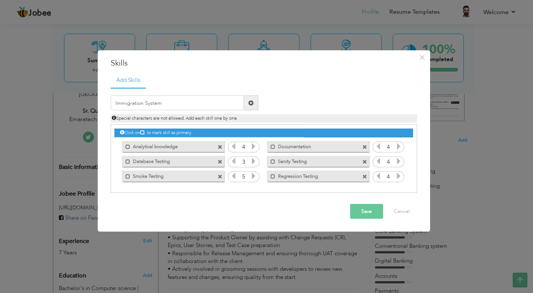
click at [219, 139] on div "Mark as primary skill. Analytical knowledge" at bounding box center [170, 146] width 113 height 15
click at [219, 147] on span at bounding box center [220, 146] width 5 height 5
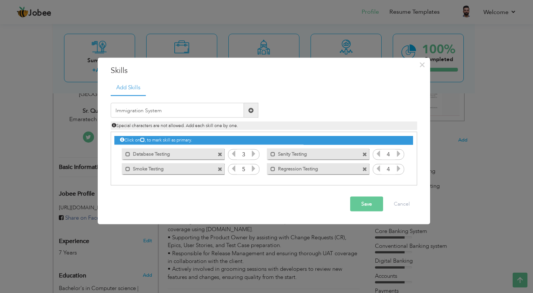
click at [219, 147] on div "Mark as primary skill. Database Testing" at bounding box center [170, 153] width 113 height 15
click at [219, 153] on span at bounding box center [220, 154] width 5 height 5
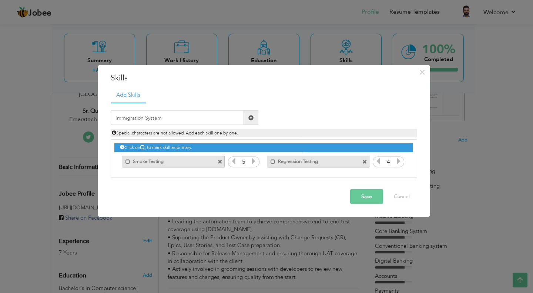
click at [220, 161] on span at bounding box center [220, 161] width 5 height 5
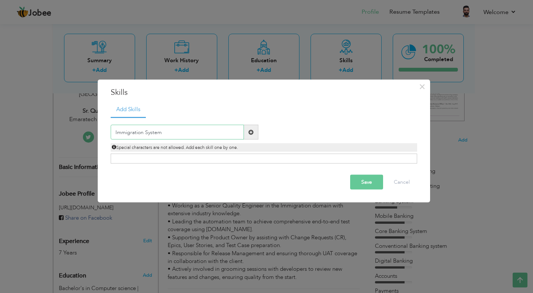
click at [199, 130] on input "Immigration System" at bounding box center [177, 132] width 133 height 15
type input "I"
drag, startPoint x: 168, startPoint y: 131, endPoint x: 109, endPoint y: 140, distance: 59.5
click at [109, 140] on div "Manual Testing Duplicate entry Special characters are not allowed. Add each ski…" at bounding box center [264, 138] width 318 height 27
paste input ": Functional, Regression, UI, Perfor"
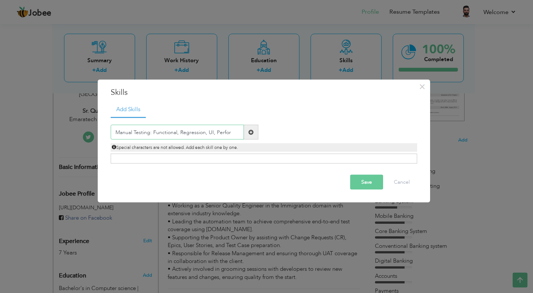
drag, startPoint x: 233, startPoint y: 131, endPoint x: 215, endPoint y: 134, distance: 18.0
click at [215, 134] on input "Manual Testing: Functional, Regression, UI, Perfor" at bounding box center [177, 132] width 133 height 15
type input "Manual Testing: Functional, Regression, and UI"
click at [249, 131] on span at bounding box center [250, 131] width 5 height 5
click at [211, 135] on input "text" at bounding box center [177, 132] width 133 height 15
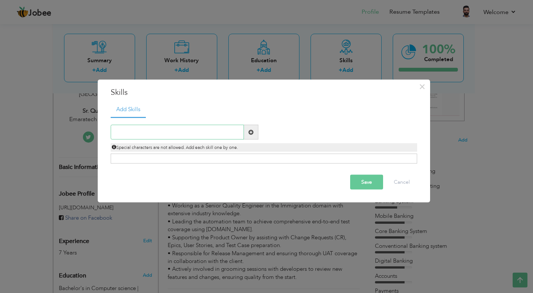
paste input "Manual Testing: Functional, Regression, UI, Perfor"
click at [153, 134] on input "Manual Testing: Functional, Regression, UI, Perfor" at bounding box center [177, 132] width 133 height 15
click at [177, 134] on input "Manual Testing: Functional, Regression, UI, Perfor" at bounding box center [177, 132] width 133 height 15
type input "Manual Testing: Functional Regression UI"
click at [247, 134] on span at bounding box center [251, 132] width 14 height 15
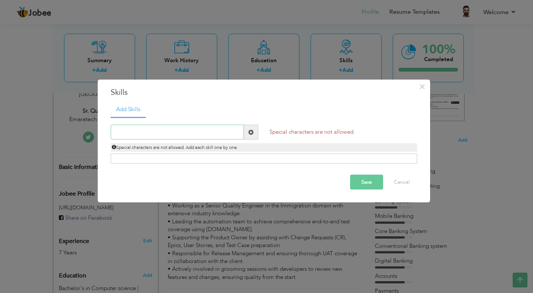
click at [203, 133] on input "text" at bounding box center [177, 132] width 133 height 15
paste input "Manual Testing: Functional, Regression, UI, Perfor"
click at [152, 132] on input "Manual Testing: Functional, Regression, UI, Perfor" at bounding box center [177, 132] width 133 height 15
type input "Manual Testing I Functional I Regression I UI"
click at [248, 130] on span at bounding box center [251, 132] width 14 height 15
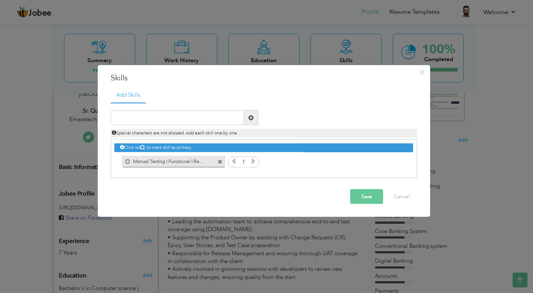
click at [251, 163] on icon at bounding box center [253, 161] width 7 height 7
click at [160, 123] on input "text" at bounding box center [177, 117] width 133 height 15
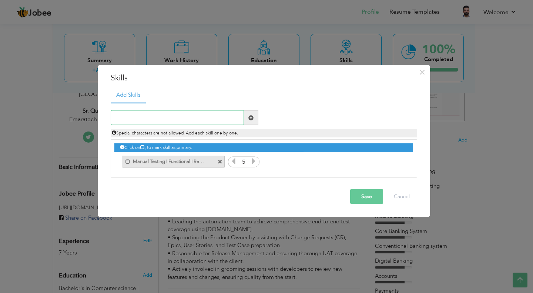
paste input "Automation Testing: Cypress.io,"
click at [162, 118] on input "Automation Testing: Cypress.io," at bounding box center [177, 117] width 133 height 15
type input "Automation Testing I [DOMAIN_NAME]"
click at [247, 119] on span at bounding box center [251, 117] width 14 height 15
click at [170, 122] on input "text" at bounding box center [177, 117] width 133 height 15
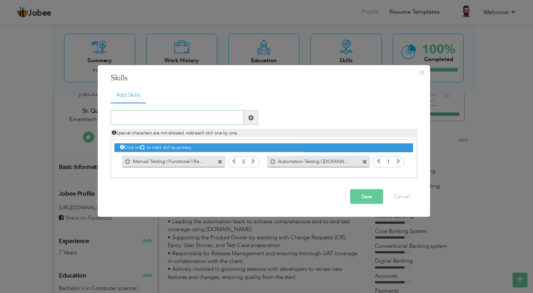
paste input "API Testing: Postman, Swagger, SOAP UI"
click at [141, 117] on input "API Testing: Postman, Swagger, SOAP UI" at bounding box center [177, 117] width 133 height 15
type input "API Testing I Postman Swagger, SOAP UI"
click at [249, 120] on span at bounding box center [250, 117] width 5 height 5
click at [181, 123] on input "text" at bounding box center [177, 117] width 133 height 15
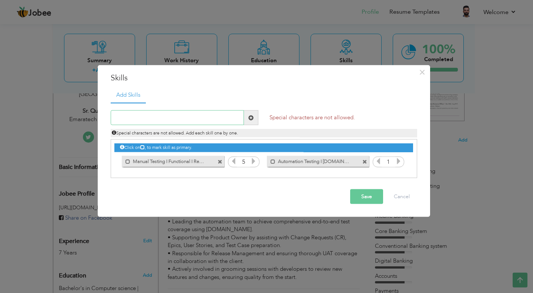
paste input "API Testing: Postman, Swagger, SOAP UI"
click at [143, 119] on input "API Testing: Postman, Swagger, SOAP UI" at bounding box center [177, 117] width 133 height 15
type input "API Testing I Postman I Swagger I SOAP UI"
click at [248, 120] on span at bounding box center [251, 117] width 14 height 15
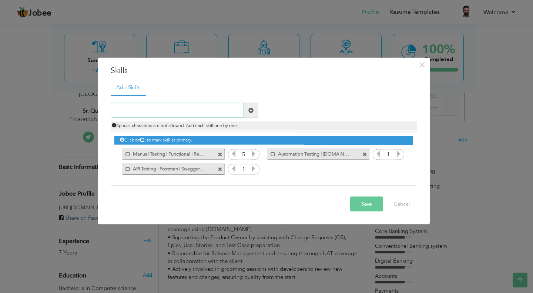
click at [166, 111] on input "text" at bounding box center [177, 110] width 133 height 15
paste input "Backend & Frontend Testing: Web applications, Mobi"
click at [182, 110] on input "Backend & Frontend Testing: Web applications, Mobi" at bounding box center [177, 110] width 133 height 15
type input "Backend & Frontend Testing I Web & Mobile App"
click at [250, 112] on span at bounding box center [250, 109] width 5 height 5
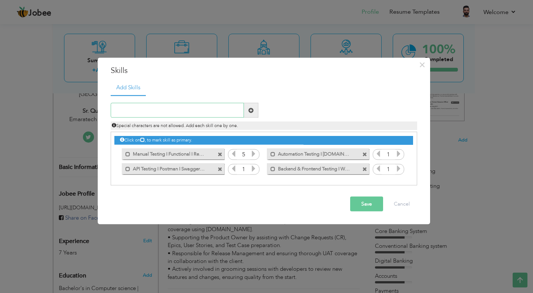
click at [165, 112] on input "text" at bounding box center [177, 110] width 133 height 15
paste input "Test Documentation: Test Plans, Test Cases, RTM, D"
click at [162, 109] on input "Test Documentation: Test Plans, Test Cases, RTM, D" at bounding box center [177, 110] width 133 height 15
click at [220, 109] on input "Test Doc I Test Plans I Test Cases I RTM I D" at bounding box center [177, 110] width 133 height 15
paste input "Defect"
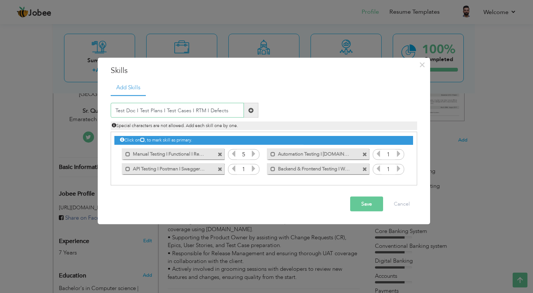
type input "Test Doc I Test Plans I Test Cases I RTM I Defects"
click at [254, 111] on span at bounding box center [251, 110] width 14 height 15
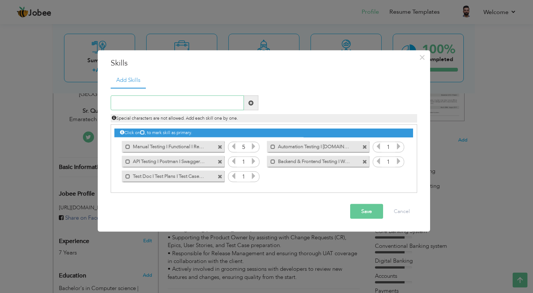
click at [182, 99] on input "text" at bounding box center [177, 103] width 133 height 15
paste input "CI/CD: GitHub Actions, Jenkins"
click at [130, 103] on input "CI/CD: GitHub Actions, Jenkins" at bounding box center [177, 103] width 133 height 15
paste input "(if applicable)"
type input "CI/CD I GitHub Actions & [PERSON_NAME] (if applicable)"
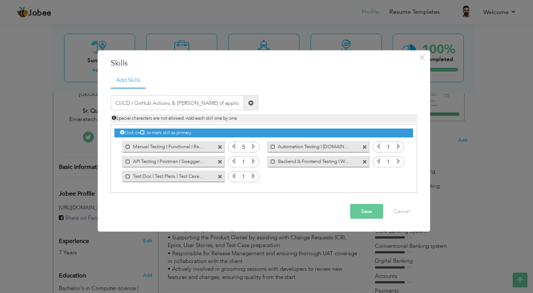
click at [254, 102] on span at bounding box center [251, 103] width 14 height 15
click at [170, 104] on input "text" at bounding box center [177, 103] width 133 height 15
paste input "Programming / Scripting: Java (basic/familiarity)"
drag, startPoint x: 152, startPoint y: 103, endPoint x: 113, endPoint y: 107, distance: 38.7
click at [113, 107] on input "Programming / Scripting: Java (basic/familiarity)" at bounding box center [177, 103] width 133 height 15
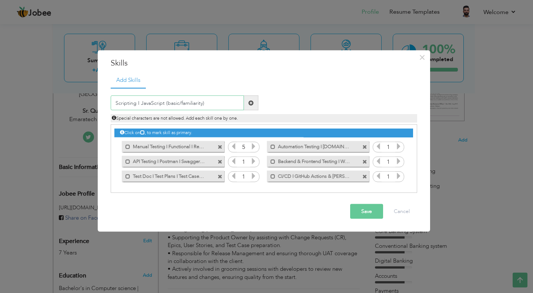
type input "Scripting I JavaScript (basic/familiarity)"
click at [251, 103] on span at bounding box center [250, 102] width 5 height 5
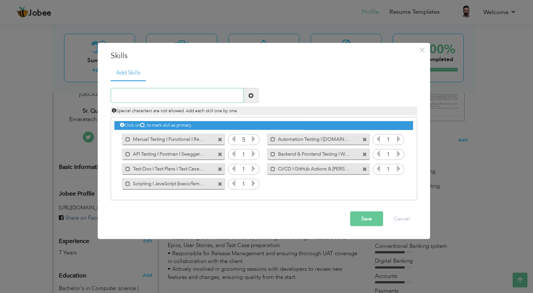
click at [158, 90] on input "text" at bounding box center [177, 95] width 133 height 15
paste input "Mobile Applications (iOS & Android)"
type input "Mobile Applications (iOS & Android)"
click at [253, 95] on span at bounding box center [250, 95] width 5 height 5
click at [196, 98] on input "text" at bounding box center [177, 95] width 133 height 15
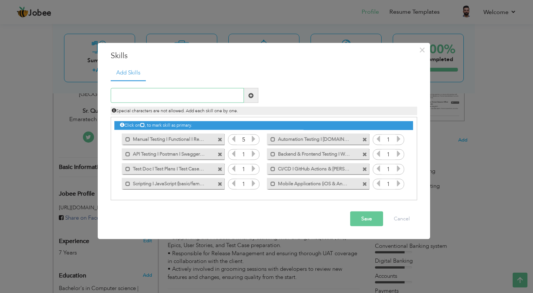
paste input "Web Applications"
click at [364, 186] on span at bounding box center [364, 183] width 5 height 5
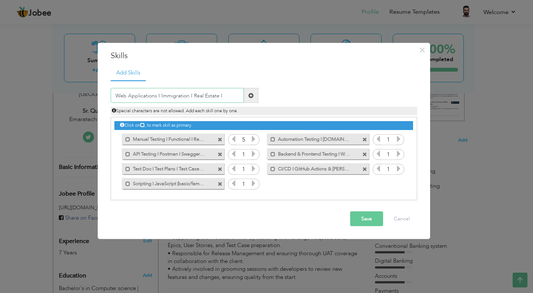
drag, startPoint x: 223, startPoint y: 96, endPoint x: 116, endPoint y: 104, distance: 106.5
click at [116, 104] on div "Web Applications I Immigration I Real Estate I Duplicate entry Special characte…" at bounding box center [264, 101] width 318 height 27
paste input "Agile / Scrum Methodology"
type input "Agile / Scrum Methodology"
click at [250, 96] on span at bounding box center [250, 95] width 5 height 5
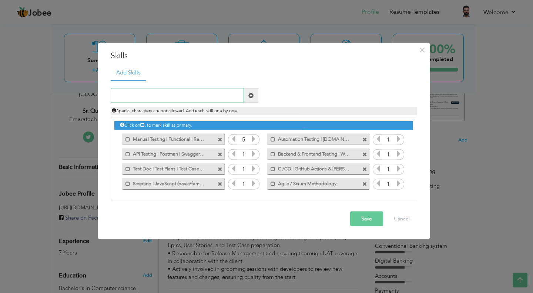
click at [210, 90] on input "text" at bounding box center [177, 95] width 133 height 15
paste input "End-to-End Testing Strategy"
type input "End-to-End Testing Strategy"
click at [250, 97] on span at bounding box center [250, 95] width 5 height 5
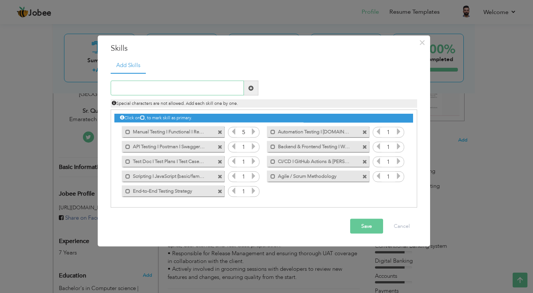
click at [157, 94] on input "text" at bounding box center [177, 88] width 133 height 15
paste input "Release & UAT Management"
type input "Release & UAT Management"
click at [251, 90] on span at bounding box center [250, 87] width 5 height 5
click at [193, 85] on input "text" at bounding box center [177, 88] width 133 height 15
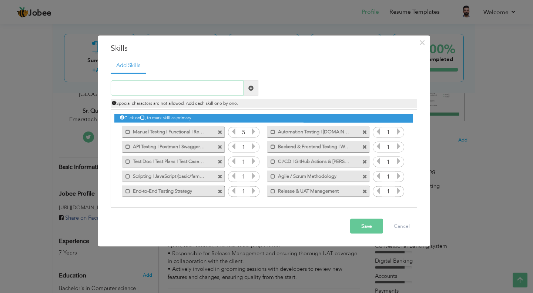
paste input "Test Estimation, Prioritization, and Planning"
type input "Test Estimation, Prioritization, and Planning"
click at [254, 89] on span at bounding box center [251, 88] width 14 height 15
click at [215, 94] on input "text" at bounding box center [177, 88] width 133 height 15
paste input "Test Estimation, Prioritization, and Planning"
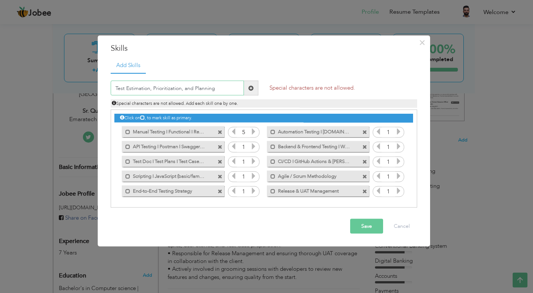
click at [151, 88] on input "Test Estimation, Prioritization, and Planning" at bounding box center [177, 88] width 133 height 15
click at [186, 88] on input "Test Estimation I Prioritization, and Planning" at bounding box center [177, 88] width 133 height 15
type input "Test Estimation I Prioritization and Planning"
click at [254, 87] on span at bounding box center [251, 88] width 14 height 15
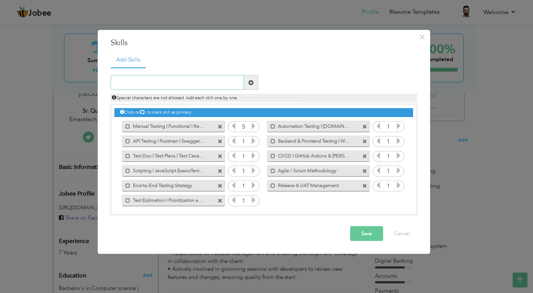
click at [160, 85] on input "text" at bounding box center [177, 82] width 133 height 15
paste input "Leadership & Team Management"
type input "Leadership & Team Management"
click at [250, 83] on span at bounding box center [250, 82] width 5 height 5
click at [190, 83] on input "text" at bounding box center [177, 82] width 133 height 15
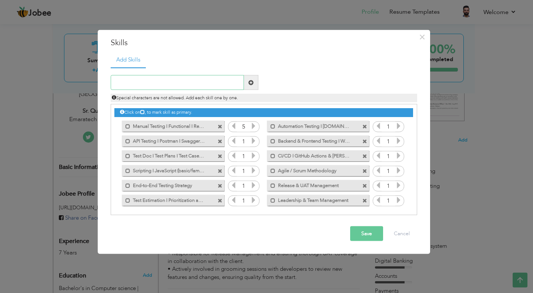
paste input "Critical Thinking & Problem Solving"
type input "Critical Thinking & Problem Solving"
click at [251, 79] on span at bounding box center [251, 82] width 14 height 15
click at [169, 84] on input "text" at bounding box center [177, 82] width 133 height 15
paste input "Excellent Communication Skills"
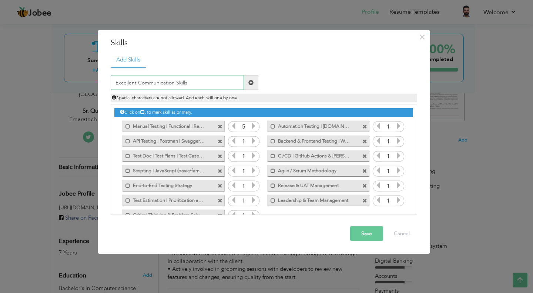
type input "Excellent Communication Skills"
click at [248, 81] on span at bounding box center [251, 82] width 14 height 15
click at [199, 80] on input "text" at bounding box center [177, 82] width 133 height 15
paste input "Documentation & Knowledge Sharing"
type input "Documentation & Knowledge Sharing"
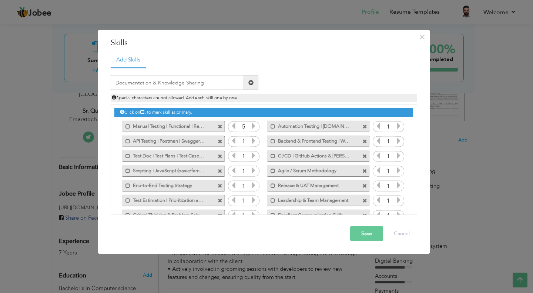
click at [250, 85] on span at bounding box center [250, 82] width 5 height 5
click at [217, 82] on input "text" at bounding box center [177, 82] width 133 height 15
paste input "Remote / Multicultural Team Experience"
type input "Remote / Multicultural Team Experience"
click at [250, 81] on span at bounding box center [250, 82] width 5 height 5
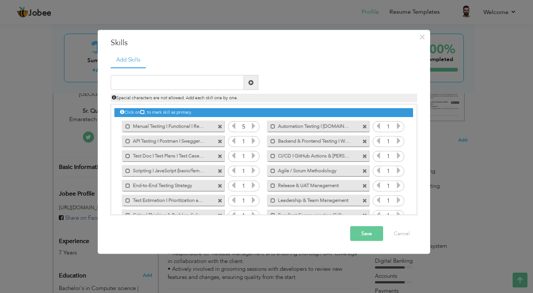
click at [255, 140] on icon at bounding box center [253, 140] width 7 height 7
click at [396, 125] on icon at bounding box center [398, 126] width 7 height 7
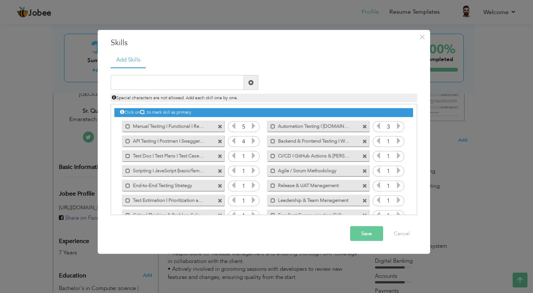
click at [396, 125] on icon at bounding box center [398, 126] width 7 height 7
click at [251, 154] on icon at bounding box center [253, 155] width 7 height 7
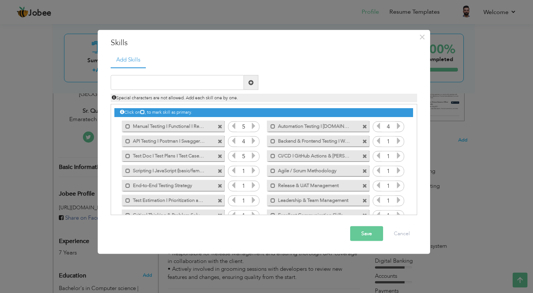
click at [397, 141] on icon at bounding box center [398, 140] width 7 height 7
click at [395, 154] on icon at bounding box center [398, 155] width 7 height 7
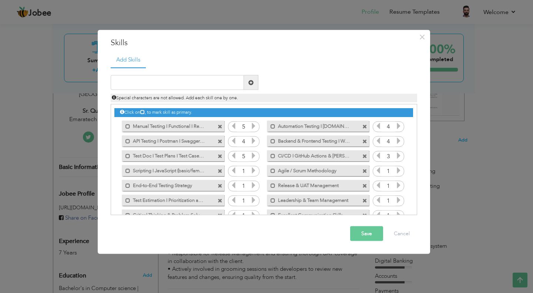
click at [250, 168] on icon at bounding box center [253, 170] width 7 height 7
click at [251, 168] on icon at bounding box center [253, 170] width 7 height 7
click at [396, 169] on icon at bounding box center [398, 170] width 7 height 7
click at [397, 169] on icon at bounding box center [398, 170] width 7 height 7
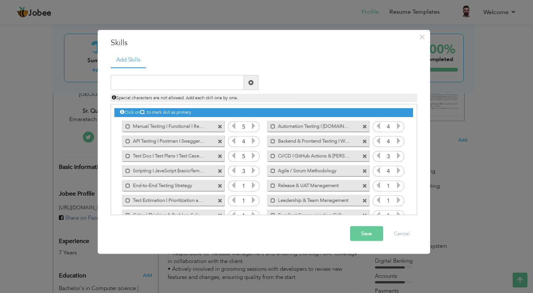
click at [252, 184] on icon at bounding box center [253, 185] width 7 height 7
click at [254, 185] on icon at bounding box center [253, 185] width 7 height 7
click at [395, 186] on icon at bounding box center [398, 185] width 7 height 7
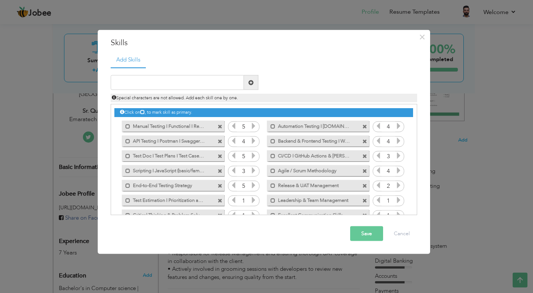
click at [395, 186] on icon at bounding box center [398, 185] width 7 height 7
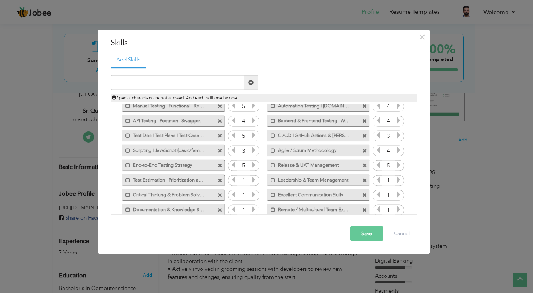
scroll to position [31, 0]
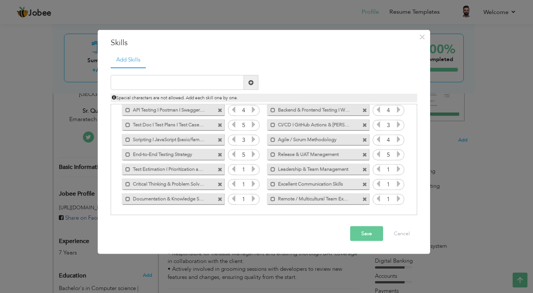
click at [253, 169] on icon at bounding box center [253, 168] width 7 height 7
click at [252, 169] on icon at bounding box center [253, 168] width 7 height 7
click at [395, 168] on icon at bounding box center [398, 168] width 7 height 7
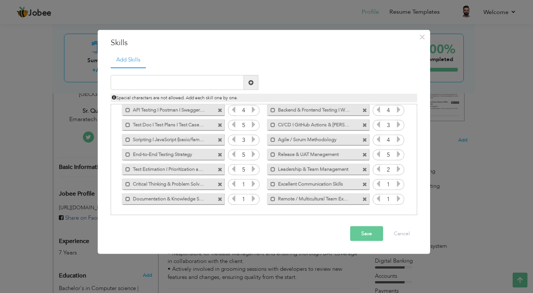
click at [395, 168] on icon at bounding box center [398, 168] width 7 height 7
click at [375, 168] on icon at bounding box center [378, 168] width 7 height 7
click at [254, 183] on icon at bounding box center [253, 183] width 7 height 7
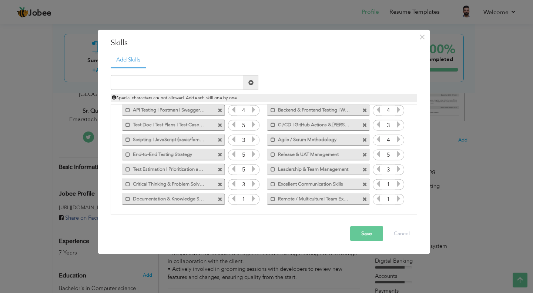
click at [397, 184] on icon at bounding box center [398, 183] width 7 height 7
click at [252, 199] on icon at bounding box center [253, 198] width 7 height 7
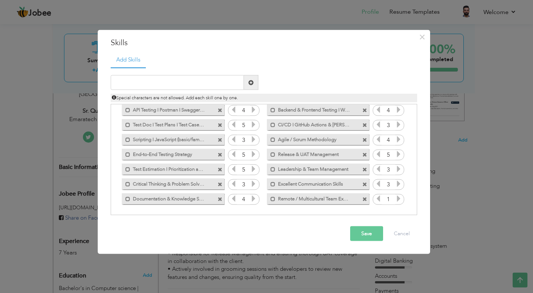
click at [398, 196] on icon at bounding box center [398, 198] width 7 height 7
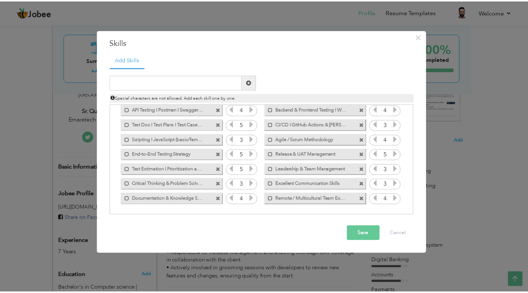
scroll to position [0, 0]
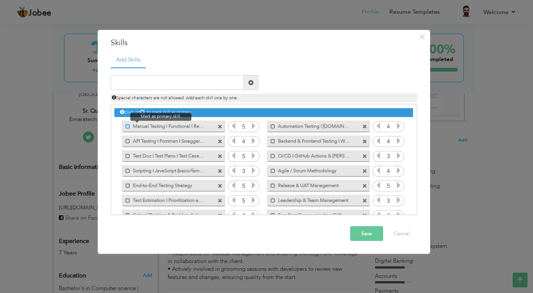
click at [127, 128] on span at bounding box center [128, 126] width 5 height 5
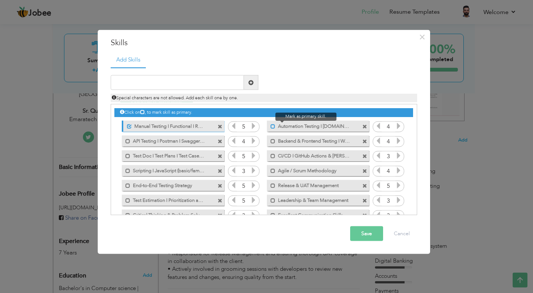
click at [271, 126] on span at bounding box center [273, 126] width 5 height 5
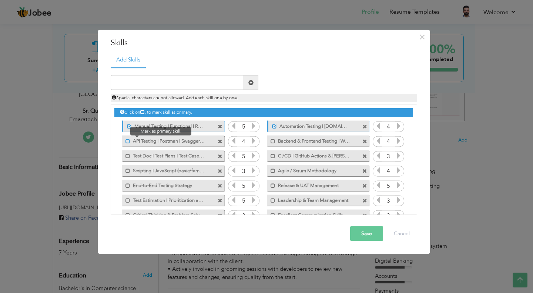
click at [127, 140] on span at bounding box center [128, 140] width 5 height 5
click at [275, 140] on label "Backend & Frontend Testing I Web & Mobile App" at bounding box center [312, 139] width 75 height 9
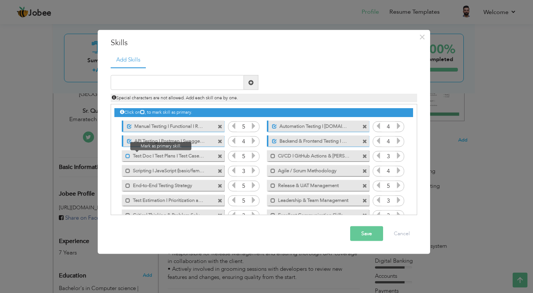
click at [128, 155] on span at bounding box center [128, 155] width 5 height 5
click at [359, 233] on button "Save" at bounding box center [366, 233] width 33 height 15
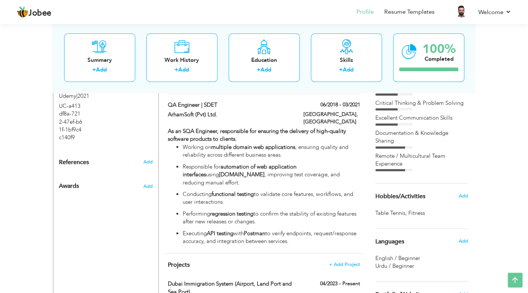
scroll to position [482, 0]
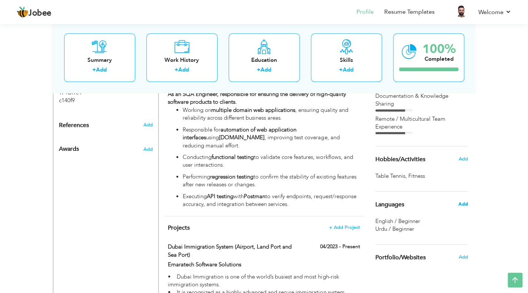
click at [464, 201] on span "Add" at bounding box center [463, 204] width 10 height 7
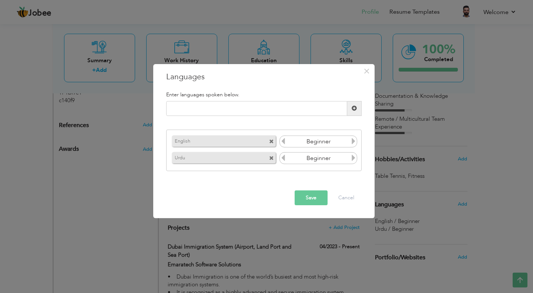
click at [353, 143] on icon at bounding box center [353, 141] width 7 height 7
click at [282, 143] on icon at bounding box center [283, 141] width 7 height 7
click at [353, 157] on icon at bounding box center [353, 157] width 7 height 7
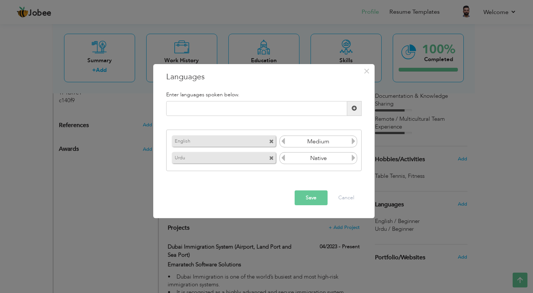
click at [309, 193] on button "Save" at bounding box center [311, 197] width 33 height 15
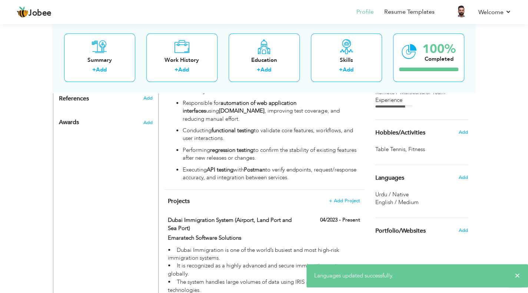
scroll to position [519, 0]
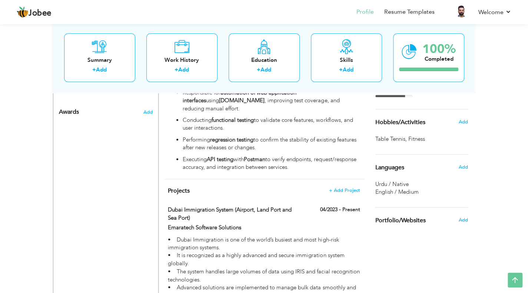
click at [408, 188] on span "English / Medium" at bounding box center [396, 191] width 43 height 7
click at [458, 164] on h6 "Add" at bounding box center [462, 167] width 9 height 7
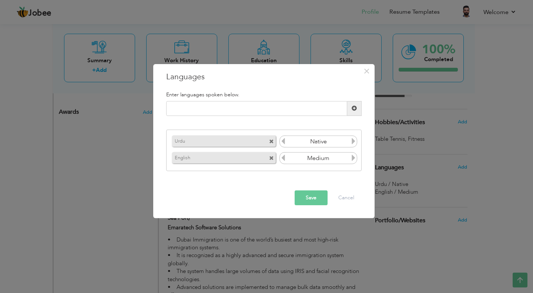
click at [351, 158] on icon at bounding box center [353, 157] width 7 height 7
click at [320, 159] on input "Medium" at bounding box center [319, 158] width 64 height 11
click at [285, 157] on icon at bounding box center [283, 157] width 7 height 7
drag, startPoint x: 332, startPoint y: 157, endPoint x: 300, endPoint y: 159, distance: 32.3
click at [300, 159] on input "Medium" at bounding box center [319, 158] width 64 height 11
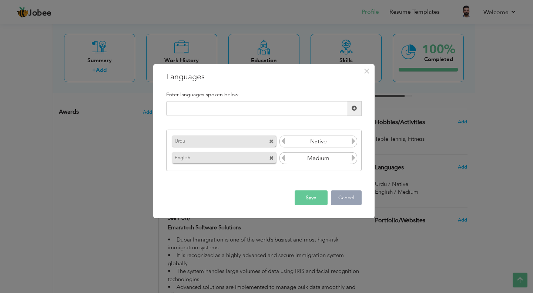
click at [335, 194] on button "Cancel" at bounding box center [346, 197] width 31 height 15
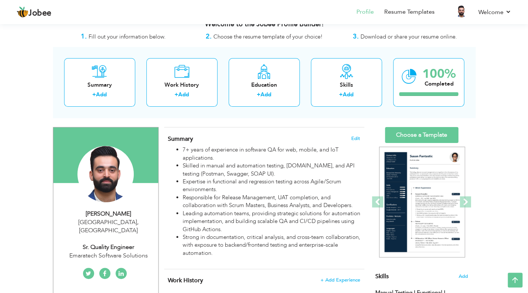
scroll to position [1, 0]
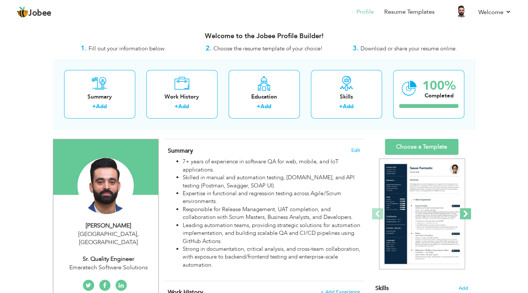
click at [460, 208] on span at bounding box center [464, 213] width 11 height 11
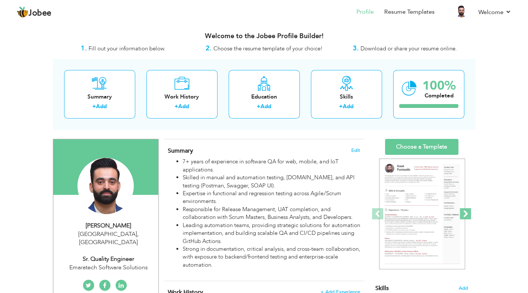
click at [459, 208] on span at bounding box center [464, 213] width 11 height 11
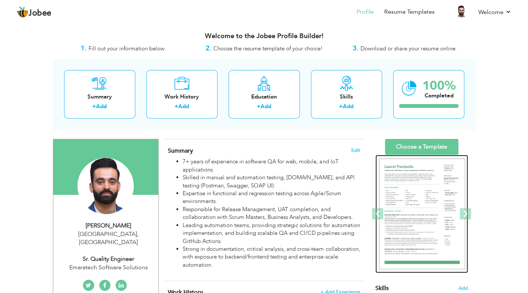
click at [459, 208] on img at bounding box center [422, 213] width 86 height 111
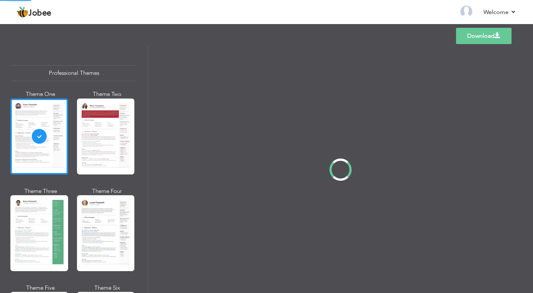
scroll to position [76, 0]
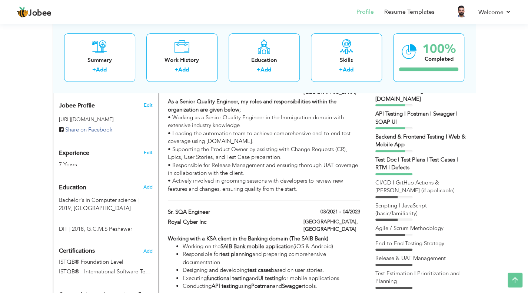
scroll to position [252, 0]
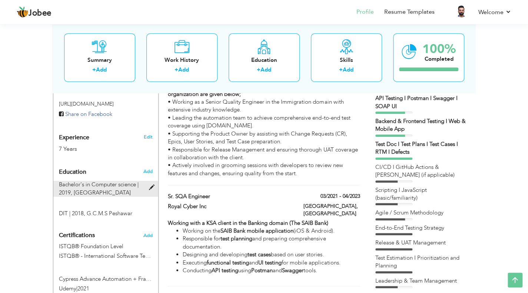
click at [127, 189] on span "[GEOGRAPHIC_DATA]" at bounding box center [102, 192] width 57 height 7
type input "Bachelor's in Computer science"
type input "2019"
type input "[GEOGRAPHIC_DATA]"
type input "3.37"
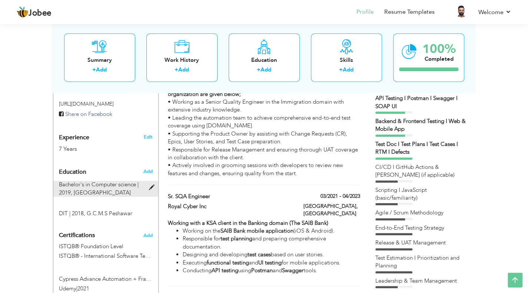
radio input "true"
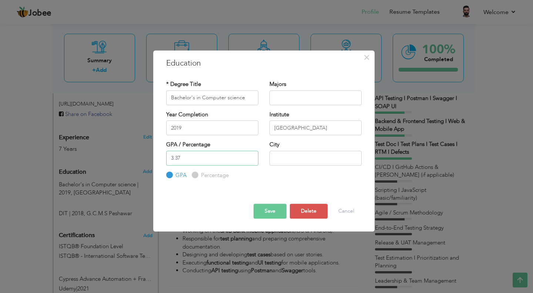
drag, startPoint x: 184, startPoint y: 155, endPoint x: 157, endPoint y: 163, distance: 27.6
click at [157, 163] on div "× Education * Degree Title Bachelor's in Computer science Majors Year Completio…" at bounding box center [263, 140] width 221 height 181
click at [259, 206] on button "Save" at bounding box center [270, 211] width 33 height 15
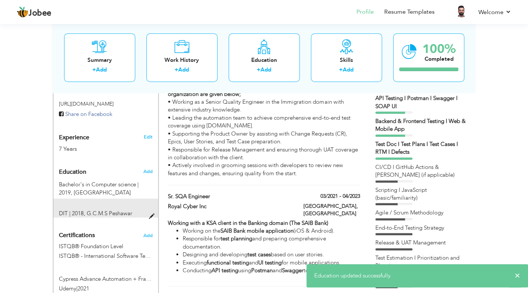
click at [106, 210] on span "G.C.M.S Peshawar" at bounding box center [110, 213] width 46 height 7
type input "DIT"
type input "2018"
type input "G.C.M.S Peshawar"
type input "88"
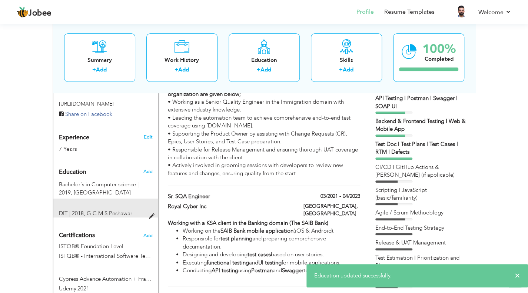
radio input "false"
radio input "true"
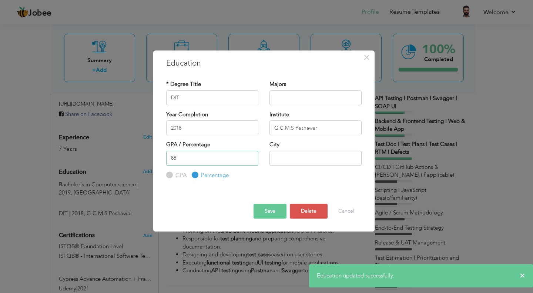
drag, startPoint x: 183, startPoint y: 157, endPoint x: 167, endPoint y: 160, distance: 16.2
click at [167, 160] on input "88" at bounding box center [212, 158] width 92 height 15
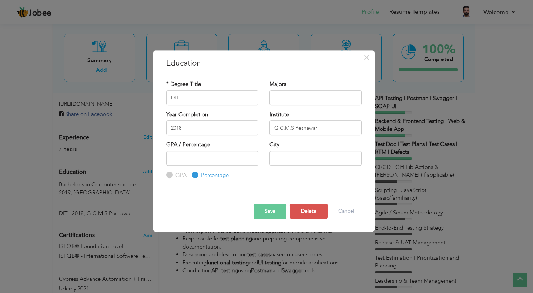
click at [272, 213] on button "Save" at bounding box center [270, 211] width 33 height 15
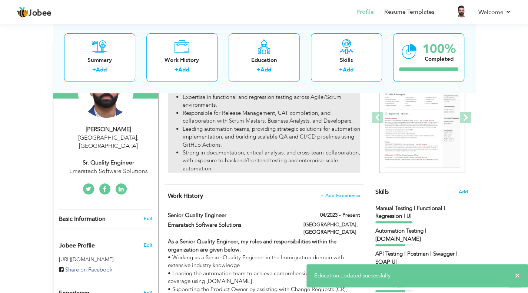
scroll to position [30, 0]
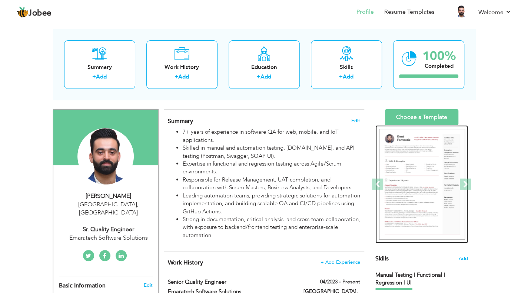
click at [428, 183] on img at bounding box center [422, 184] width 86 height 111
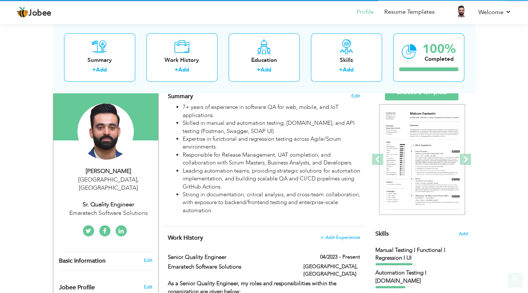
scroll to position [97, 0]
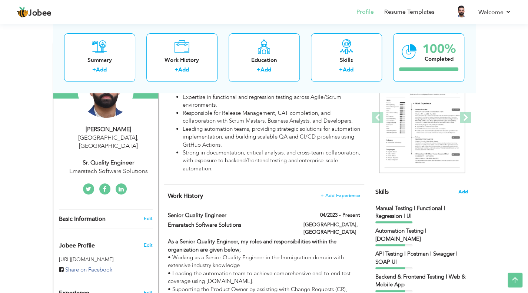
click at [461, 190] on span "Add" at bounding box center [463, 191] width 10 height 7
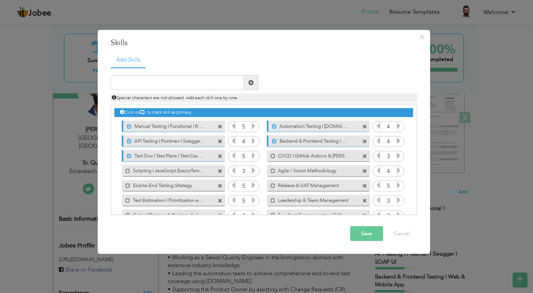
click at [175, 125] on label "Manual Testing I Functional I Regression I UI" at bounding box center [169, 124] width 74 height 9
click at [175, 125] on label "Manual Testing I Functional I Regression I UI" at bounding box center [167, 124] width 75 height 9
click at [175, 125] on label "Manual Testing I Functional I Regression I UI" at bounding box center [169, 124] width 74 height 9
click at [128, 127] on span at bounding box center [128, 126] width 5 height 5
click at [196, 127] on label "Manual Testing I Functional I Regression I UI" at bounding box center [169, 124] width 74 height 9
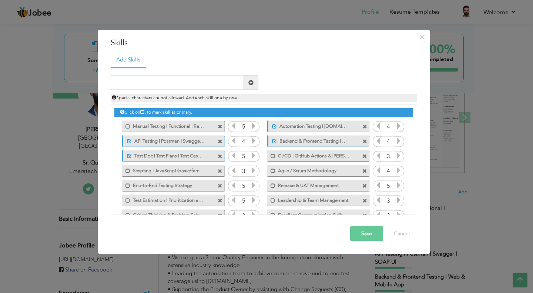
click at [196, 127] on label "Manual Testing I Functional I Regression I UI" at bounding box center [167, 124] width 75 height 9
drag, startPoint x: 196, startPoint y: 127, endPoint x: 189, endPoint y: 123, distance: 8.3
click at [189, 123] on label "Manual Testing I Functional I Regression I UI" at bounding box center [169, 124] width 74 height 9
drag, startPoint x: 202, startPoint y: 121, endPoint x: 145, endPoint y: 122, distance: 57.0
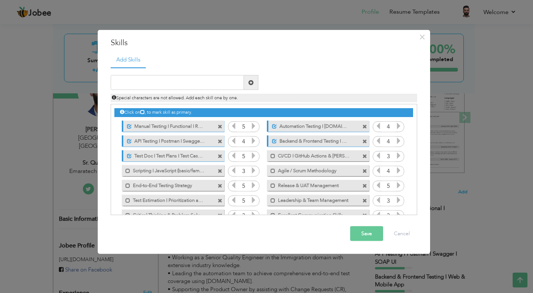
click at [145, 122] on label "Manual Testing I Functional I Regression I UI" at bounding box center [169, 124] width 74 height 9
click at [170, 127] on label "Manual Testing I Functional I Regression I UI" at bounding box center [167, 124] width 75 height 9
click at [364, 230] on button "Save" at bounding box center [366, 233] width 33 height 15
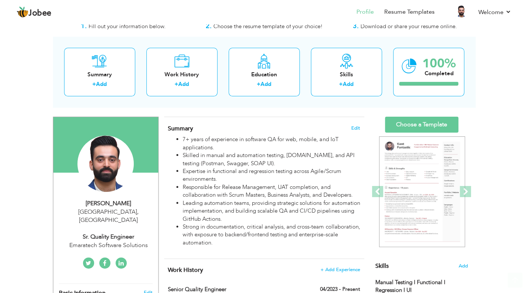
scroll to position [60, 0]
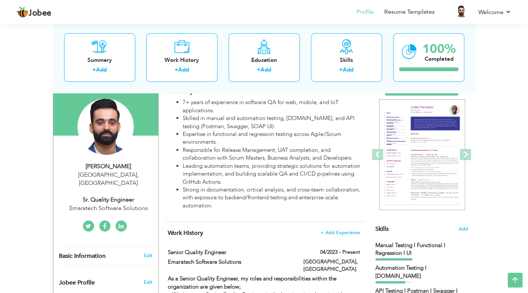
click at [118, 223] on icon at bounding box center [120, 226] width 5 height 6
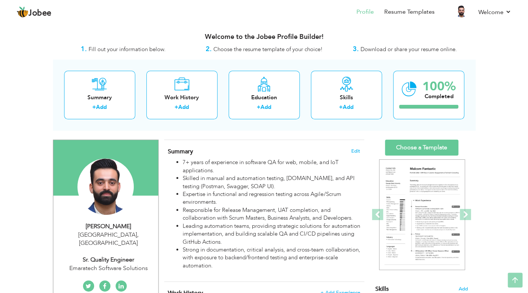
scroll to position [0, 0]
click at [467, 212] on span at bounding box center [464, 214] width 11 height 11
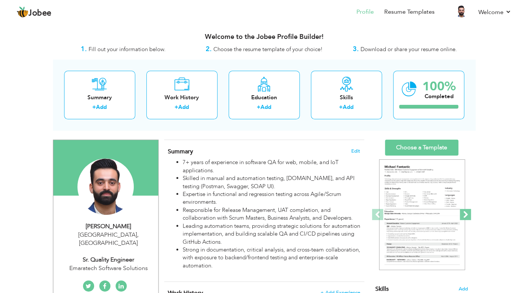
click at [463, 214] on span at bounding box center [464, 214] width 11 height 11
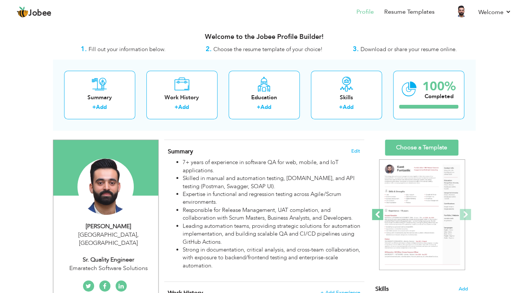
click at [373, 210] on span at bounding box center [377, 214] width 11 height 11
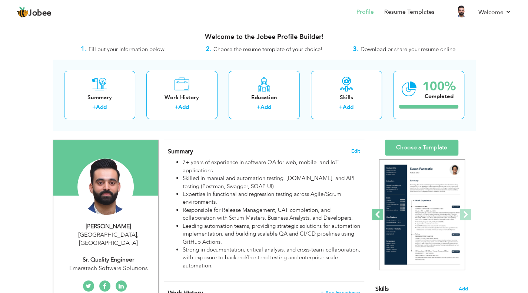
click at [373, 210] on span at bounding box center [377, 214] width 11 height 11
click at [374, 216] on span at bounding box center [377, 214] width 11 height 11
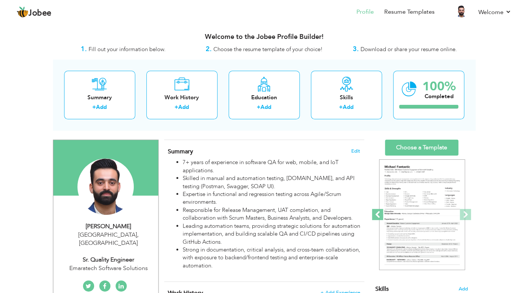
click at [378, 211] on span at bounding box center [377, 214] width 11 height 11
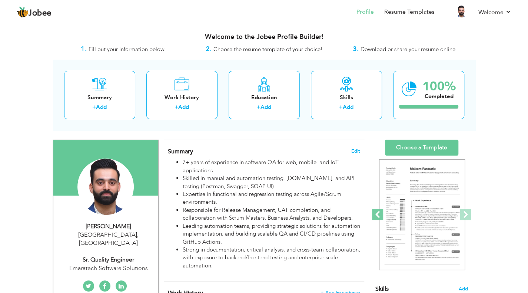
click at [378, 211] on span at bounding box center [377, 214] width 11 height 11
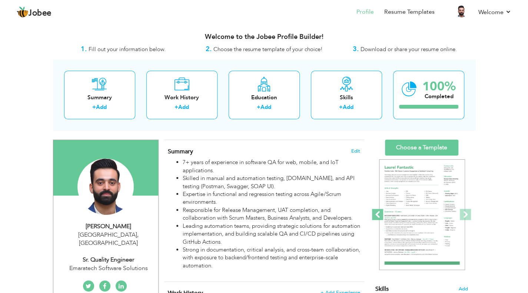
click at [378, 211] on span at bounding box center [377, 214] width 11 height 11
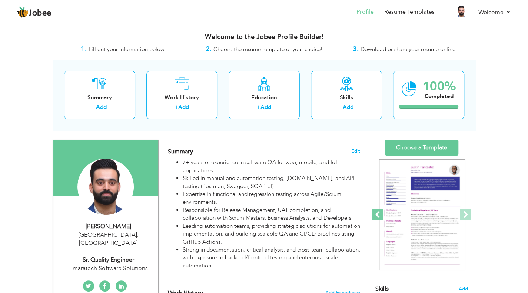
click at [378, 211] on span at bounding box center [377, 214] width 11 height 11
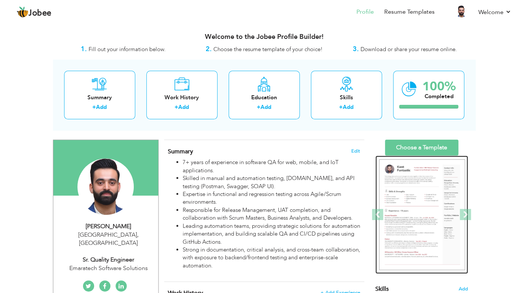
click at [431, 211] on img at bounding box center [422, 214] width 86 height 111
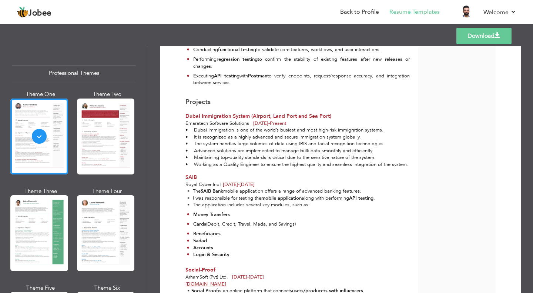
scroll to position [424, 0]
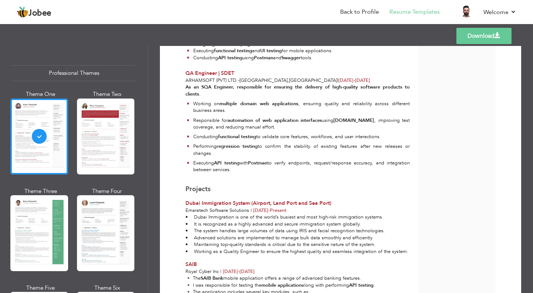
click at [485, 29] on link "Download" at bounding box center [483, 36] width 55 height 16
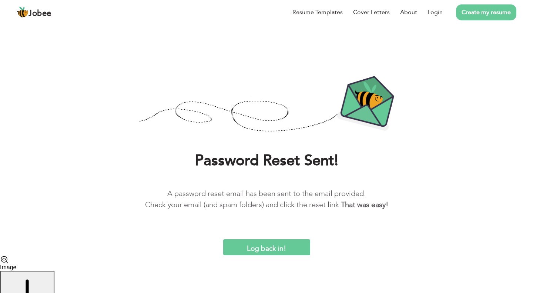
scroll to position [76, 0]
click at [437, 16] on link "Login" at bounding box center [435, 12] width 15 height 9
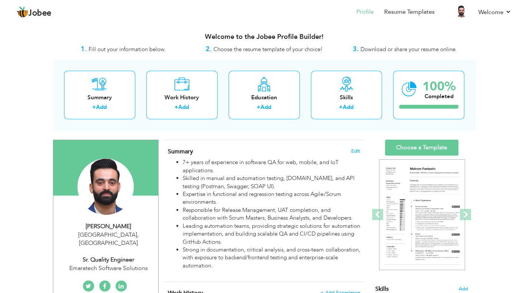
click at [361, 151] on div "Summary Edit 7+ years of experience in software QA for web, mobile, and IoT app…" at bounding box center [264, 210] width 200 height 141
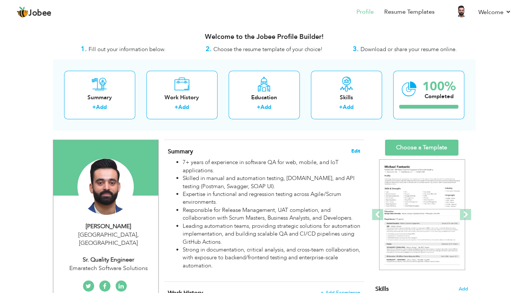
click at [353, 152] on span "Edit" at bounding box center [355, 150] width 9 height 5
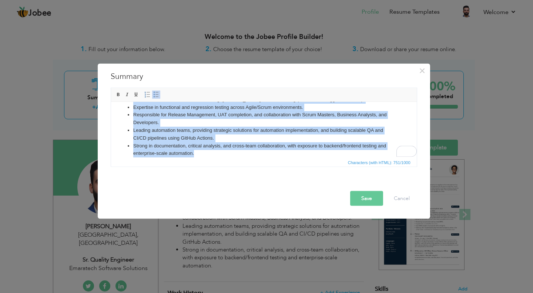
scroll to position [29, 0]
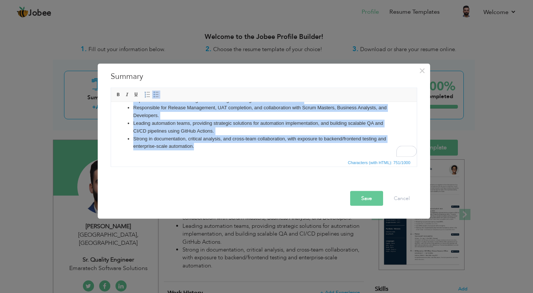
drag, startPoint x: 127, startPoint y: 110, endPoint x: 255, endPoint y: 157, distance: 136.5
click at [255, 157] on html "7+ years of experience in software QA for web, mobile, and IoT applications. Sk…" at bounding box center [264, 115] width 306 height 84
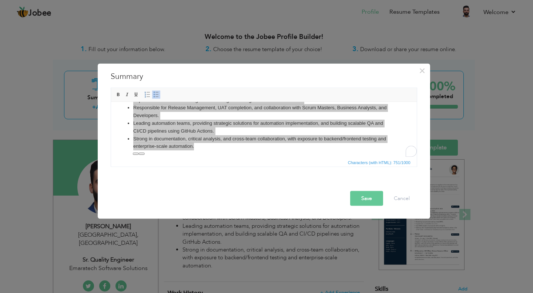
click at [370, 200] on button "Save" at bounding box center [366, 198] width 33 height 15
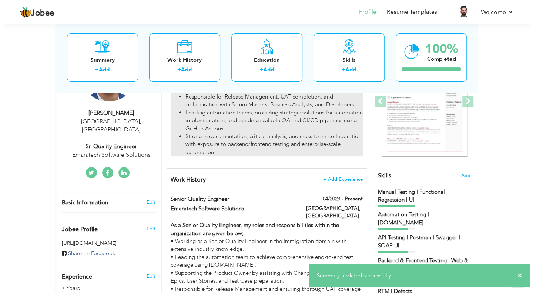
scroll to position [185, 0]
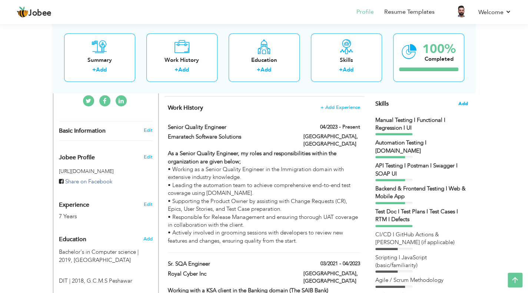
click at [462, 102] on span "Add" at bounding box center [463, 103] width 10 height 7
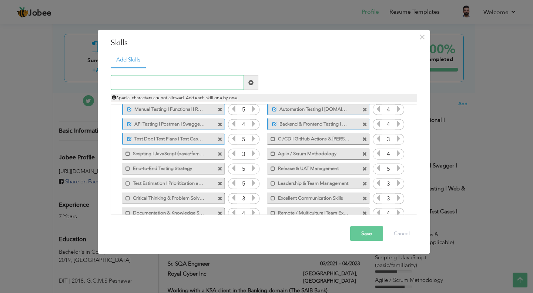
scroll to position [31, 0]
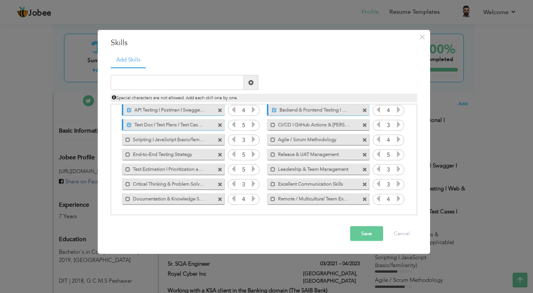
click at [371, 238] on button "Save" at bounding box center [366, 233] width 33 height 15
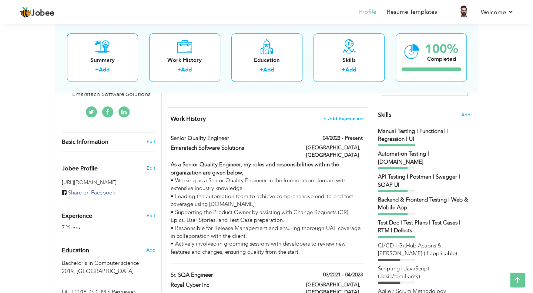
scroll to position [185, 0]
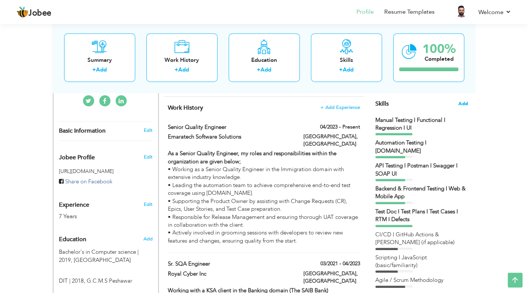
click at [460, 103] on span "Add" at bounding box center [463, 103] width 10 height 7
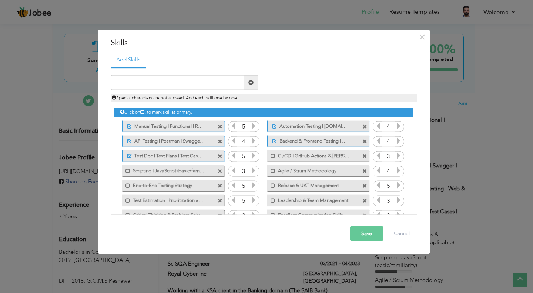
click at [221, 170] on span at bounding box center [220, 170] width 5 height 5
click at [364, 170] on span at bounding box center [364, 170] width 5 height 5
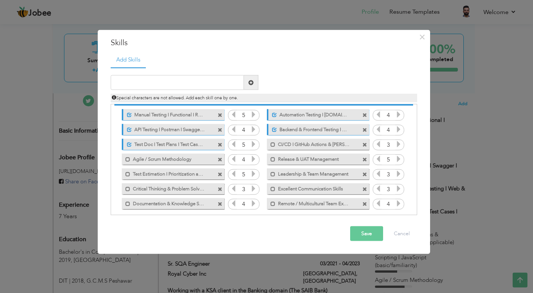
scroll to position [16, 0]
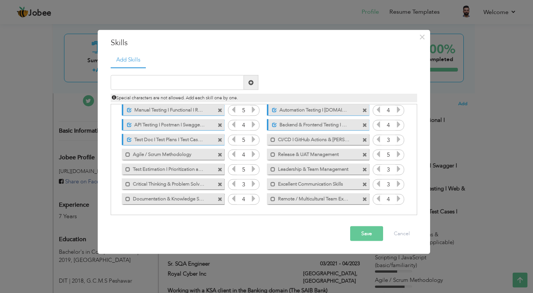
click at [218, 198] on span at bounding box center [220, 199] width 5 height 5
click at [365, 184] on span at bounding box center [364, 184] width 5 height 5
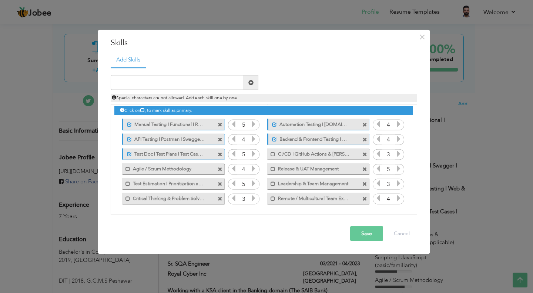
scroll to position [1, 0]
click at [374, 234] on button "Save" at bounding box center [366, 233] width 33 height 15
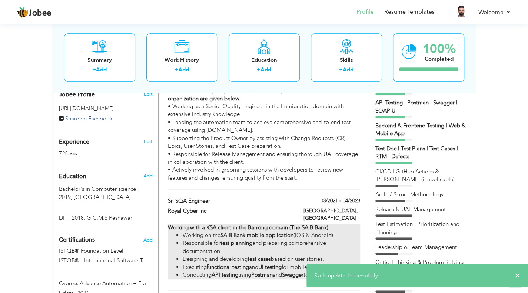
scroll to position [222, 0]
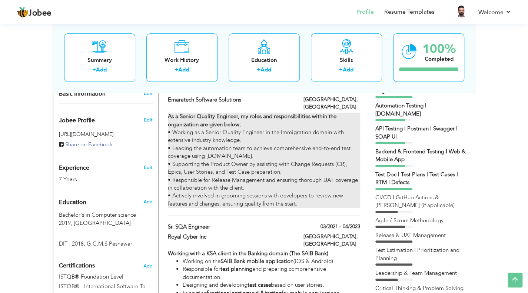
click at [310, 145] on div "As a Senior Quality Engineer, my roles and responsibilities within the organiza…" at bounding box center [264, 160] width 192 height 95
type input "Senior Quality Engineer"
type input "Emaratech Software Solutions"
type input "04/2023"
type input "[GEOGRAPHIC_DATA]"
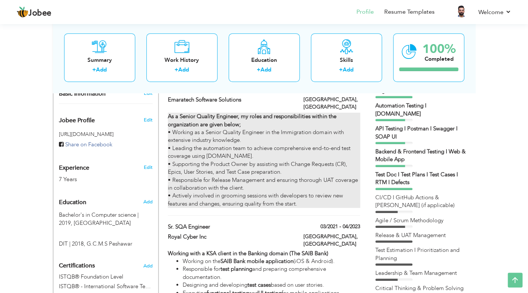
type input "[GEOGRAPHIC_DATA]"
checkbox input "true"
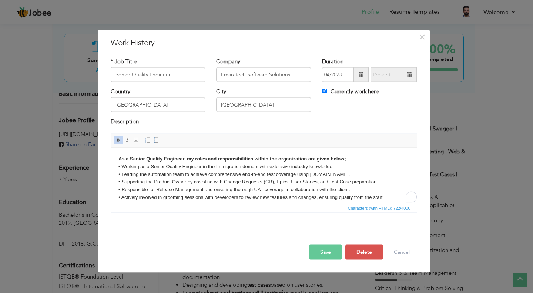
drag, startPoint x: 352, startPoint y: 157, endPoint x: 117, endPoint y: 160, distance: 235.5
click at [117, 160] on html "As a Senior Quality Engineer, my roles and responsibilities within the organiza…" at bounding box center [264, 177] width 306 height 61
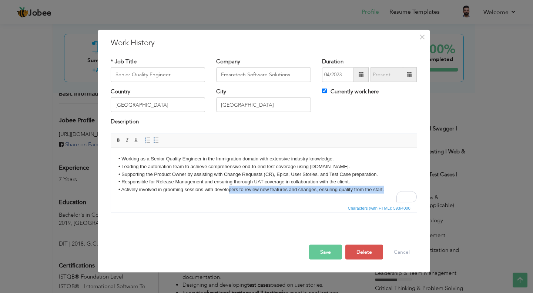
drag, startPoint x: 387, startPoint y: 188, endPoint x: 227, endPoint y: 193, distance: 159.6
click at [227, 193] on html "• Working as a Senior Quality Engineer in the Immigration domain with extensive…" at bounding box center [264, 173] width 306 height 53
click at [282, 203] on span "Characters (with HTML): 593/4000" at bounding box center [264, 207] width 306 height 9
click at [284, 200] on html "• Working as a Senior Quality Engineer in the Immigration domain with extensive…" at bounding box center [264, 173] width 306 height 53
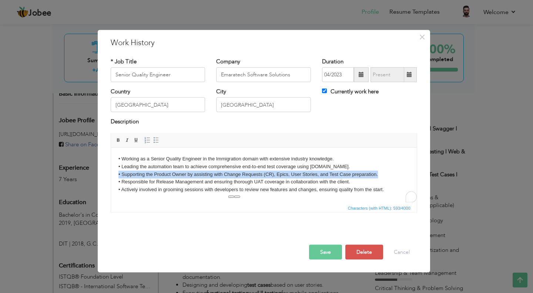
drag, startPoint x: 380, startPoint y: 173, endPoint x: 114, endPoint y: 176, distance: 266.2
click at [114, 176] on html "• Working as a Senior Quality Engineer in the Immigration domain with extensive…" at bounding box center [264, 173] width 306 height 53
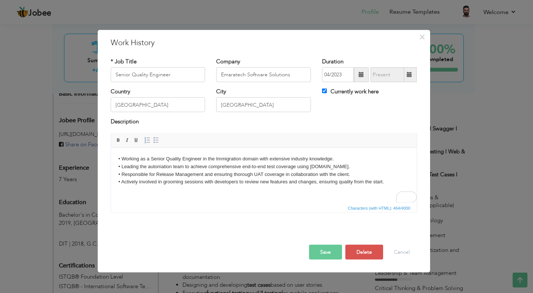
click at [321, 248] on button "Save" at bounding box center [325, 251] width 33 height 15
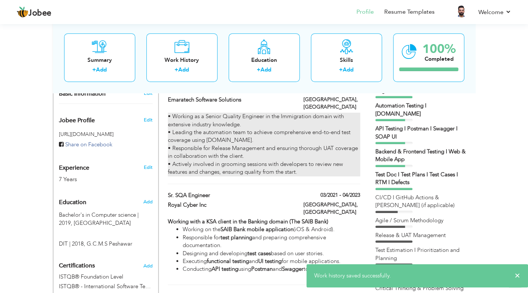
scroll to position [259, 0]
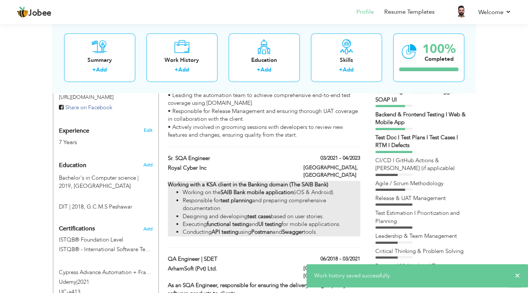
click at [260, 188] on strong "SAIB Bank mobile application" at bounding box center [256, 191] width 73 height 7
type input "Sr. SQA Engineer"
type input "Royal Cyber Inc"
type input "03/2021"
type input "04/2023"
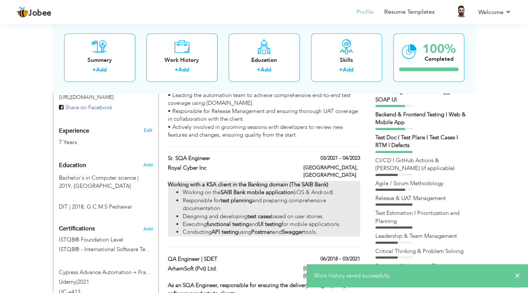
type input "[GEOGRAPHIC_DATA]"
checkbox input "false"
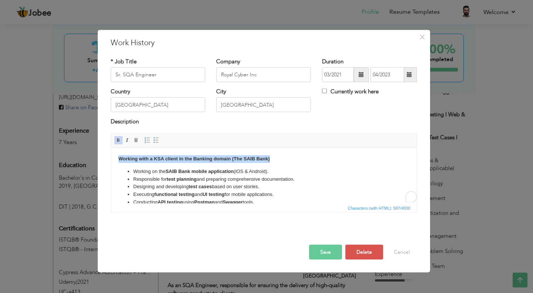
drag, startPoint x: 275, startPoint y: 157, endPoint x: 117, endPoint y: 160, distance: 158.9
click at [116, 161] on html "Working with a KSA client in the Banking domain (The SAIB Bank) Working on the …" at bounding box center [264, 180] width 306 height 66
click at [133, 168] on li "Working on the SAIB Bank mobile application (iOS & Android)." at bounding box center [263, 171] width 261 height 8
click at [129, 165] on body "Working on the SAIB Bank mobile application (iOS & Android). Responsible for te…" at bounding box center [263, 180] width 291 height 51
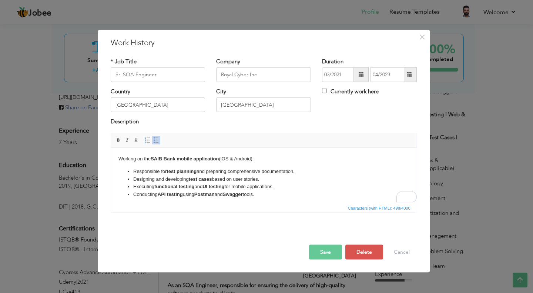
click at [131, 171] on ul "Responsible for test planning and preparing comprehensive documentation. Design…" at bounding box center [263, 182] width 291 height 31
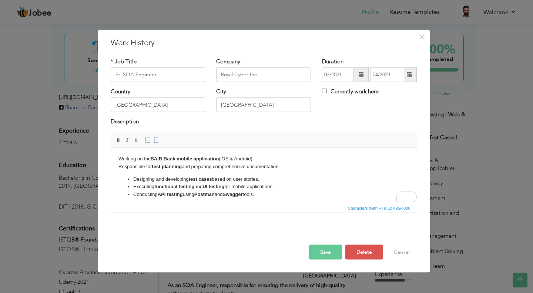
click at [134, 179] on li "Designing and developing test cases based on user stories." at bounding box center [263, 179] width 261 height 8
click at [134, 188] on li "Executing functional testing and UI testing for mobile applications." at bounding box center [263, 187] width 261 height 8
click at [133, 192] on li "Conducting API testing using Postman and Swagger tools." at bounding box center [263, 194] width 261 height 8
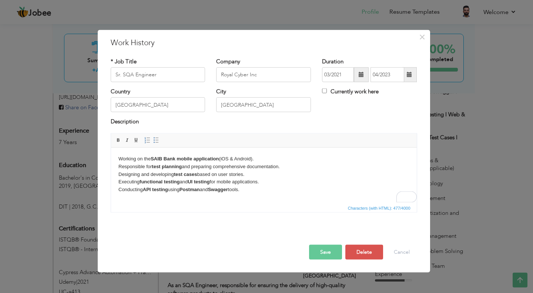
drag, startPoint x: 270, startPoint y: 182, endPoint x: 115, endPoint y: 178, distance: 154.4
click at [114, 180] on html "Working on the SAIB Bank mobile application (iOS & Android). Responsible for te…" at bounding box center [264, 173] width 306 height 53
drag, startPoint x: 244, startPoint y: 180, endPoint x: 116, endPoint y: 158, distance: 130.7
click at [116, 158] on html "Working on the SAIB Bank mobile application (iOS & Android). Responsible for te…" at bounding box center [264, 170] width 306 height 46
click at [156, 140] on span at bounding box center [156, 140] width 6 height 6
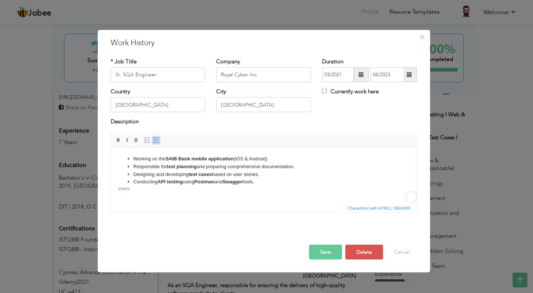
click at [324, 248] on button "Save" at bounding box center [325, 251] width 33 height 15
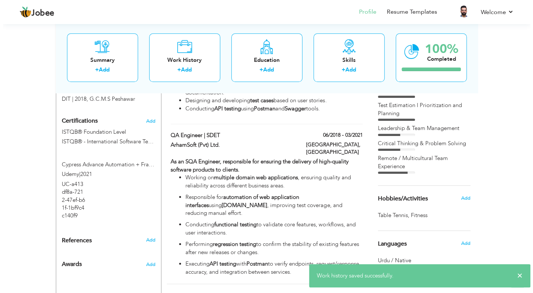
scroll to position [370, 0]
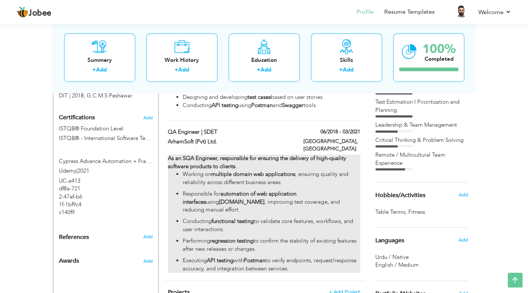
click at [308, 154] on div "As an SQA Engineer, responsible for ensuring the delivery of high-quality softw…" at bounding box center [264, 213] width 192 height 118
type input "QA Engineer | SDET"
type input "ArhamSoft (Pvt) Ltd."
type input "06/2018"
type input "03/2021"
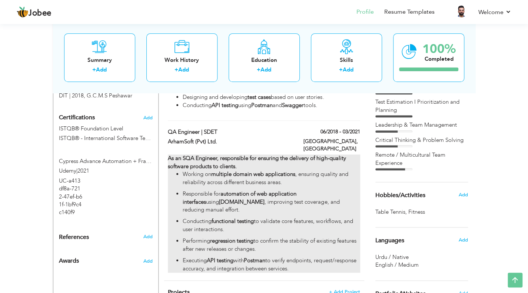
type input "[GEOGRAPHIC_DATA]"
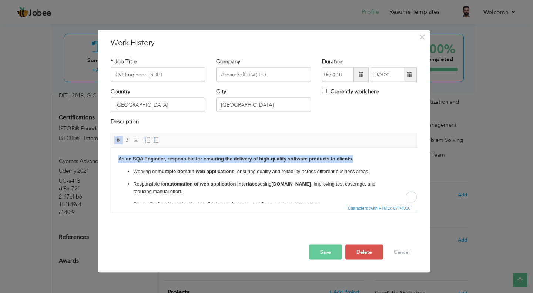
drag, startPoint x: 354, startPoint y: 159, endPoint x: 220, endPoint y: 297, distance: 191.9
click at [111, 150] on html "As an SQA Engineer, responsible for ensuring the delivery of high-quality softw…" at bounding box center [264, 193] width 306 height 93
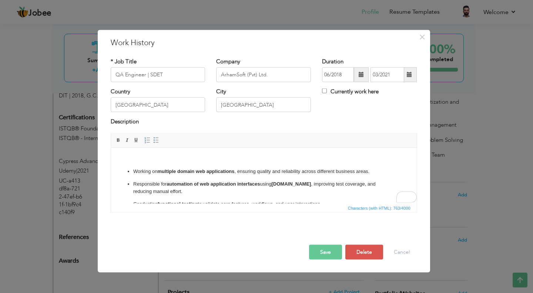
click at [131, 170] on ul "Working on multiple domain web applications , ensuring quality and reliability …" at bounding box center [263, 200] width 291 height 66
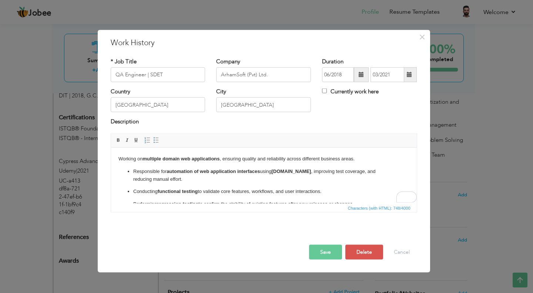
click at [133, 170] on p "Responsible for automation of web application interfaces using [DOMAIN_NAME] , …" at bounding box center [263, 175] width 261 height 16
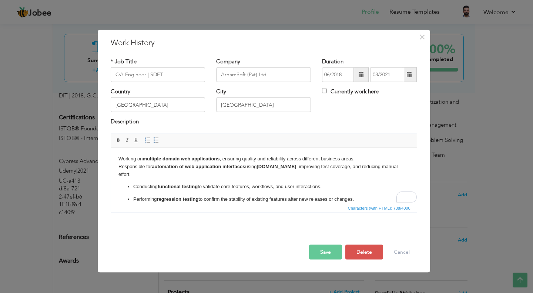
click at [134, 183] on p "Conducting functional testing to validate core features, workflows, and user in…" at bounding box center [263, 187] width 261 height 8
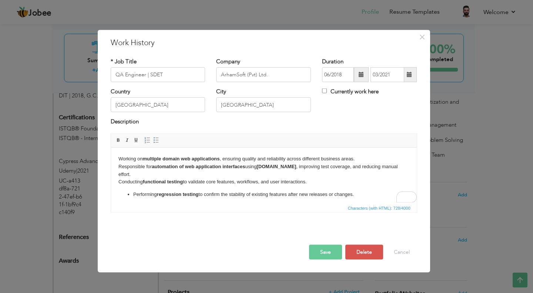
click at [130, 190] on ul "Performing regression testing to confirm the stability of existing features aft…" at bounding box center [263, 200] width 291 height 20
click at [133, 190] on p "Performing regression testing to confirm the stability of existing features aft…" at bounding box center [263, 194] width 261 height 8
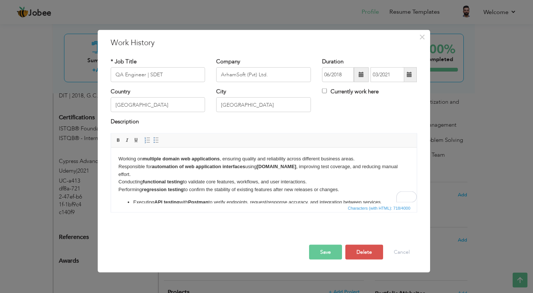
drag, startPoint x: 344, startPoint y: 180, endPoint x: 118, endPoint y: 184, distance: 225.5
click at [118, 184] on p "Working on multiple domain web applications , ensuring quality and reliability …" at bounding box center [263, 174] width 291 height 39
drag, startPoint x: 389, startPoint y: 194, endPoint x: 134, endPoint y: 194, distance: 255.1
click at [134, 198] on p "Executing API testing with Postman to verify endpoints, request/response accura…" at bounding box center [263, 202] width 261 height 8
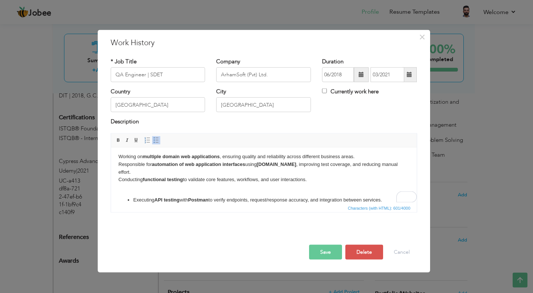
scroll to position [2, 0]
drag, startPoint x: 387, startPoint y: 193, endPoint x: 120, endPoint y: 186, distance: 267.4
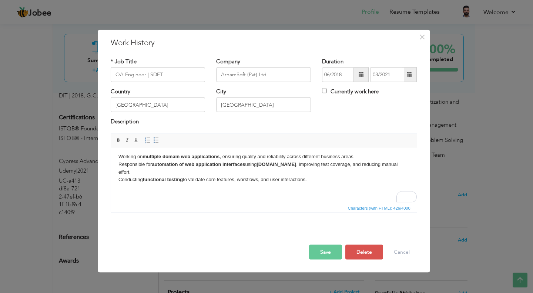
scroll to position [0, 0]
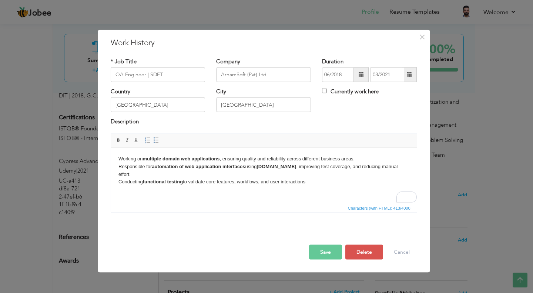
drag, startPoint x: 117, startPoint y: 157, endPoint x: 314, endPoint y: 174, distance: 197.3
click at [314, 174] on html "Working on multiple domain web applications , ensuring quality and reliability …" at bounding box center [264, 170] width 306 height 46
click at [157, 140] on span at bounding box center [156, 140] width 6 height 6
click at [322, 253] on button "Save" at bounding box center [325, 251] width 33 height 15
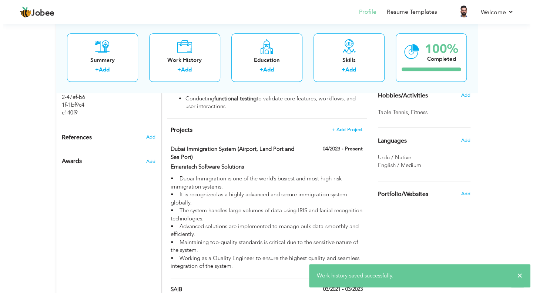
scroll to position [481, 0]
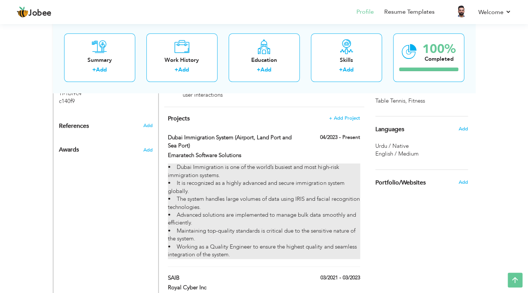
click at [318, 163] on div "• Dubai Immigration is one of the world’s busiest and most high-risk immigratio…" at bounding box center [264, 210] width 192 height 95
type input "Dubai Immigration System (Airport, Land Port and Sea Port)"
type input "Emaratech Software Solutions"
type input "04/2023"
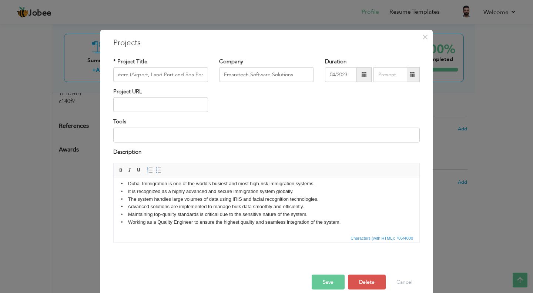
scroll to position [0, 0]
click at [317, 286] on button "Save" at bounding box center [328, 282] width 33 height 15
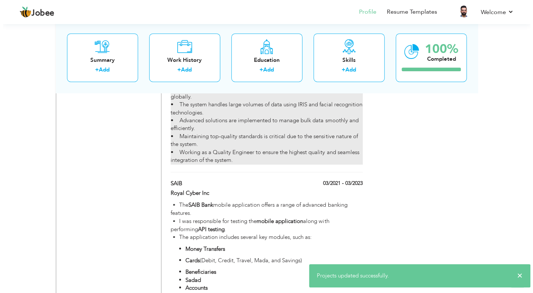
scroll to position [592, 0]
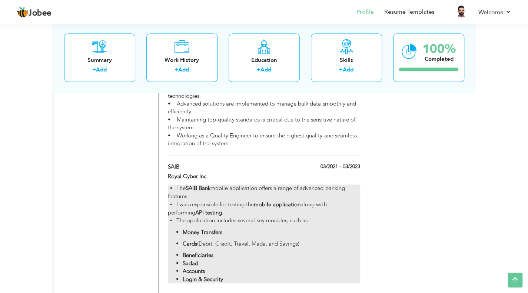
click at [273, 200] on strong "mobile application" at bounding box center [277, 203] width 47 height 7
type input "SAIB"
type input "Royal Cyber Inc"
type input "03/2021"
type input "03/2023"
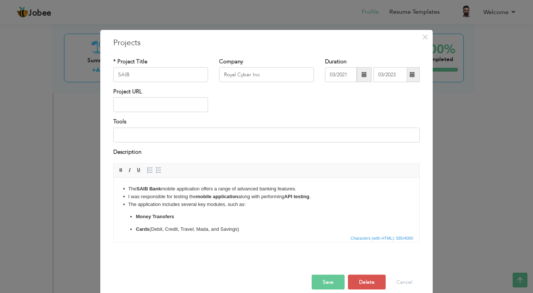
click at [135, 222] on ul "Money Transfers Cards (Debit, Credit, Travel, Mada, and Savings) Beneficiaries …" at bounding box center [266, 241] width 291 height 56
click at [137, 230] on strong "Beneficiaries" at bounding box center [151, 229] width 30 height 6
click at [136, 228] on strong "Sadad" at bounding box center [143, 229] width 14 height 6
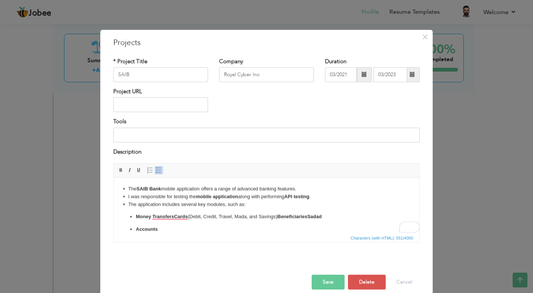
click at [136, 230] on strong "Accounts" at bounding box center [147, 229] width 22 height 6
click at [136, 230] on strong "Login & Security" at bounding box center [155, 229] width 38 height 6
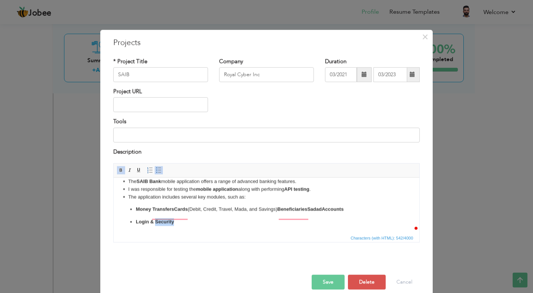
scroll to position [7, 0]
drag, startPoint x: 165, startPoint y: 231, endPoint x: 133, endPoint y: 230, distance: 31.5
click at [133, 230] on html "▪️ The SAIB Bank mobile application offers a range of advanced banking features…" at bounding box center [267, 201] width 306 height 63
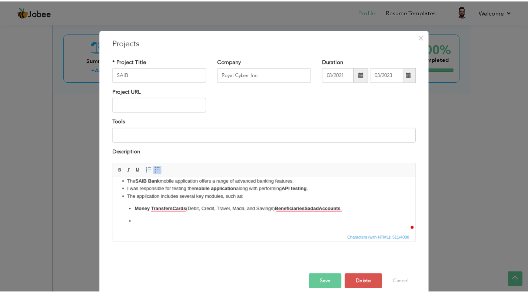
scroll to position [0, 0]
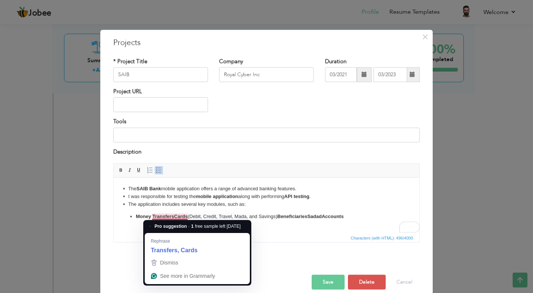
click at [174, 218] on strong "Cards" at bounding box center [181, 216] width 14 height 6
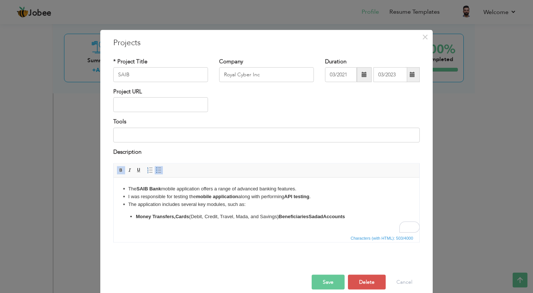
click at [285, 217] on strong "Beneficiaries" at bounding box center [294, 216] width 30 height 6
click at [281, 217] on p "Money Transfers, Cards (Debit, Credit, Travel, Mada, and Savings) Beneficiaries…" at bounding box center [266, 217] width 261 height 8
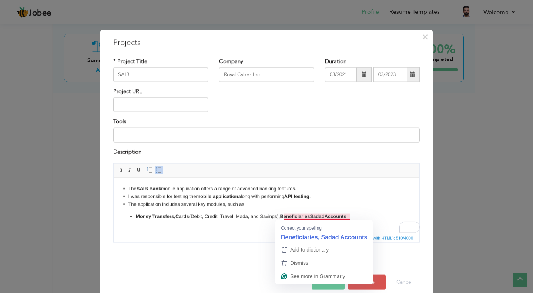
click at [314, 213] on p "Money Transfers, Cards (Debit, Credit, Travel, Mada, and Savings), Beneficiarie…" at bounding box center [266, 217] width 261 height 8
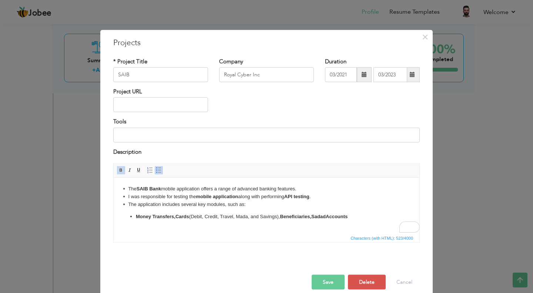
click at [326, 214] on strong "Sadad" at bounding box center [318, 216] width 14 height 6
drag, startPoint x: 344, startPoint y: 216, endPoint x: 336, endPoint y: 217, distance: 7.9
click at [336, 217] on strong "Sadad, and" at bounding box center [324, 216] width 26 height 6
click at [118, 171] on span at bounding box center [121, 170] width 6 height 6
click at [270, 226] on html "▪️ The SAIB Bank mobile application offers a range of advanced banking features…" at bounding box center [267, 202] width 306 height 50
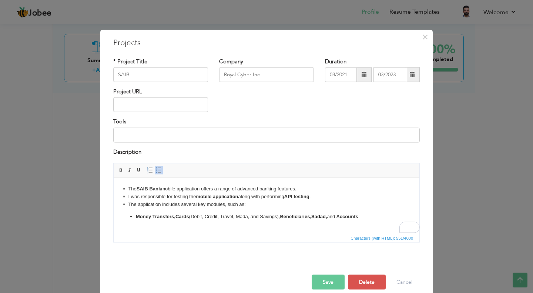
click at [323, 281] on button "Save" at bounding box center [328, 282] width 33 height 15
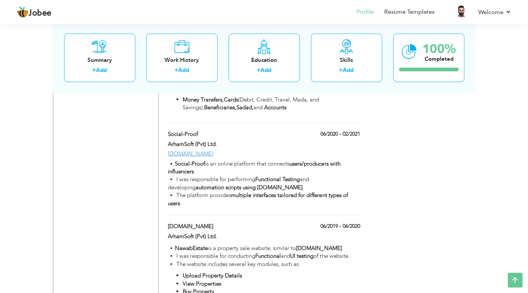
scroll to position [777, 0]
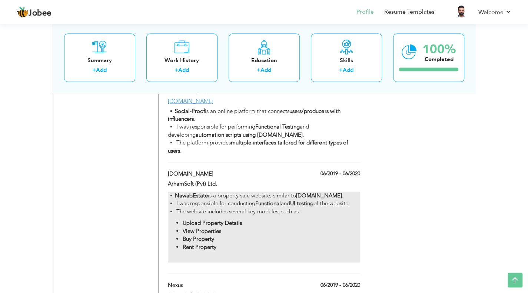
click at [280, 199] on strong "Functional" at bounding box center [268, 202] width 26 height 7
type input "[DOMAIN_NAME]"
type input "ArhamSoft (Pvt) Ltd."
type input "06/2019"
type input "06/2020"
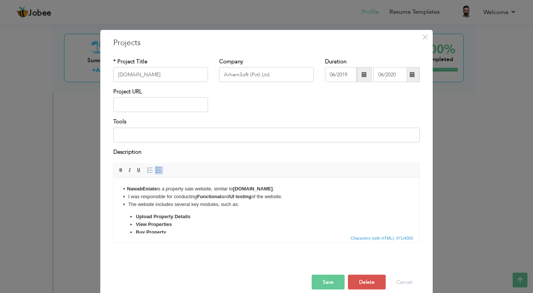
click at [136, 217] on strong "Upload Property Details" at bounding box center [163, 216] width 54 height 6
click at [136, 223] on ul "Upload Property Details View Properties Buy Property Rent Property" at bounding box center [266, 228] width 291 height 31
click at [136, 224] on ul "Upload Property Details ​​​​​​​ View Properties Buy Property Rent Property" at bounding box center [266, 224] width 291 height 23
click at [136, 226] on strong "Rent Property" at bounding box center [152, 224] width 32 height 6
click at [191, 216] on strong "View Properties" at bounding box center [208, 216] width 36 height 6
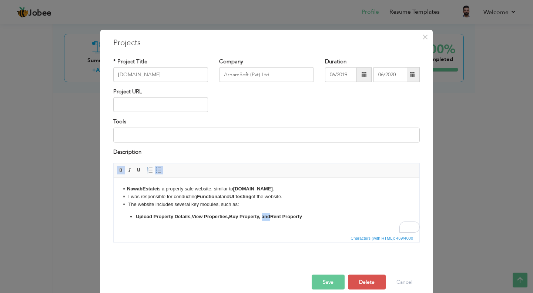
drag, startPoint x: 273, startPoint y: 215, endPoint x: 264, endPoint y: 216, distance: 8.9
click at [264, 216] on strong "Buy Property, and" at bounding box center [249, 216] width 41 height 6
click at [118, 172] on span at bounding box center [121, 170] width 6 height 6
click at [324, 280] on button "Save" at bounding box center [328, 282] width 33 height 15
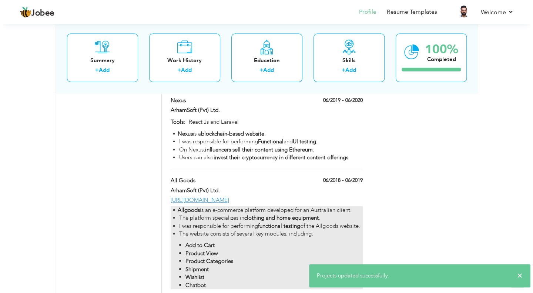
scroll to position [963, 0]
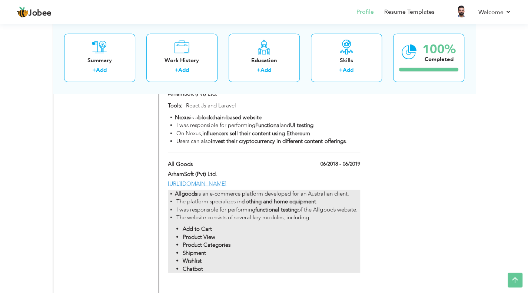
click at [297, 195] on p "▪️ Allgoods is an e-commerce platform developed for an Australian client. ▪️ Th…" at bounding box center [264, 206] width 192 height 32
type input "All Goods"
type input "06/2018"
type input "06/2019"
type input "[URL][DOMAIN_NAME]"
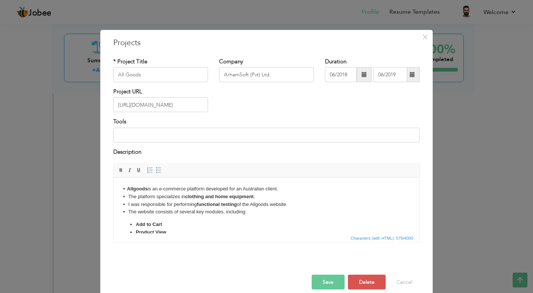
click at [137, 231] on strong "Product View" at bounding box center [151, 232] width 30 height 6
click at [135, 230] on ul "Add to Cart , Product View Product Categories Shipment Wishlist Chatbot" at bounding box center [266, 238] width 291 height 39
click at [135, 230] on ul "Add to Cart , Product View ​​​​​​​, Product Categories Shipment Wishlist Chatbot" at bounding box center [266, 234] width 291 height 31
click at [135, 230] on ul "Add to Cart , Product View , Product Categories ​​​​​​​, Shipment Wishlist Chat…" at bounding box center [266, 230] width 291 height 23
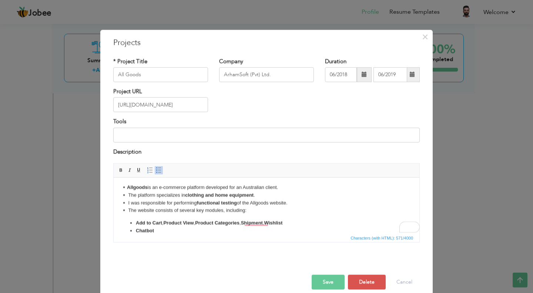
click at [135, 230] on ul "Add to Cart , Product View , Product Categories , Shipment ​​​​​​​, Wishlist Ch…" at bounding box center [266, 227] width 291 height 16
click at [324, 282] on button "Save" at bounding box center [328, 282] width 33 height 15
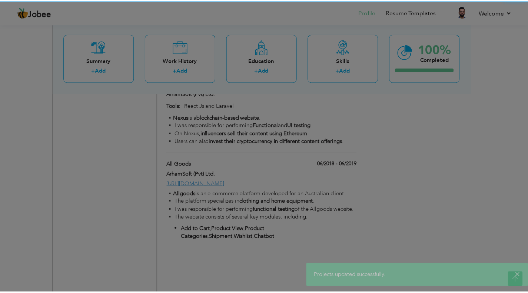
scroll to position [0, 0]
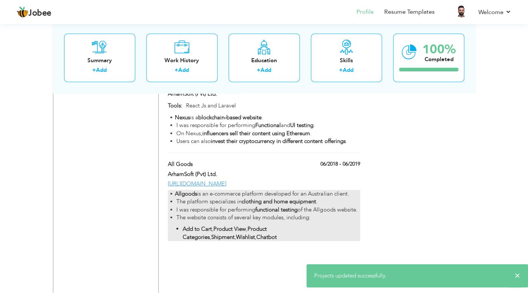
click at [276, 209] on div "▪️ Allgoods is an e-commerce platform developed for an Australian client. ▪️ Th…" at bounding box center [264, 215] width 192 height 51
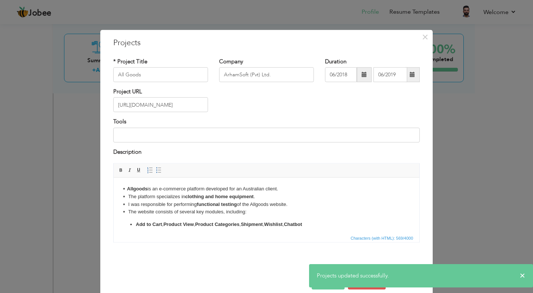
click at [283, 221] on strong "Wishlist" at bounding box center [273, 224] width 19 height 6
click at [289, 223] on li "Add to Cart , Product View , Product Categories , Shipment , Wishlist , Chatbot" at bounding box center [266, 224] width 261 height 8
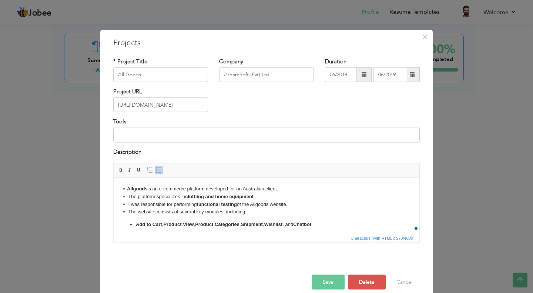
click at [327, 279] on button "Save" at bounding box center [328, 282] width 33 height 15
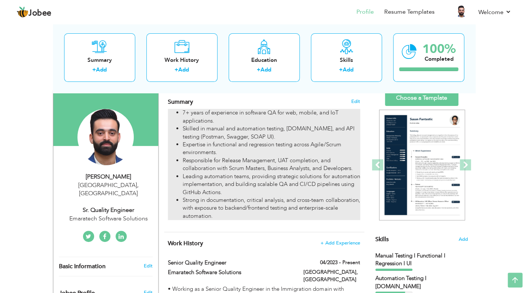
scroll to position [18, 0]
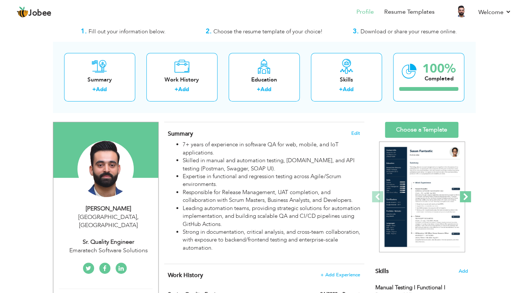
click at [462, 194] on span at bounding box center [464, 196] width 11 height 11
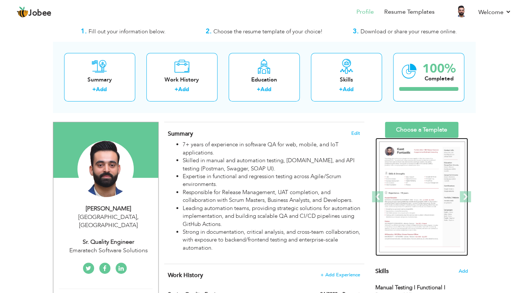
click at [447, 193] on img at bounding box center [422, 196] width 86 height 111
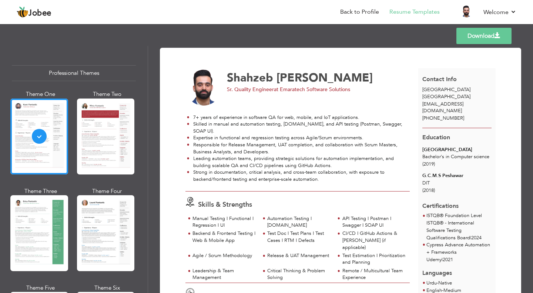
click at [497, 39] on span at bounding box center [498, 36] width 6 height 6
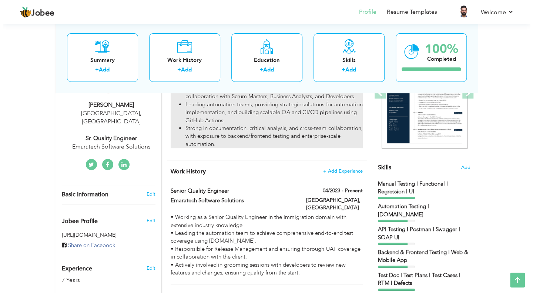
scroll to position [111, 0]
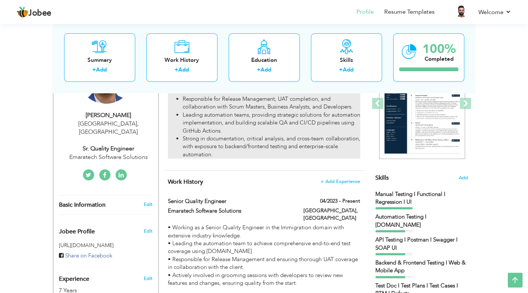
click at [254, 136] on li "Strong in documentation, critical analysis, and cross-team collaboration, with …" at bounding box center [271, 147] width 177 height 24
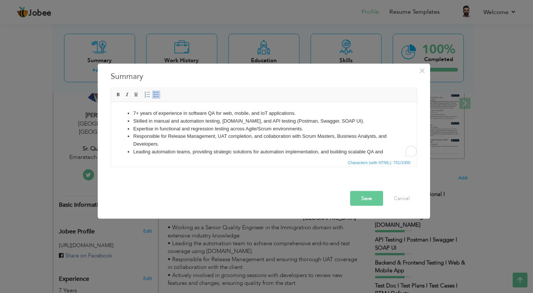
scroll to position [29, 0]
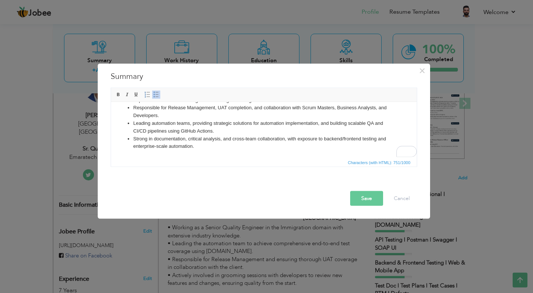
click at [216, 148] on li "Strong in documentation, critical analysis, and cross-team collaboration, with …" at bounding box center [263, 143] width 261 height 16
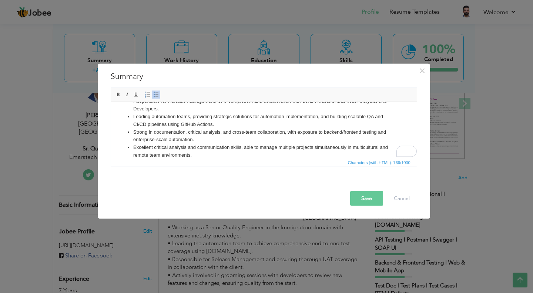
scroll to position [35, 0]
click at [221, 132] on li "Strong in documentation, critical analysis, and cross-team collaboration, with …" at bounding box center [263, 136] width 261 height 16
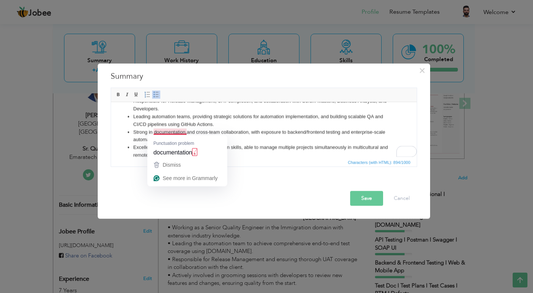
click at [180, 134] on li "Strong in documentation, and cross-team collaboration, with exposure to backend…" at bounding box center [263, 136] width 261 height 16
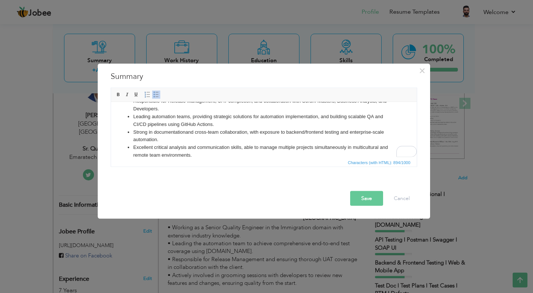
click at [358, 192] on button "Save" at bounding box center [366, 198] width 33 height 15
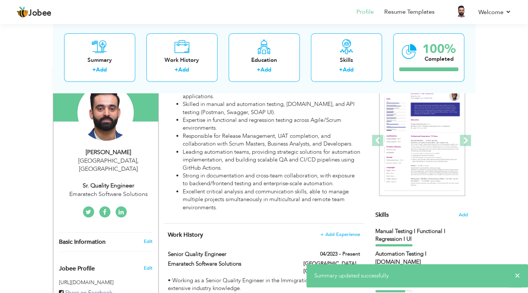
scroll to position [37, 0]
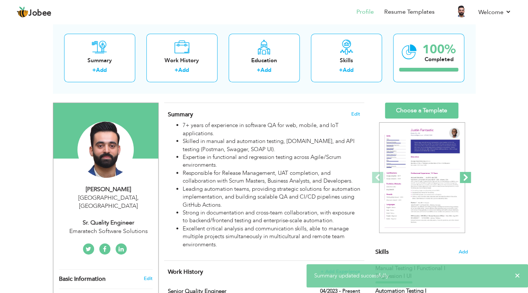
click at [465, 175] on span at bounding box center [464, 177] width 11 height 11
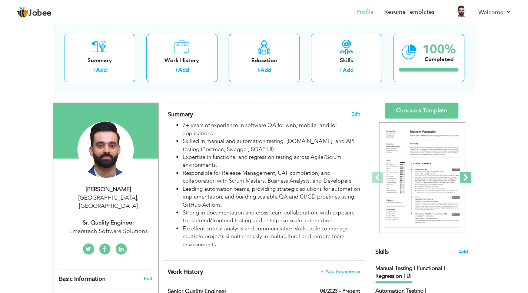
click at [465, 175] on span at bounding box center [464, 177] width 11 height 11
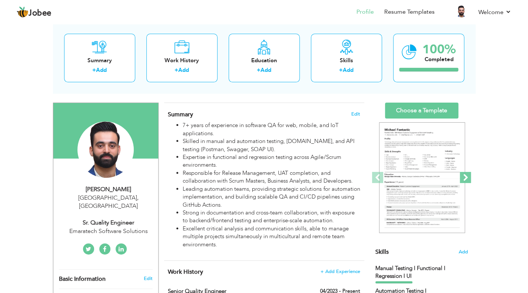
click at [465, 175] on span at bounding box center [464, 177] width 11 height 11
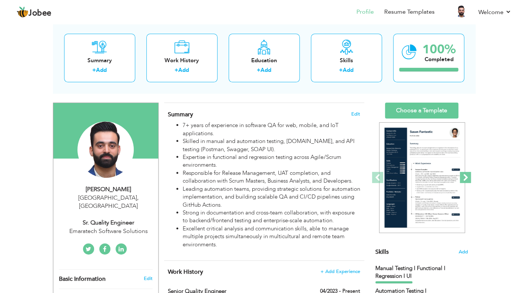
click at [465, 175] on span at bounding box center [464, 177] width 11 height 11
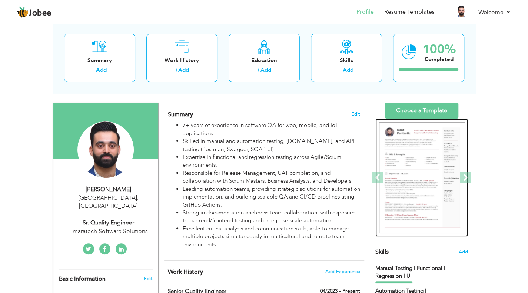
click at [441, 170] on img at bounding box center [422, 177] width 86 height 111
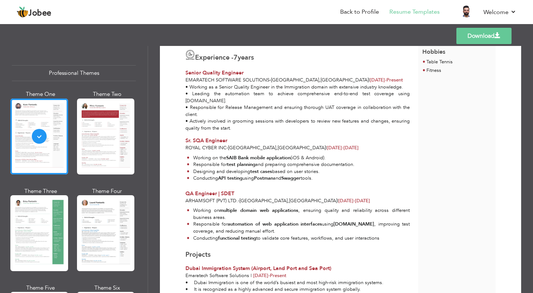
scroll to position [259, 0]
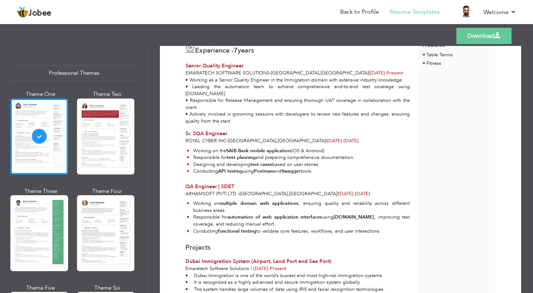
click at [479, 40] on link "Download" at bounding box center [483, 36] width 55 height 16
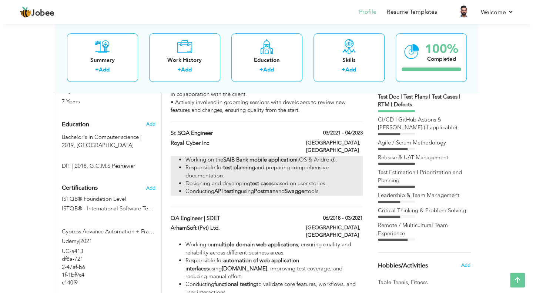
scroll to position [321, 0]
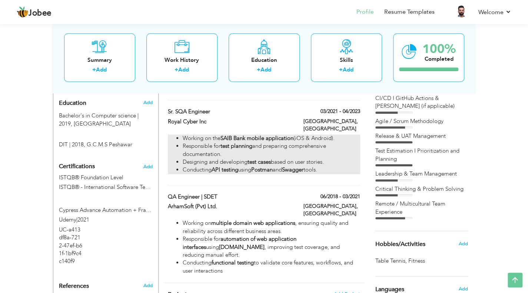
click at [297, 142] on li "Responsible for test planning and preparing comprehensive documentation." at bounding box center [271, 150] width 177 height 16
type input "Sr. SQA Engineer"
type input "Royal Cyber Inc"
type input "03/2021"
type input "04/2023"
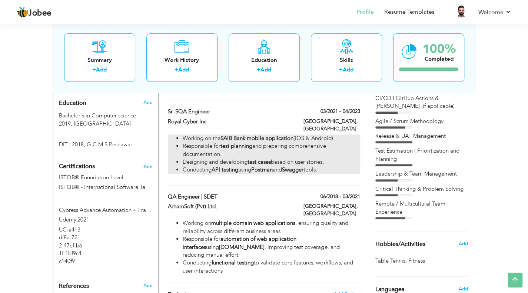
type input "[GEOGRAPHIC_DATA]"
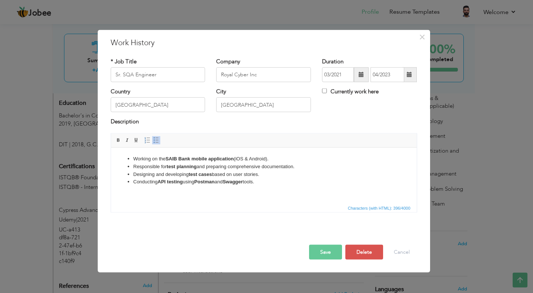
drag, startPoint x: 269, startPoint y: 181, endPoint x: 118, endPoint y: 154, distance: 153.6
click at [118, 154] on html "Working on the SAIB Bank mobile application (iOS & Android). Responsible for te…" at bounding box center [264, 170] width 306 height 46
copy ul "Working on the SAIB Bank mobile application (iOS & Android). Responsible for te…"
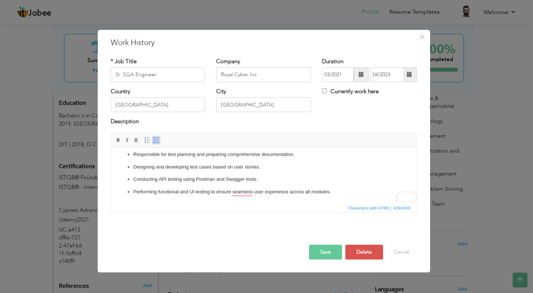
scroll to position [17, 0]
click at [249, 190] on p "Performing functional and UI testing to ensure seamless user experience across …" at bounding box center [263, 192] width 261 height 8
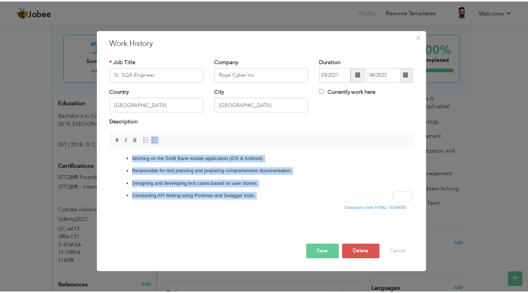
scroll to position [0, 0]
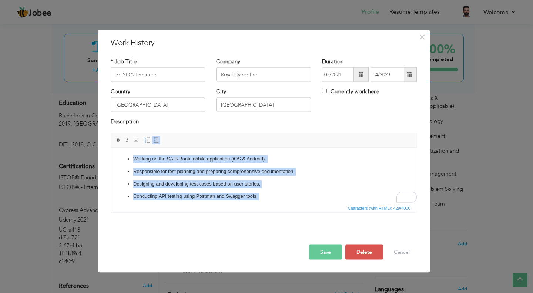
drag, startPoint x: 335, startPoint y: 190, endPoint x: 121, endPoint y: 145, distance: 218.3
click at [121, 147] on html "Working on the SAIB Bank mobile application (iOS & Android). Responsible for te…" at bounding box center [264, 183] width 306 height 73
click at [154, 136] on link "Insert/Remove Bulleted List" at bounding box center [156, 140] width 8 height 8
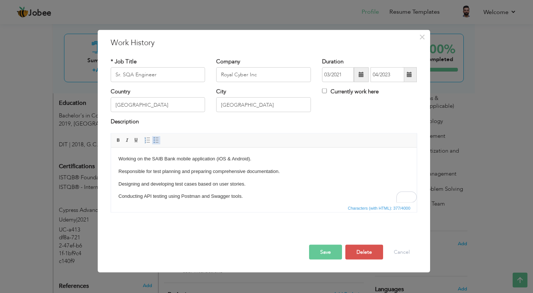
click at [154, 136] on link "Insert/Remove Bulleted List" at bounding box center [156, 140] width 8 height 8
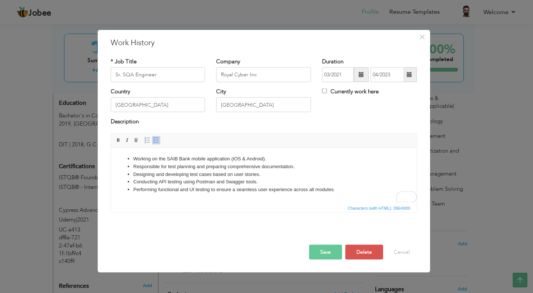
click at [333, 251] on button "Save" at bounding box center [325, 251] width 33 height 15
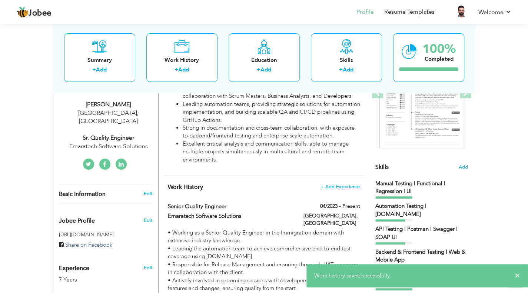
scroll to position [62, 0]
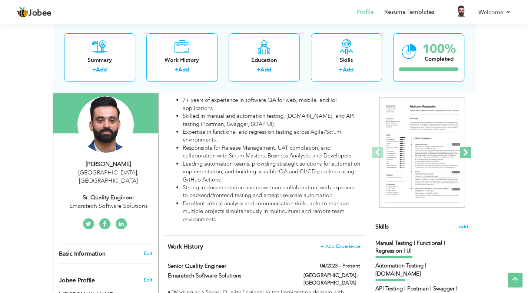
click at [461, 148] on span at bounding box center [464, 152] width 11 height 11
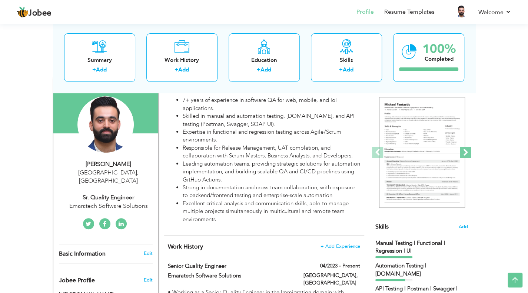
click at [461, 148] on span at bounding box center [464, 152] width 11 height 11
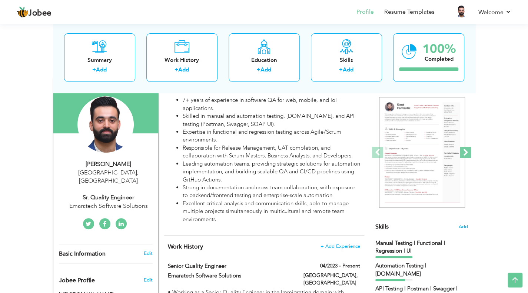
click at [461, 148] on span at bounding box center [464, 152] width 11 height 11
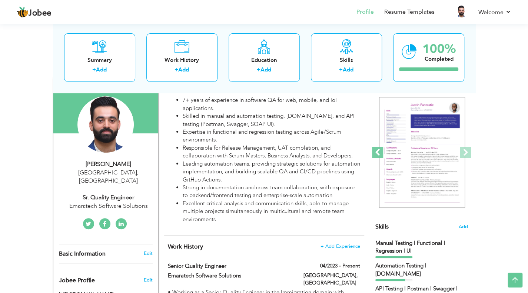
click at [381, 151] on span at bounding box center [377, 152] width 11 height 11
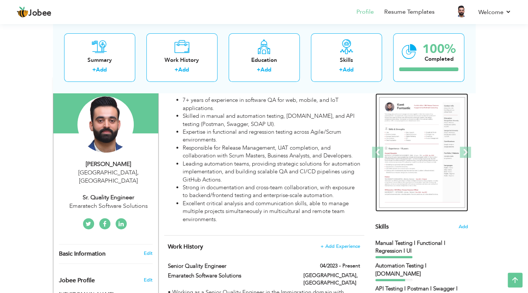
click at [421, 142] on img at bounding box center [422, 152] width 86 height 111
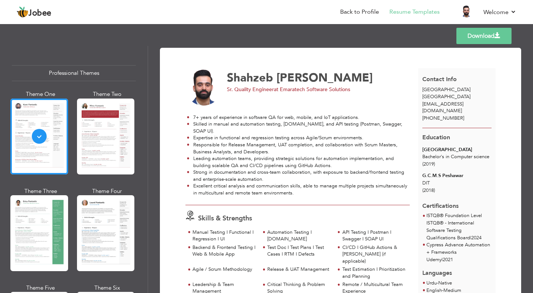
click at [485, 40] on link "Download" at bounding box center [483, 36] width 55 height 16
